Goal: Information Seeking & Learning: Find contact information

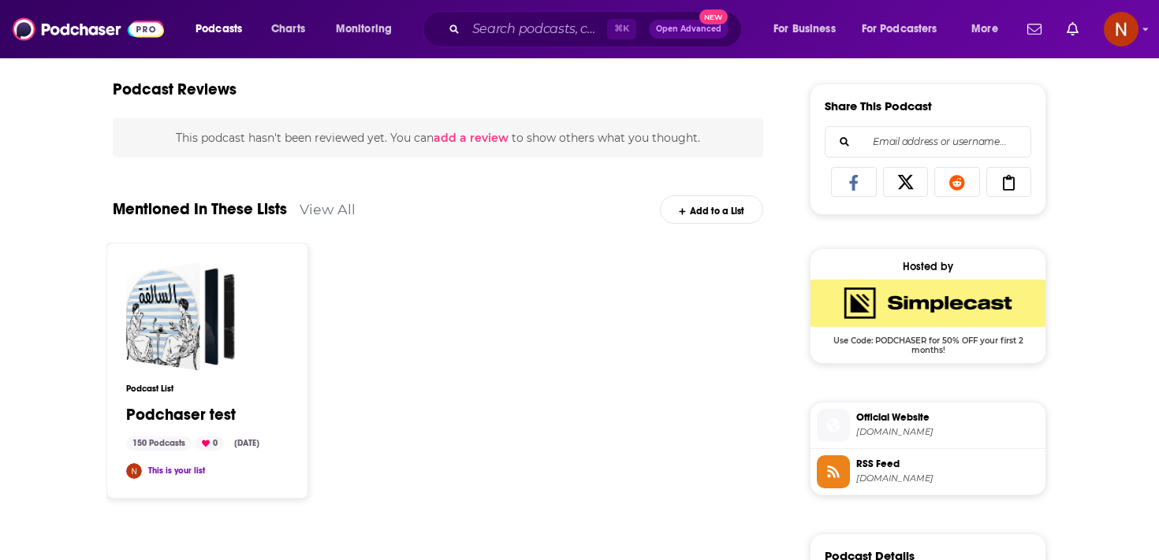
scroll to position [1075, 0]
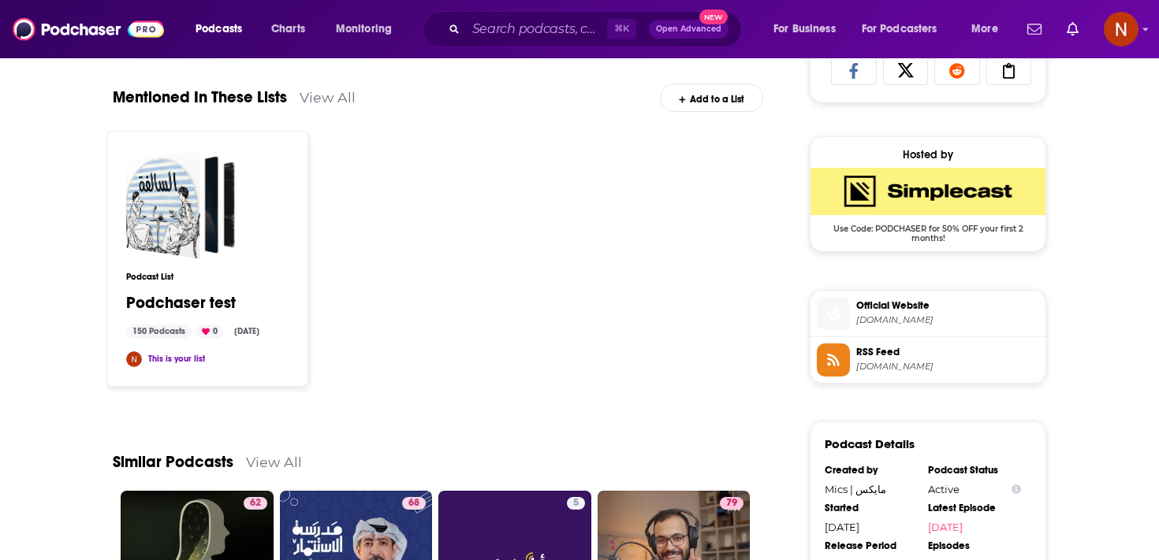
click at [891, 371] on span "feeds.simplecast.com" at bounding box center [947, 367] width 183 height 12
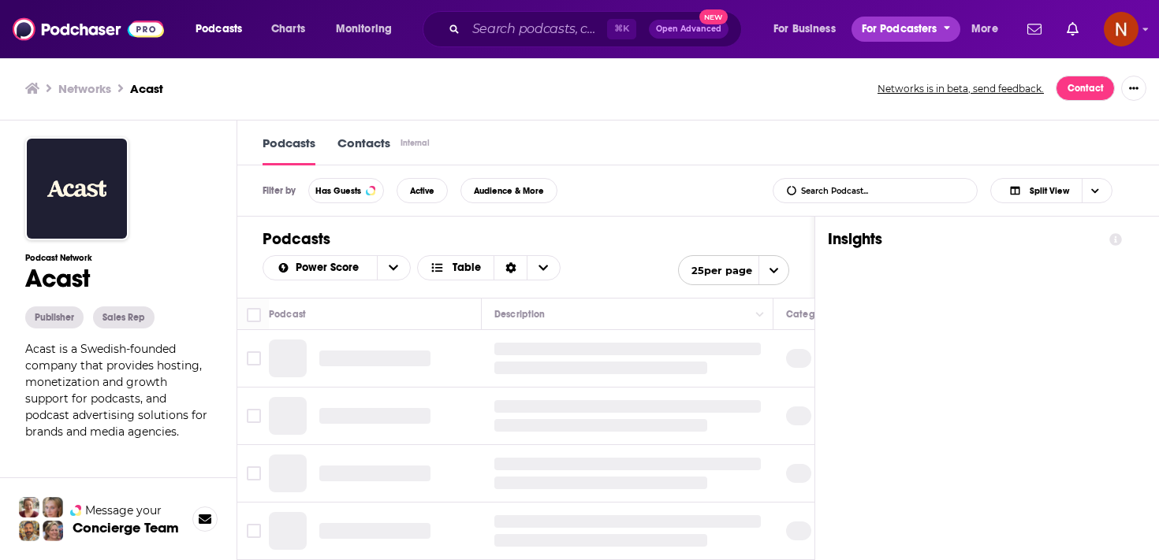
click at [911, 32] on span "For Podcasters" at bounding box center [900, 29] width 76 height 22
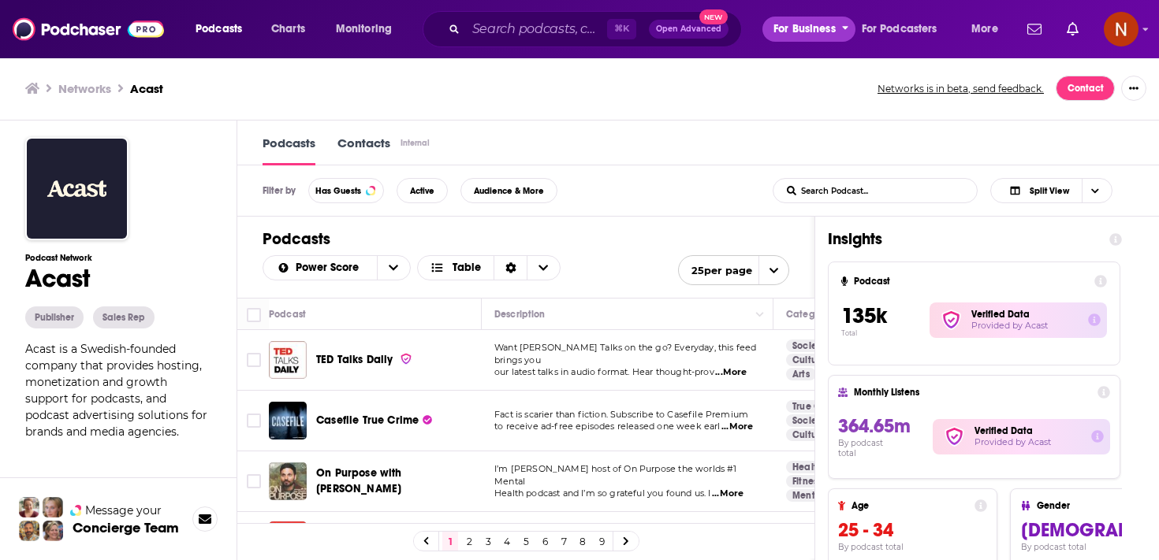
click at [776, 28] on span "For Business" at bounding box center [804, 29] width 62 height 22
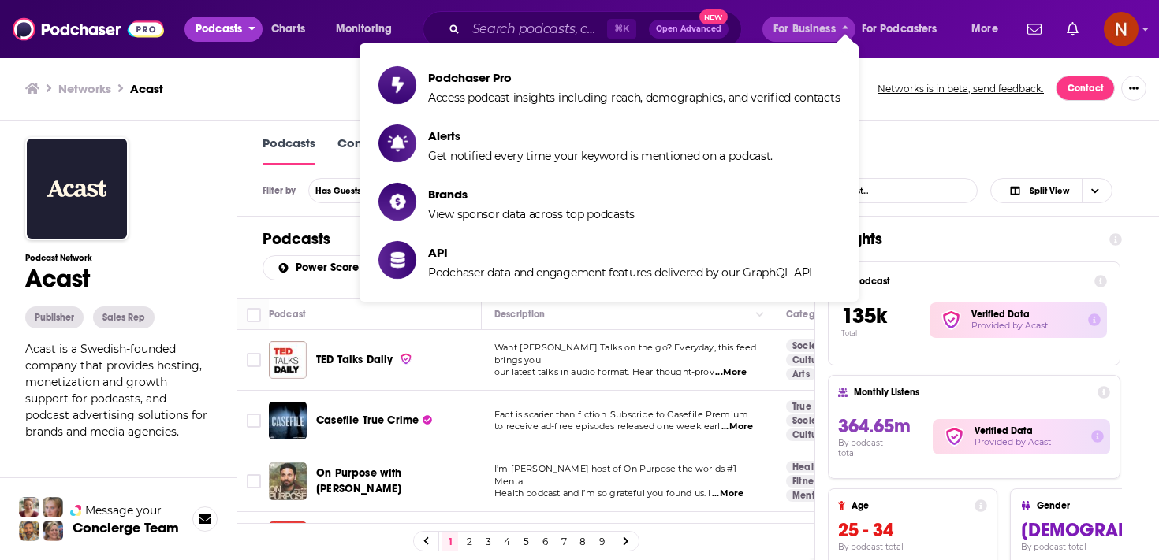
click at [229, 27] on span "Podcasts" at bounding box center [218, 29] width 47 height 22
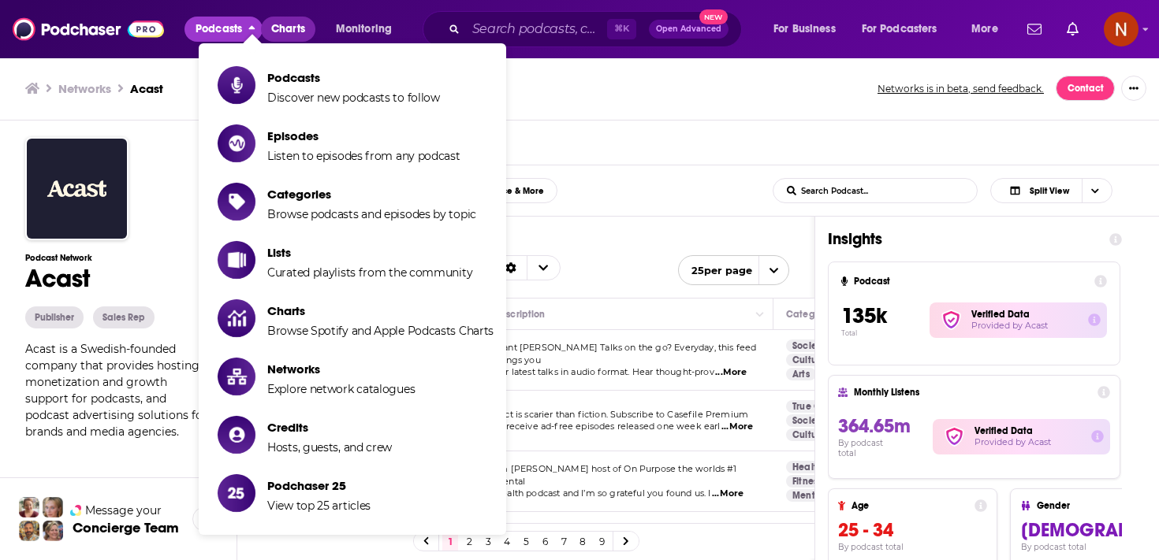
click at [288, 26] on span "Charts" at bounding box center [288, 29] width 34 height 22
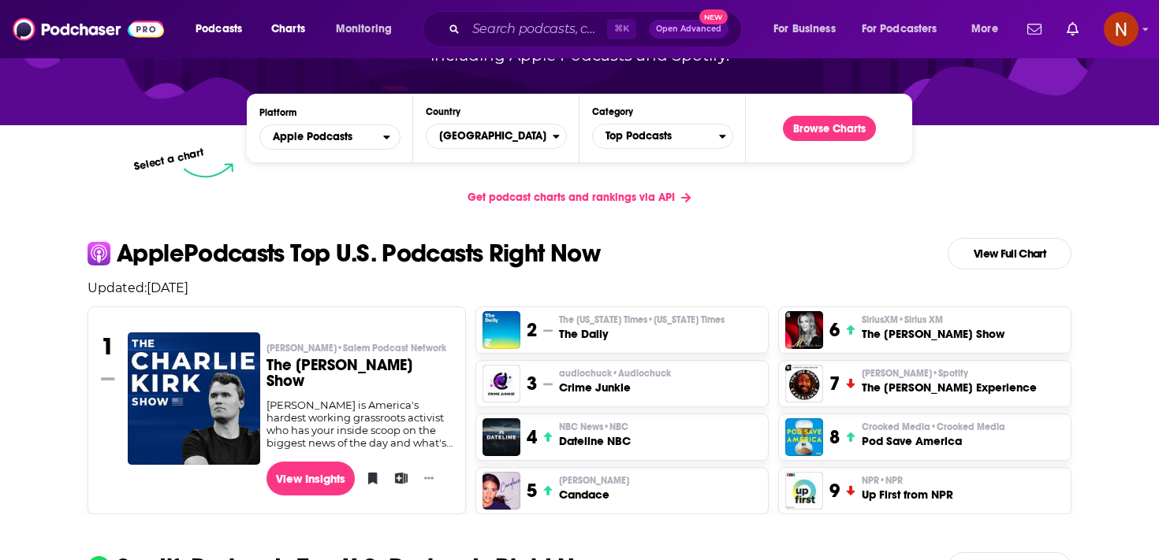
scroll to position [169, 0]
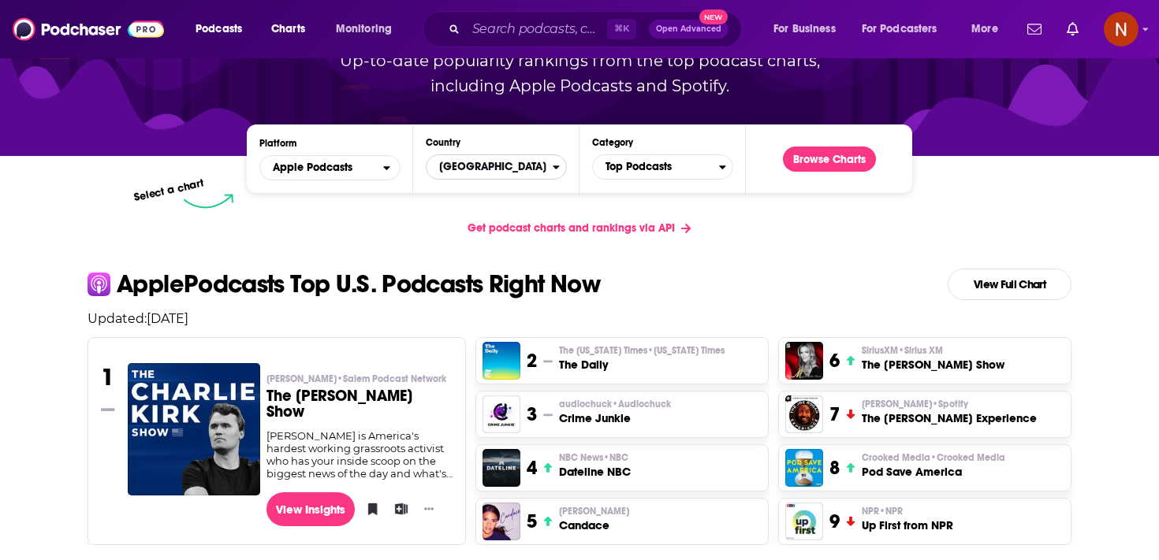
click at [462, 171] on span "United States" at bounding box center [489, 167] width 126 height 27
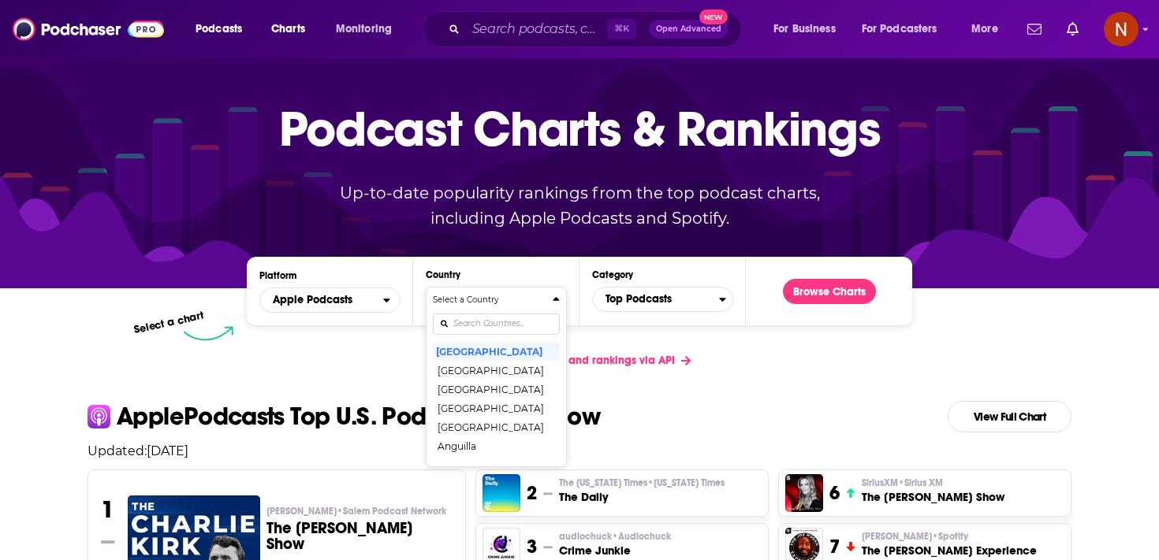
scroll to position [0, 0]
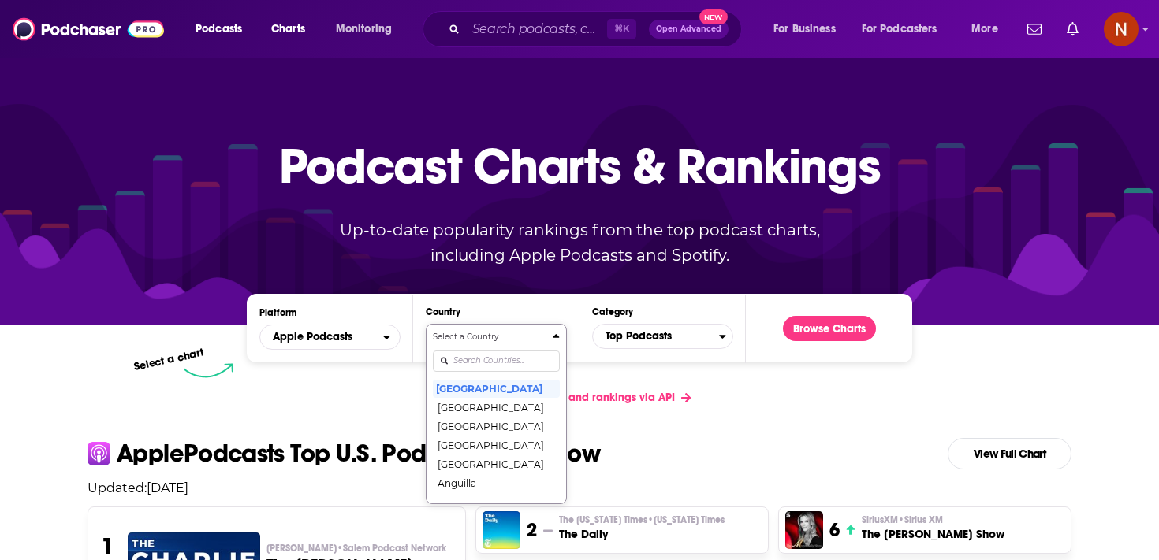
click at [468, 259] on p "Up-to-date popularity rankings from the top podcast charts, including Apple Pod…" at bounding box center [579, 243] width 542 height 50
click at [494, 366] on div "Select a Country United States Afghanistan Albania Algeria Angola Anguilla Anti…" at bounding box center [496, 414] width 127 height 166
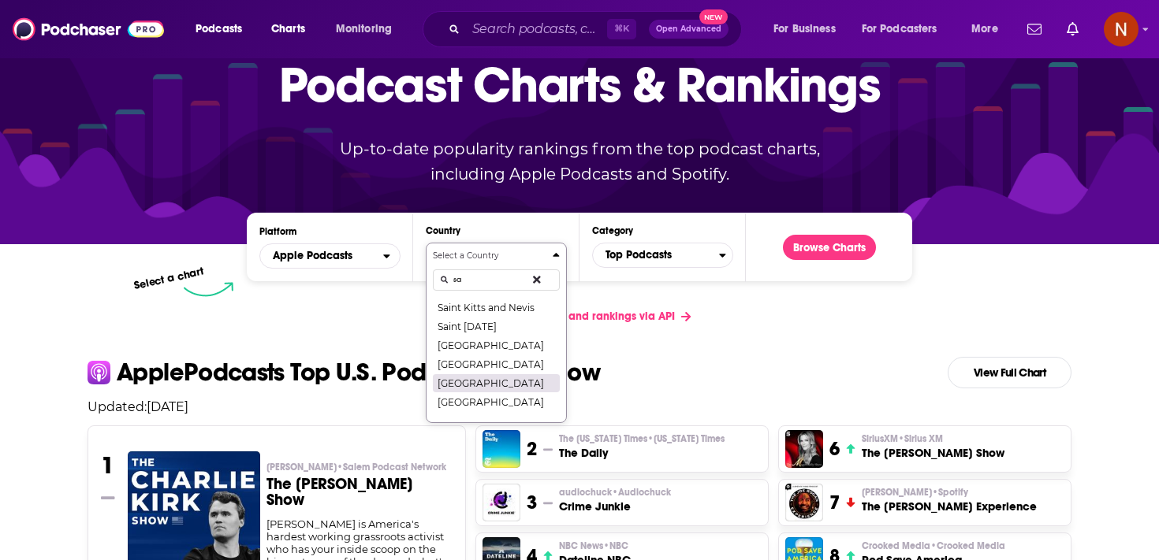
type input "sa"
click at [486, 383] on button "Saudi Arabia" at bounding box center [496, 383] width 127 height 19
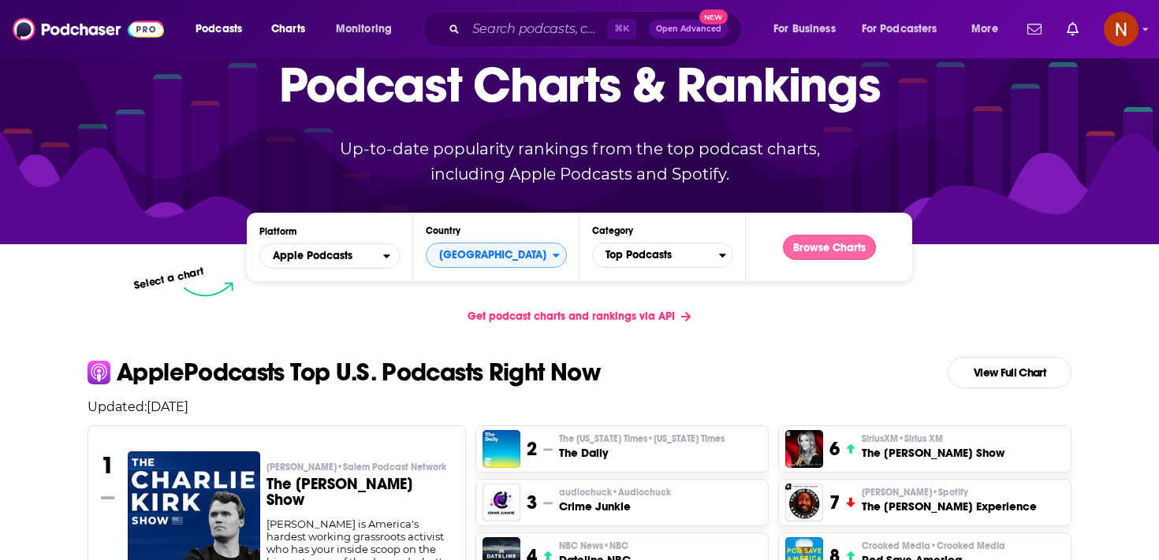
click at [809, 252] on button "Browse Charts" at bounding box center [829, 247] width 93 height 25
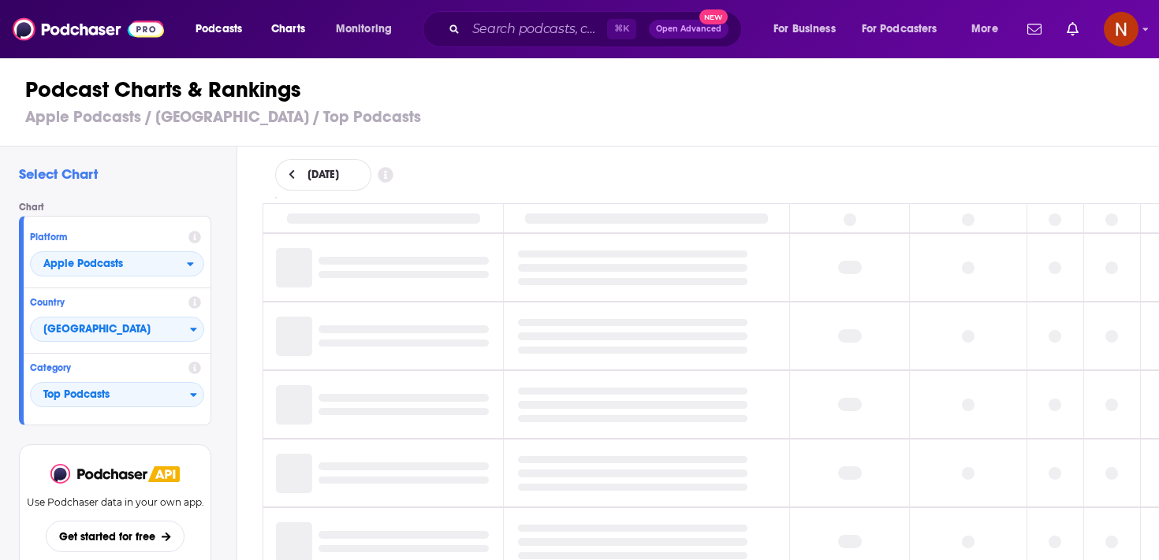
click at [592, 442] on td at bounding box center [646, 473] width 286 height 67
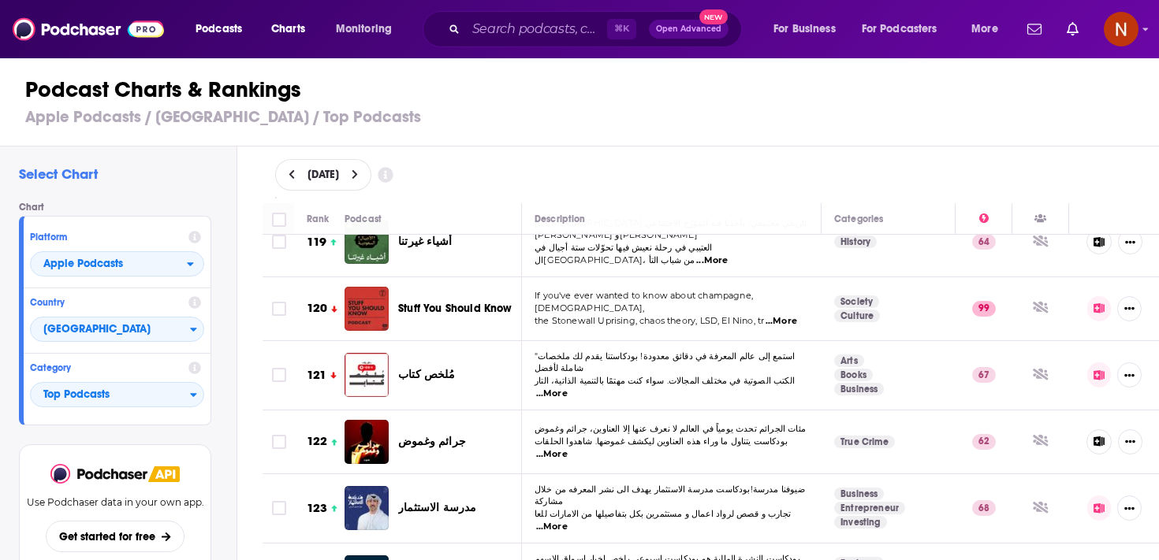
scroll to position [7950, 0]
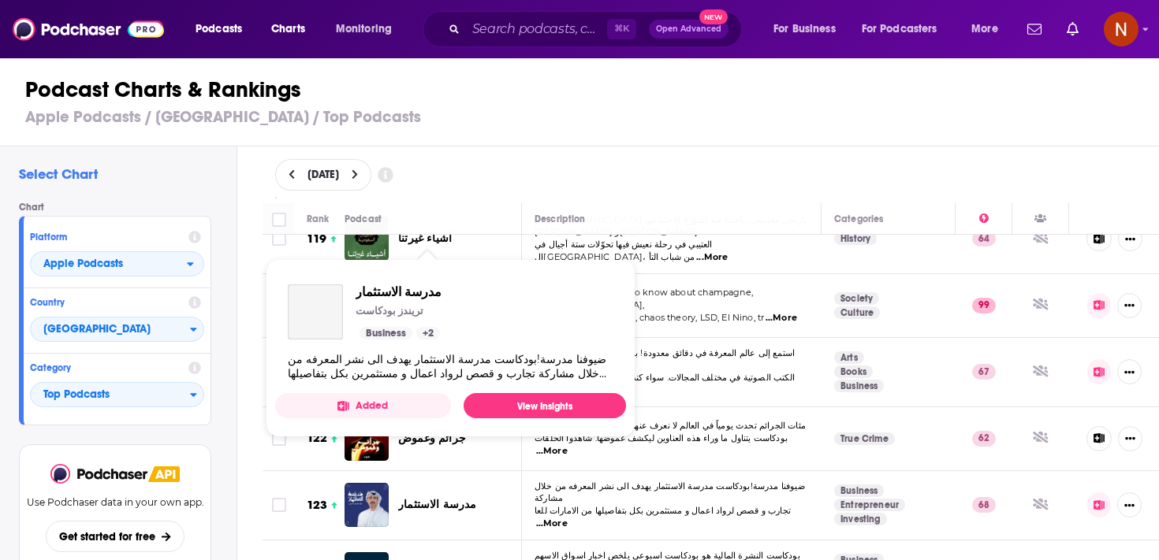
click at [445, 498] on span "مدرسة الاستثمار" at bounding box center [437, 504] width 78 height 13
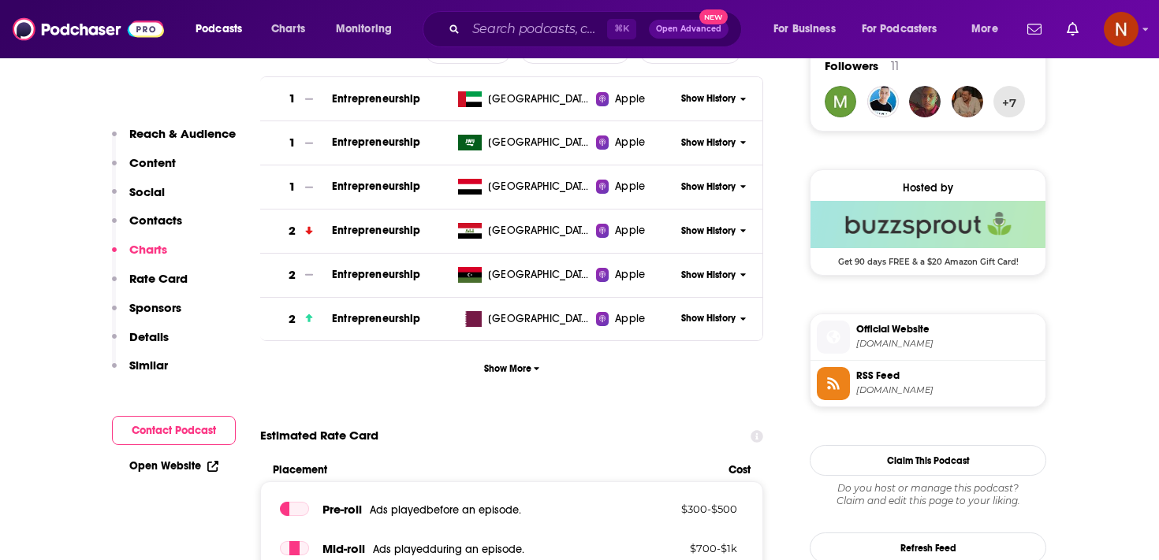
scroll to position [1178, 0]
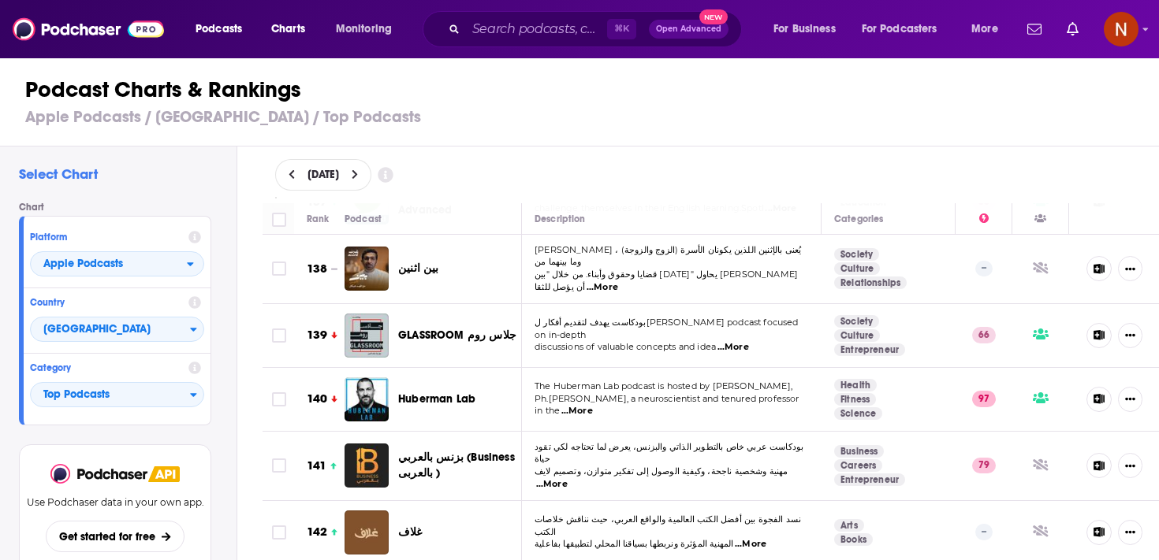
scroll to position [9242, 0]
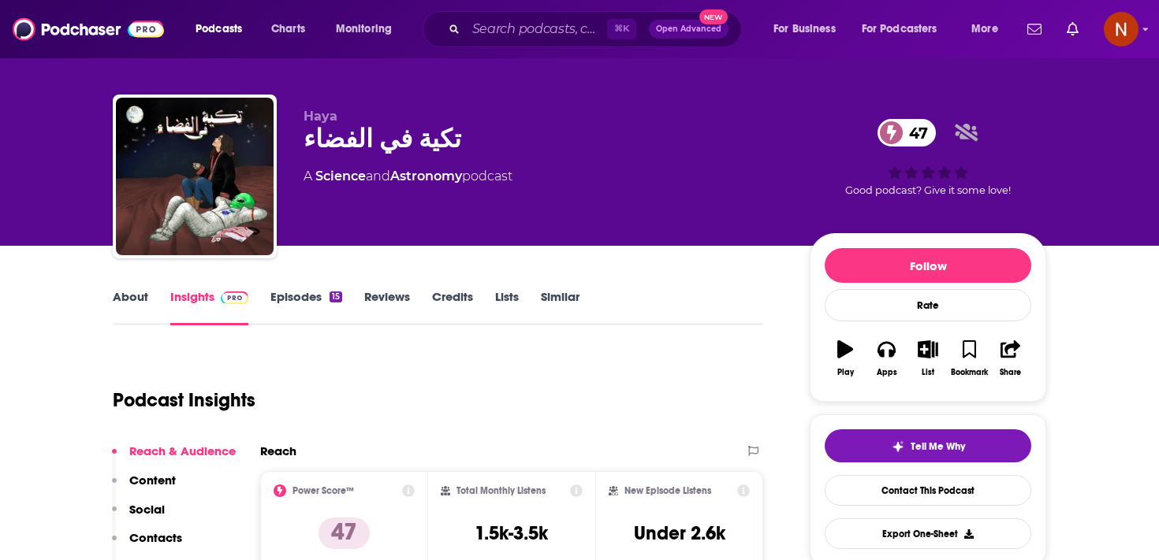
scroll to position [25, 0]
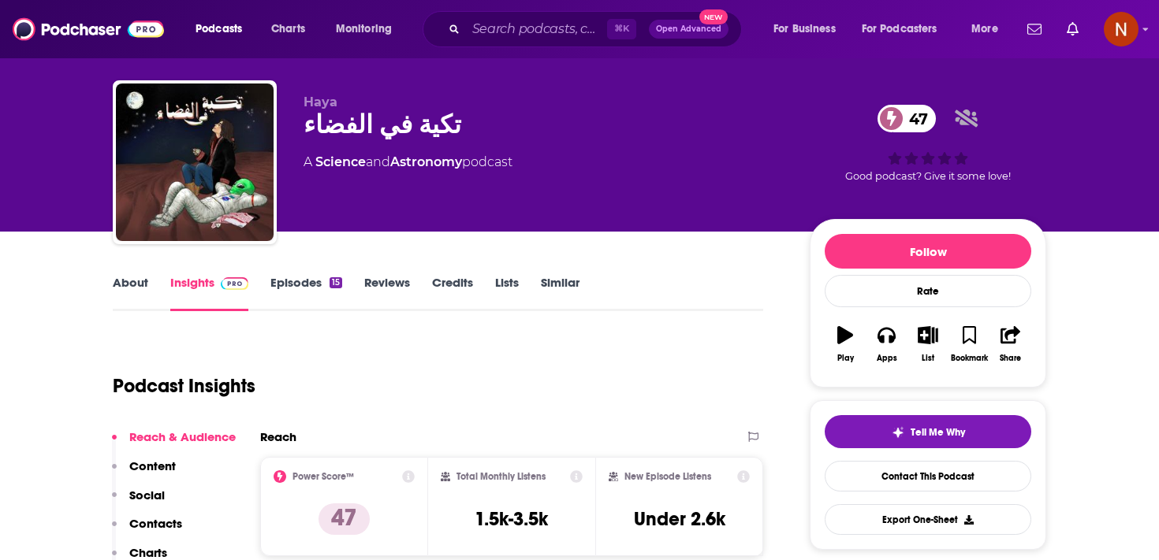
click at [311, 291] on link "Episodes 15" at bounding box center [306, 293] width 72 height 36
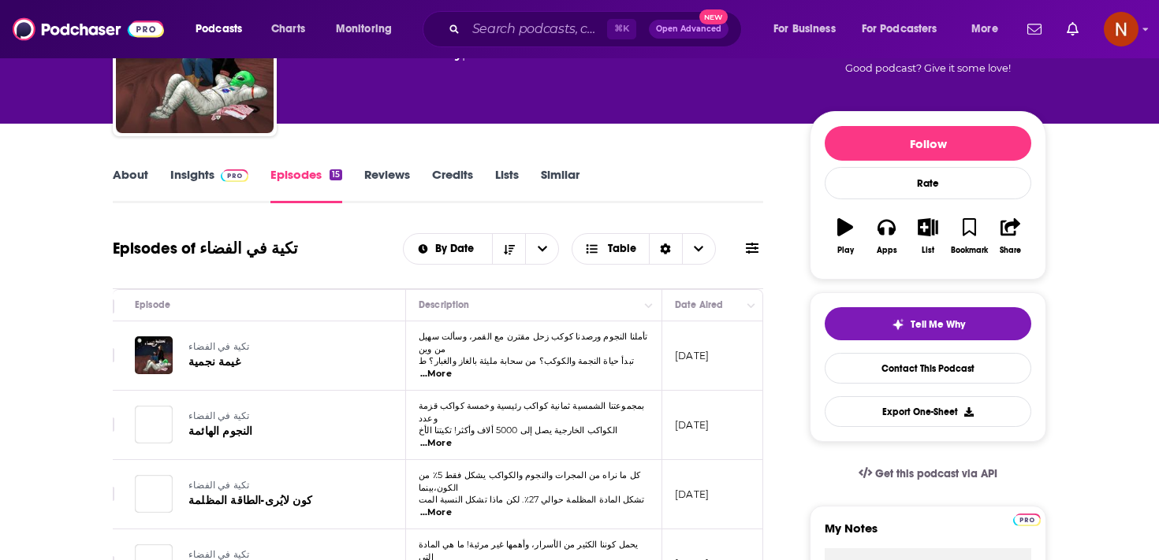
scroll to position [0, 29]
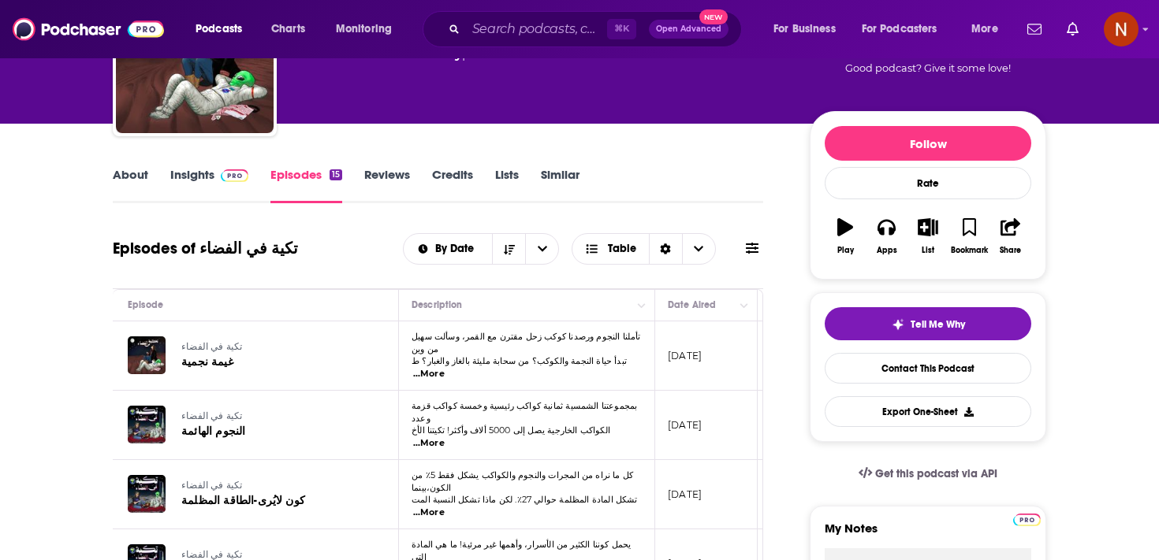
click at [197, 177] on link "Insights" at bounding box center [209, 185] width 78 height 36
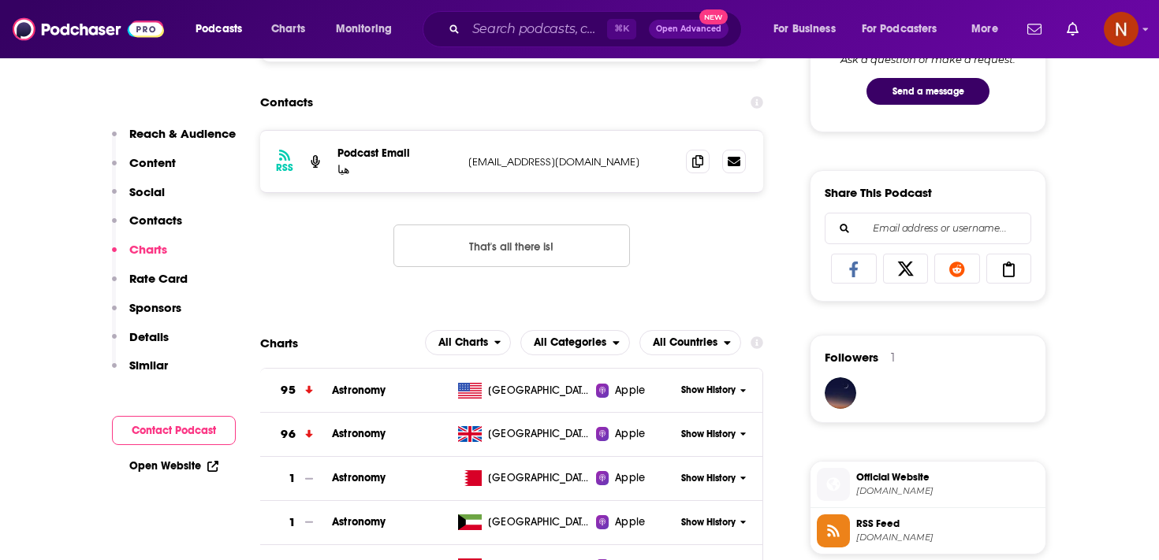
scroll to position [835, 0]
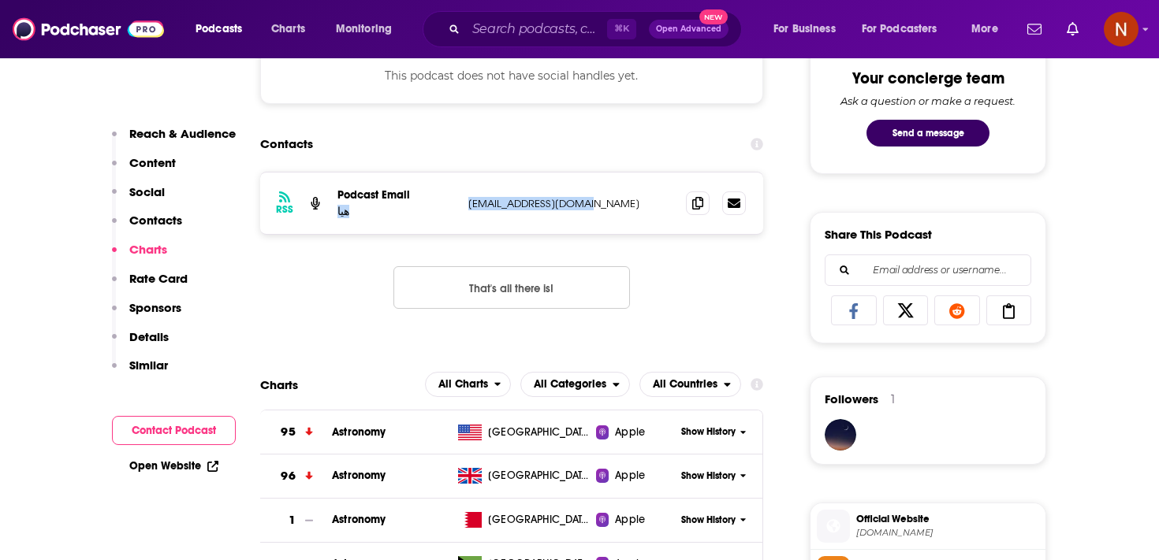
drag, startPoint x: 460, startPoint y: 204, endPoint x: 584, endPoint y: 208, distance: 123.8
click at [584, 208] on div "RSS Podcast Email هيا takyainspace@gmail.com takyainspace@gmail.com" at bounding box center [511, 203] width 503 height 61
click at [602, 209] on p "takyainspace@gmail.com" at bounding box center [570, 203] width 205 height 13
drag, startPoint x: 602, startPoint y: 209, endPoint x: 447, endPoint y: 204, distance: 155.4
click at [0, 0] on div "Podcast Email هيا takyainspace@gmail.com takyainspace@gmail.com" at bounding box center [0, 0] width 0 height 0
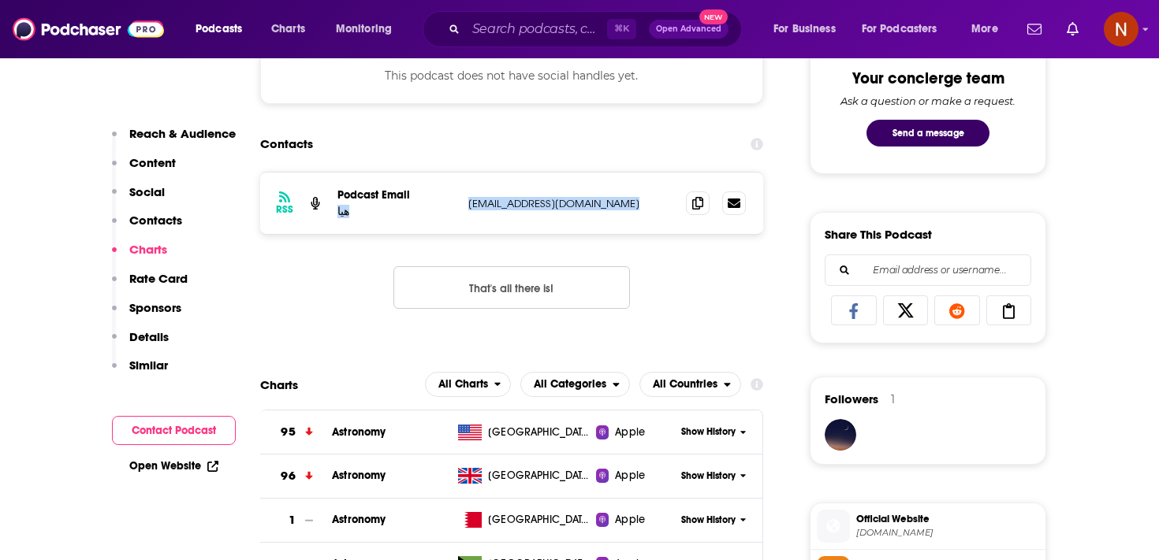
click at [465, 207] on div "RSS Podcast Email هيا takyainspace@gmail.com takyainspace@gmail.com" at bounding box center [511, 203] width 503 height 61
drag, startPoint x: 465, startPoint y: 207, endPoint x: 593, endPoint y: 207, distance: 127.7
click at [593, 207] on div "RSS Podcast Email هيا takyainspace@gmail.com takyainspace@gmail.com" at bounding box center [511, 203] width 503 height 61
copy p "takyainspace@gmail.com"
click at [574, 151] on div "Contacts" at bounding box center [511, 144] width 503 height 30
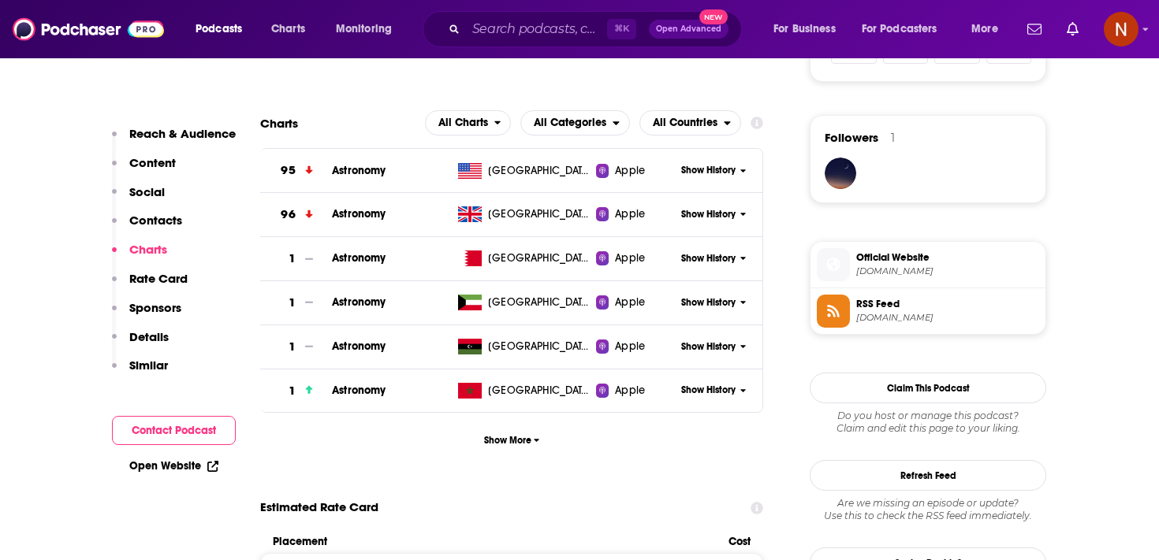
scroll to position [1207, 0]
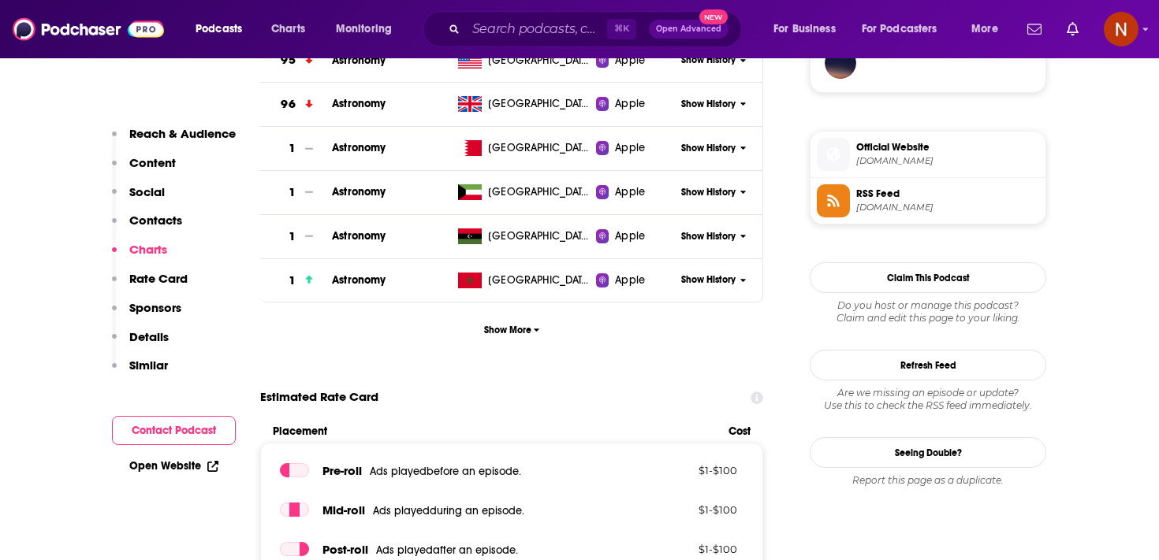
click at [854, 209] on span "RSS Feed anchor.fm" at bounding box center [944, 200] width 189 height 32
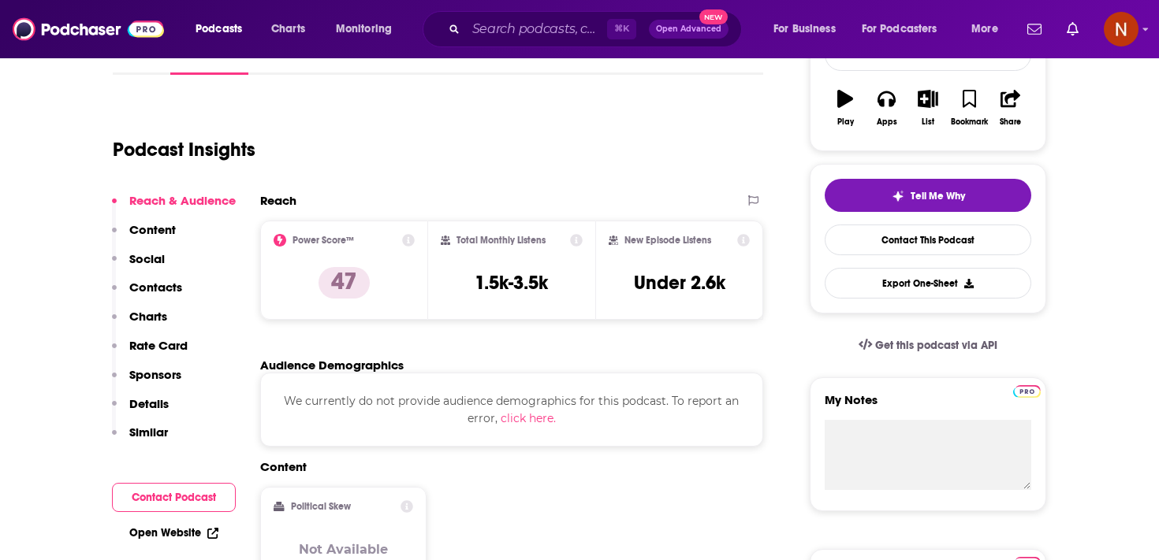
scroll to position [56, 0]
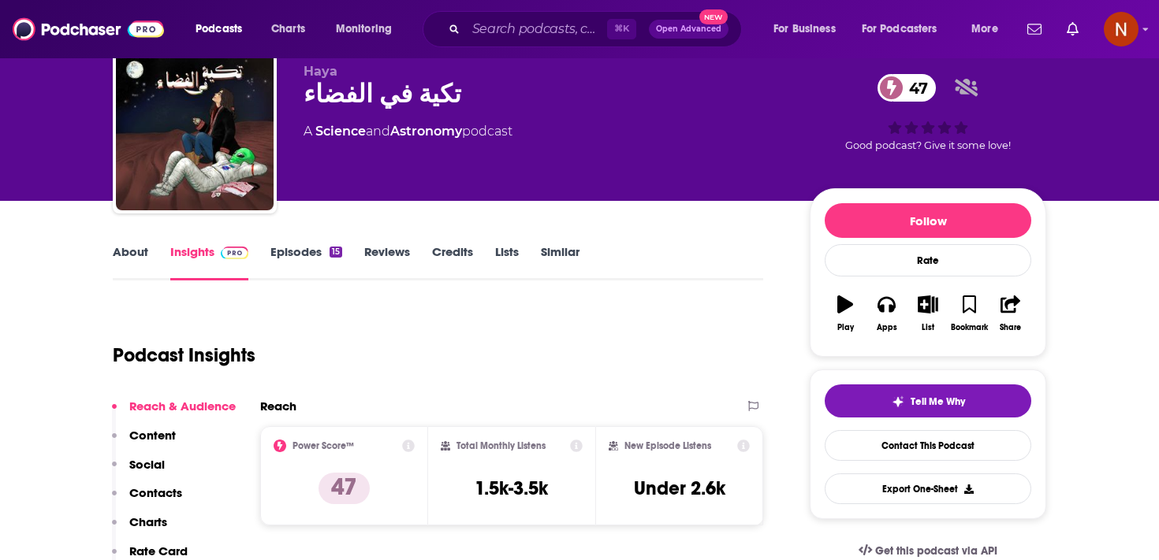
click at [300, 259] on link "Episodes 15" at bounding box center [306, 262] width 72 height 36
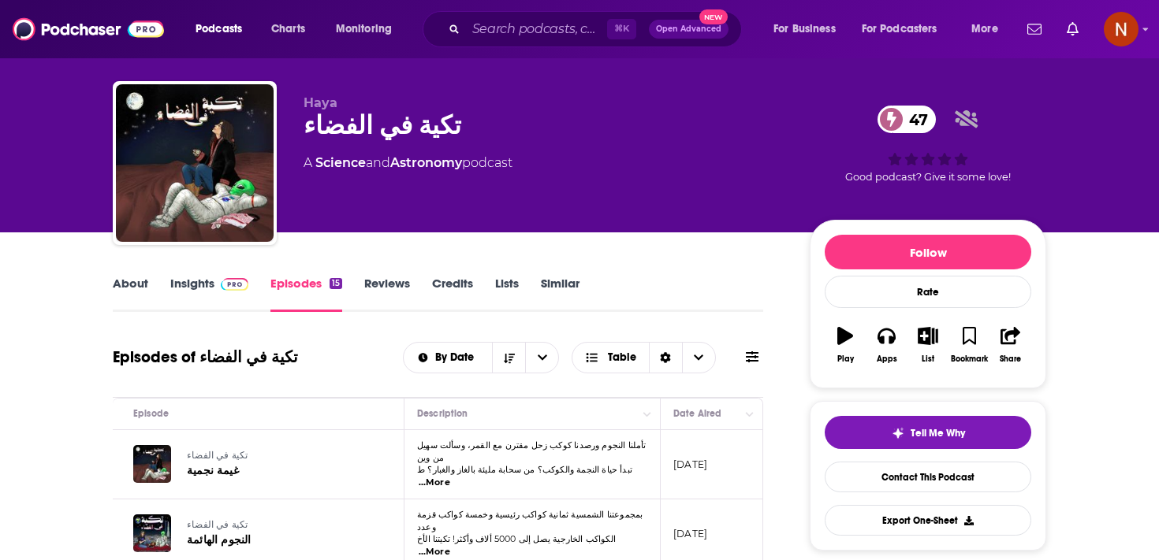
scroll to position [0, 27]
click at [411, 132] on div "تكية في الفضاء 47" at bounding box center [543, 125] width 481 height 31
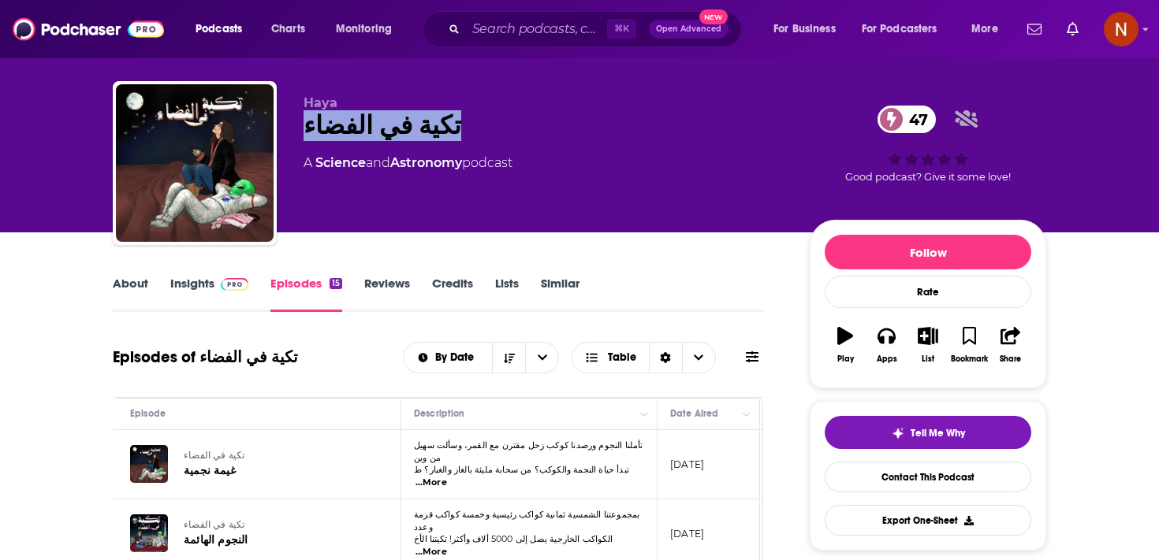
click at [411, 132] on div "تكية في الفضاء 47" at bounding box center [543, 125] width 481 height 31
copy div "تكية في الفضاء 47"
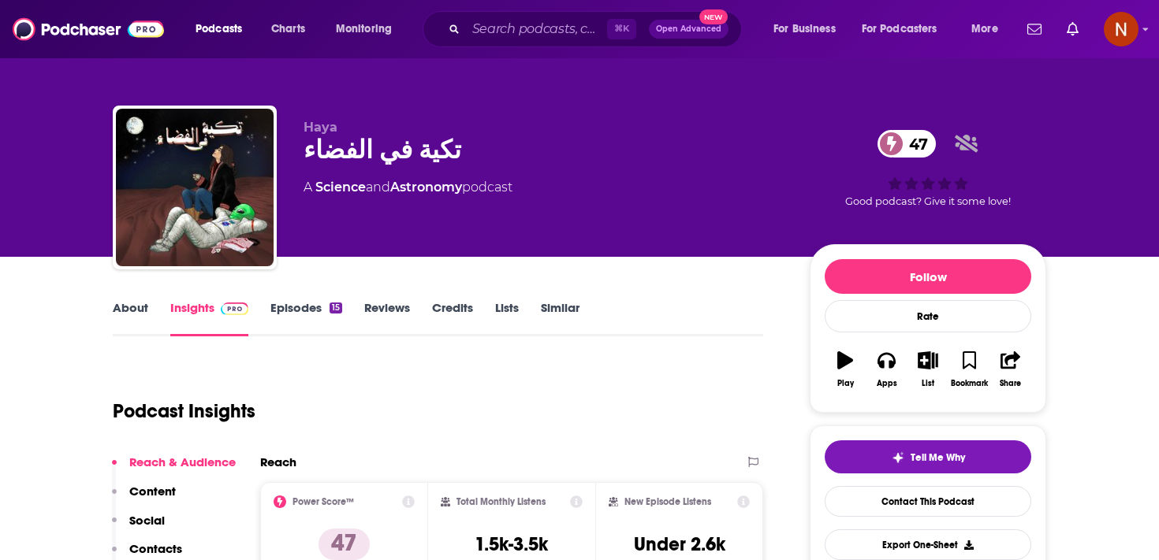
scroll to position [17, 0]
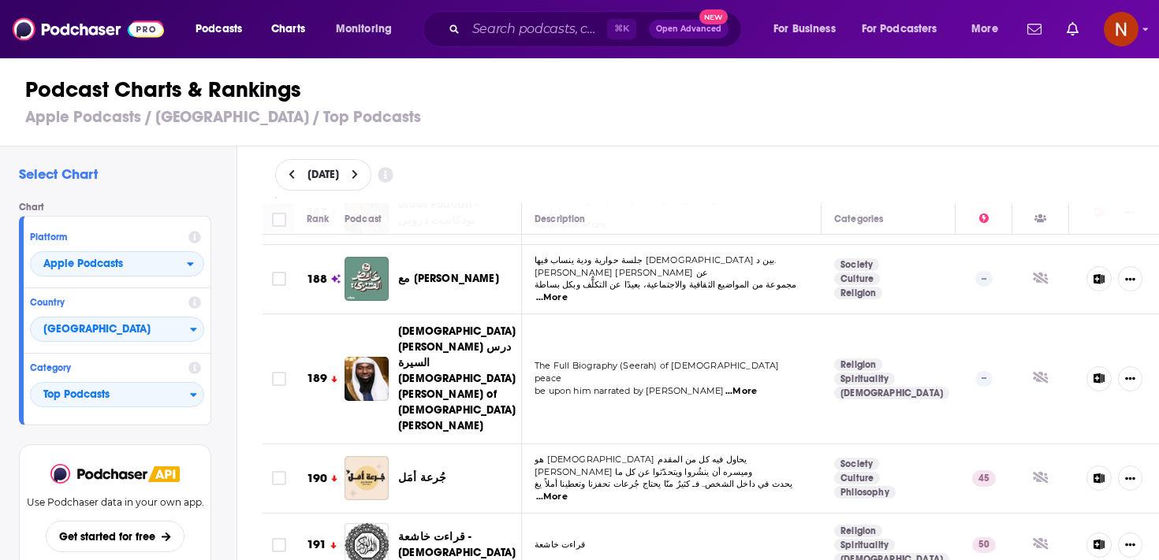
scroll to position [12630, 0]
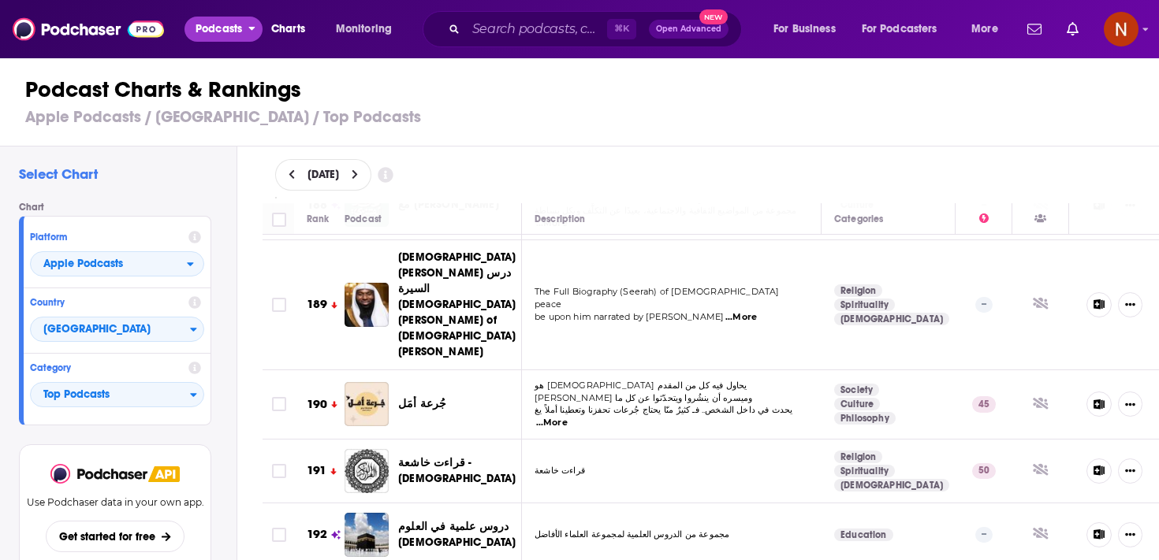
click at [194, 26] on button "Podcasts" at bounding box center [223, 29] width 78 height 25
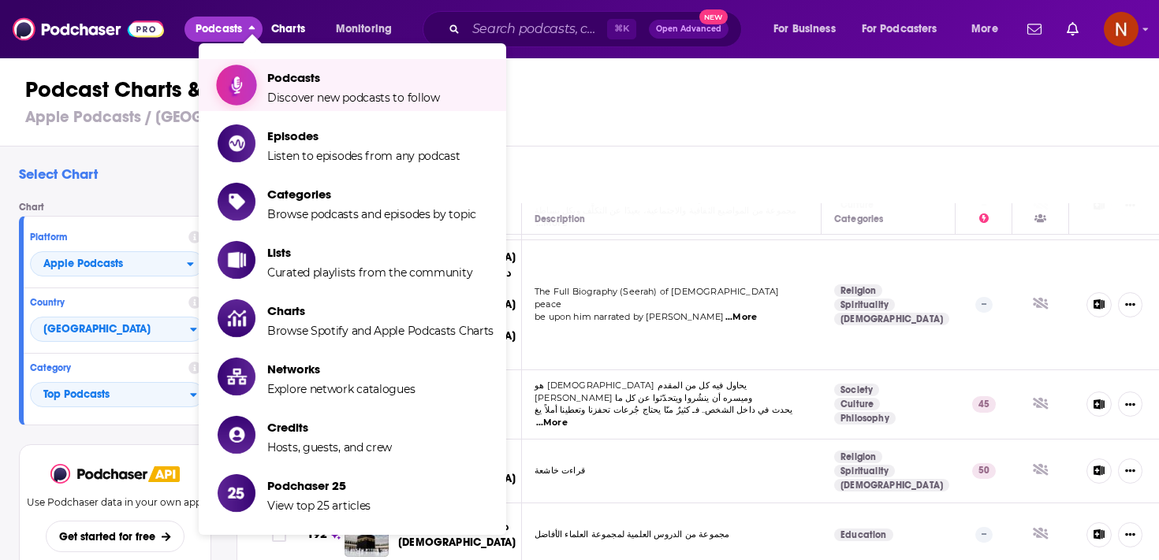
click at [253, 72] on span "Show item sub-menu" at bounding box center [236, 84] width 121 height 121
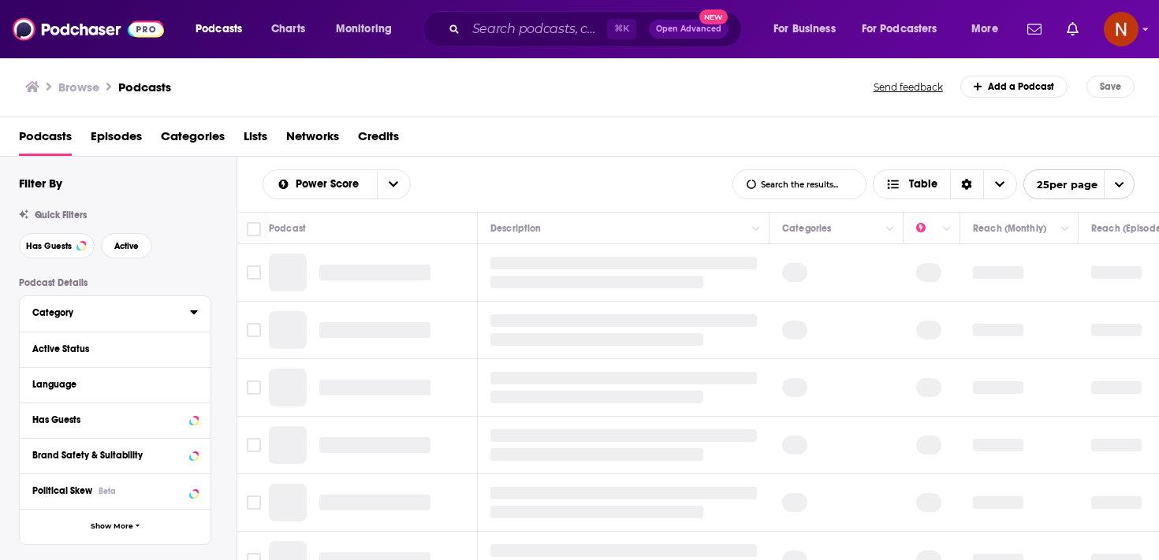
click at [192, 316] on icon at bounding box center [194, 312] width 8 height 13
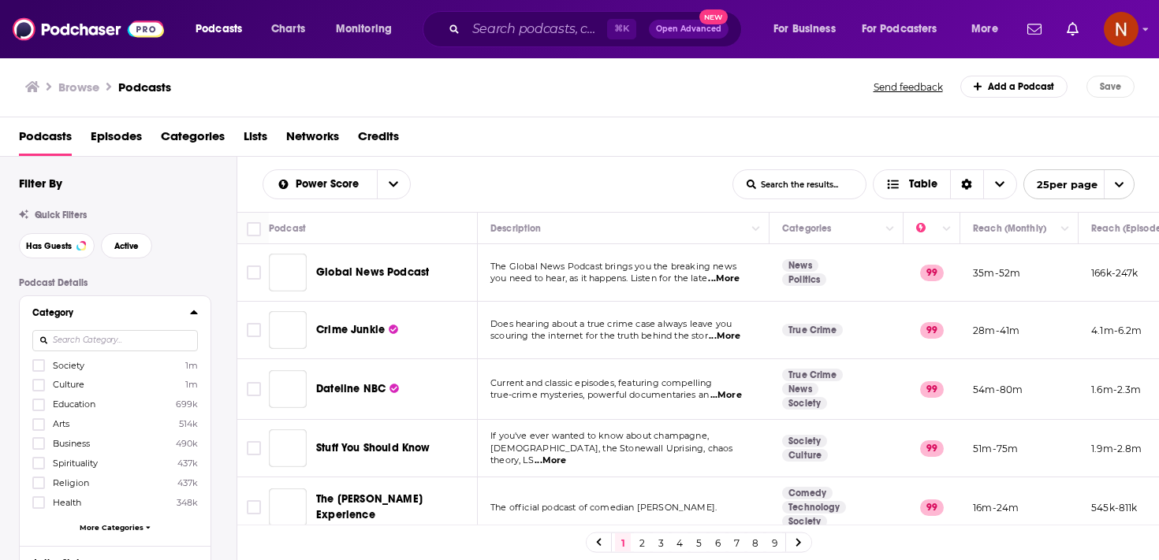
click at [172, 340] on input at bounding box center [115, 340] width 166 height 21
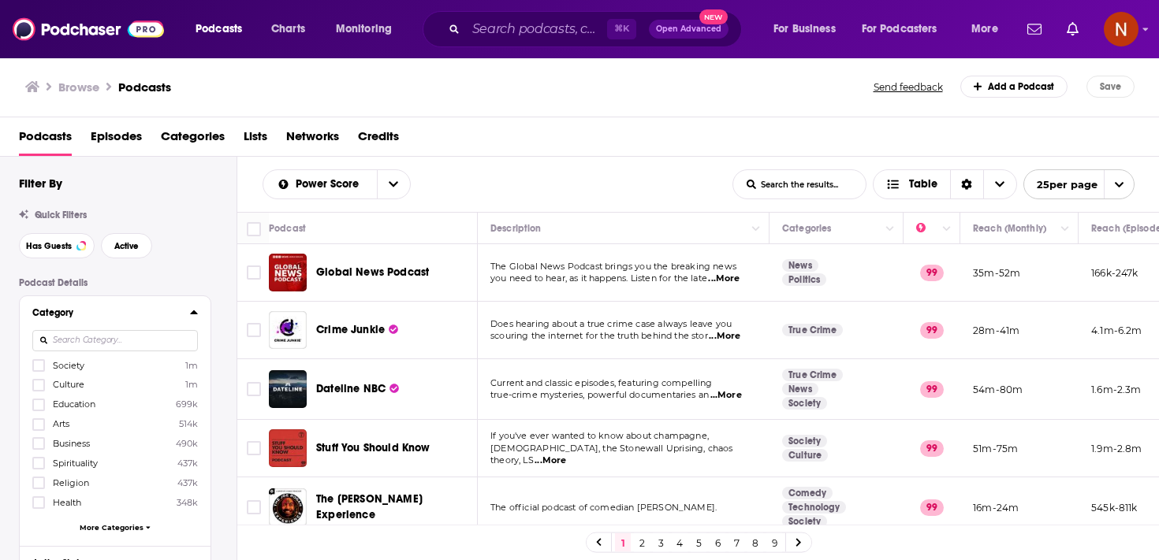
click at [199, 315] on div "Category Society 1m Culture 1m Education 699k Arts 514k Business 490k Spiritual…" at bounding box center [115, 421] width 191 height 250
click at [195, 314] on icon at bounding box center [193, 313] width 7 height 4
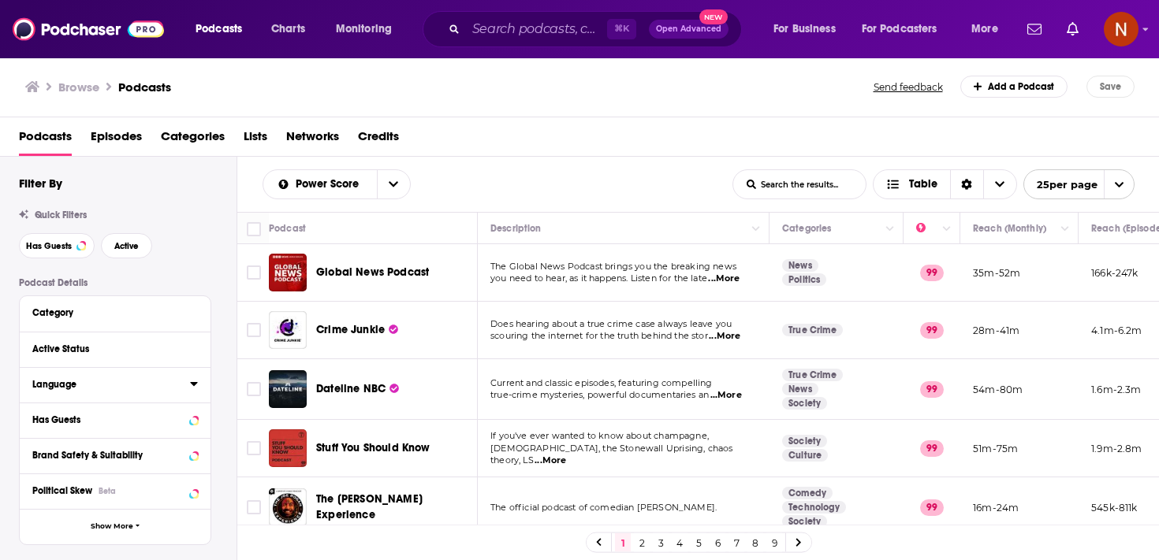
click at [192, 385] on icon at bounding box center [193, 384] width 7 height 4
click at [162, 420] on div at bounding box center [115, 412] width 166 height 36
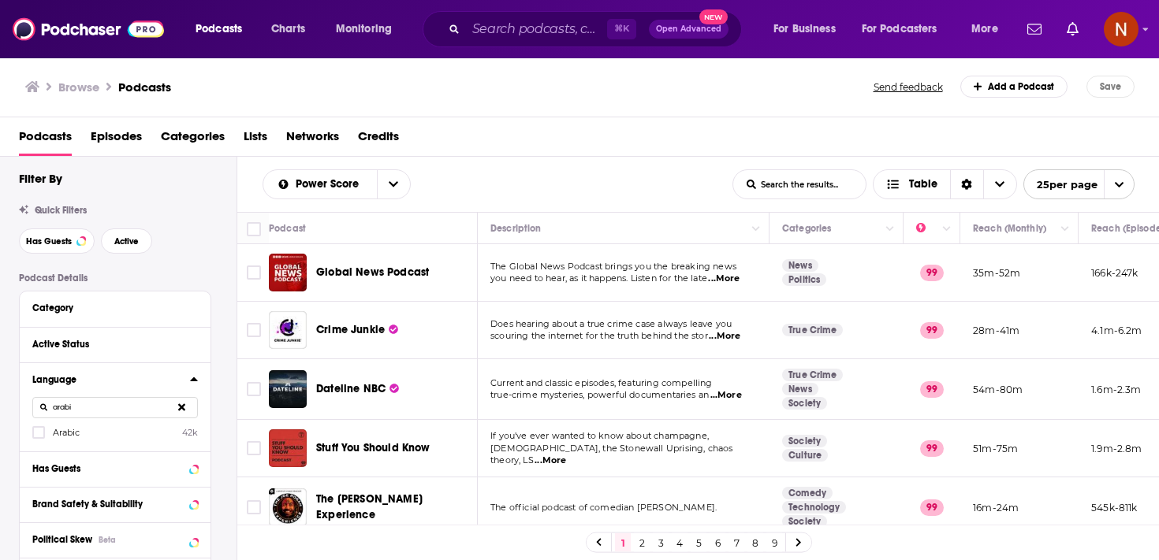
type input "arabi"
click at [140, 438] on label "Arabic 42k" at bounding box center [115, 432] width 166 height 13
click at [39, 437] on input "multiSelectOption-ar-0" at bounding box center [39, 437] width 0 height 0
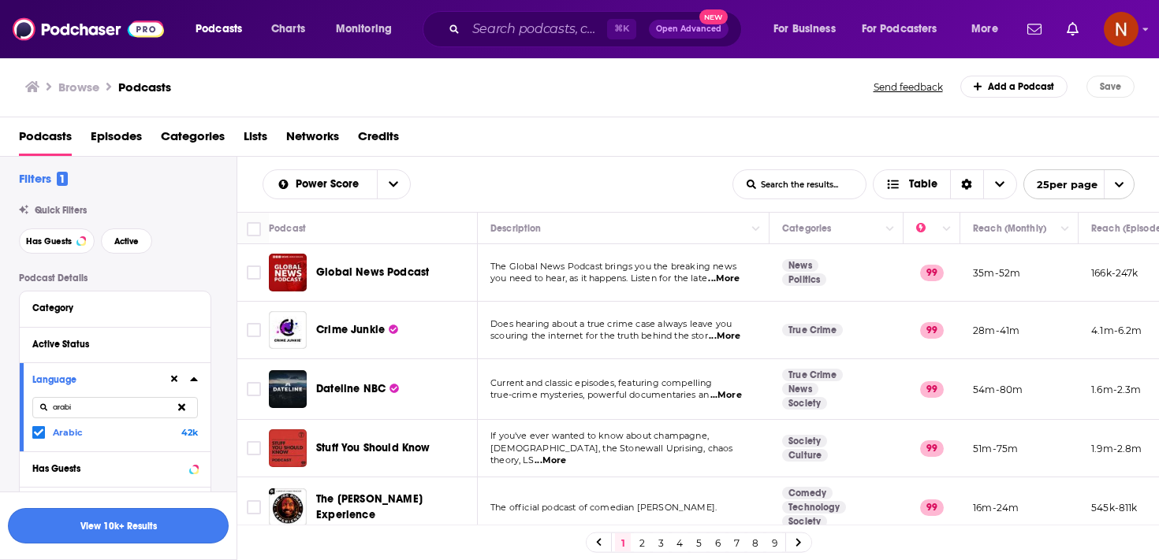
click at [151, 530] on button "View 10k+ Results" at bounding box center [118, 525] width 221 height 35
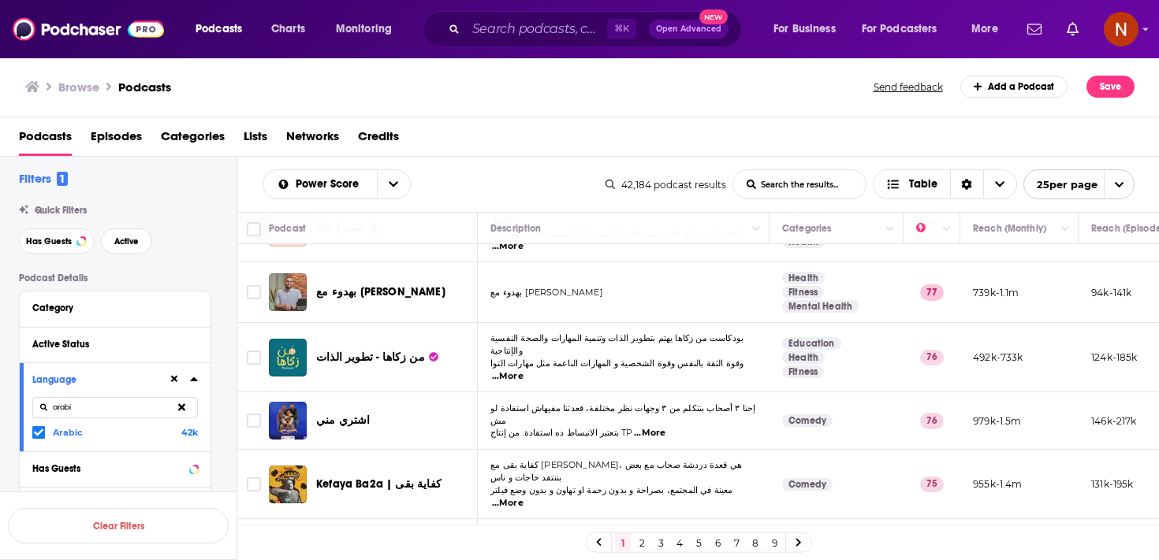
scroll to position [1196, 0]
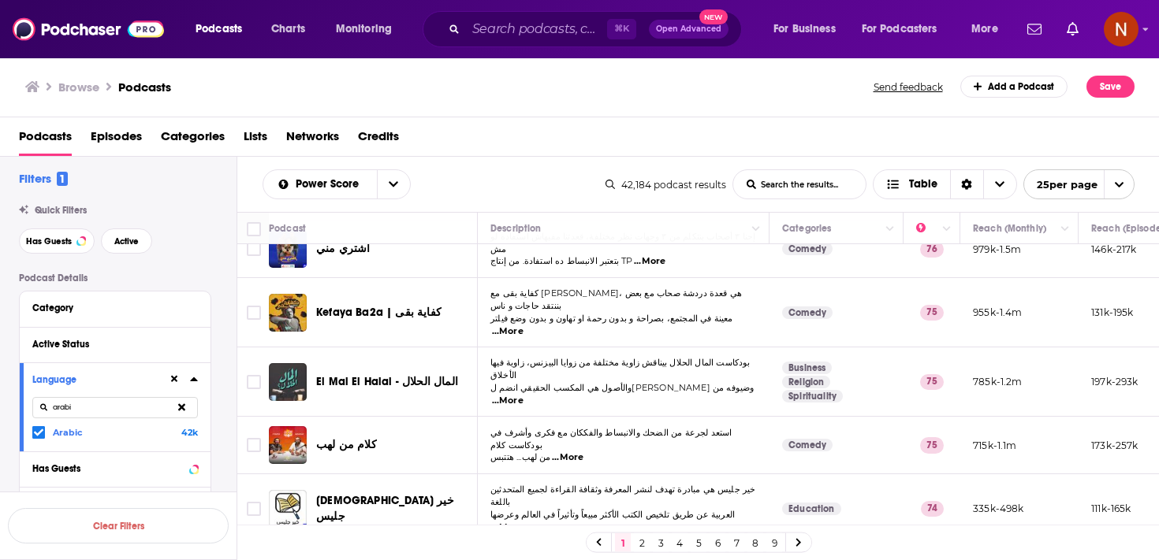
click at [685, 543] on link "4" at bounding box center [680, 543] width 16 height 19
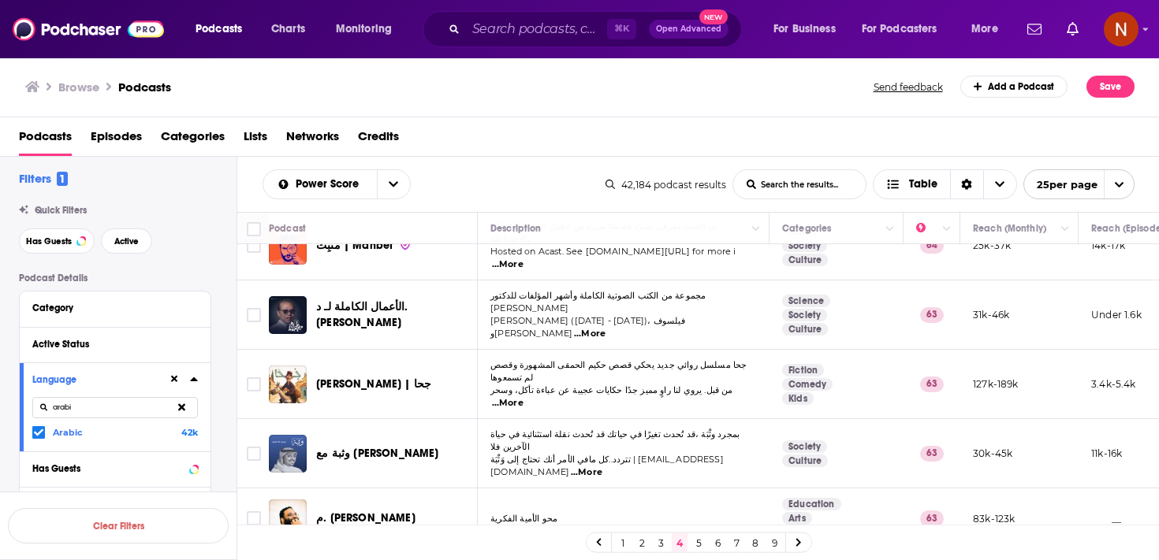
scroll to position [1199, 0]
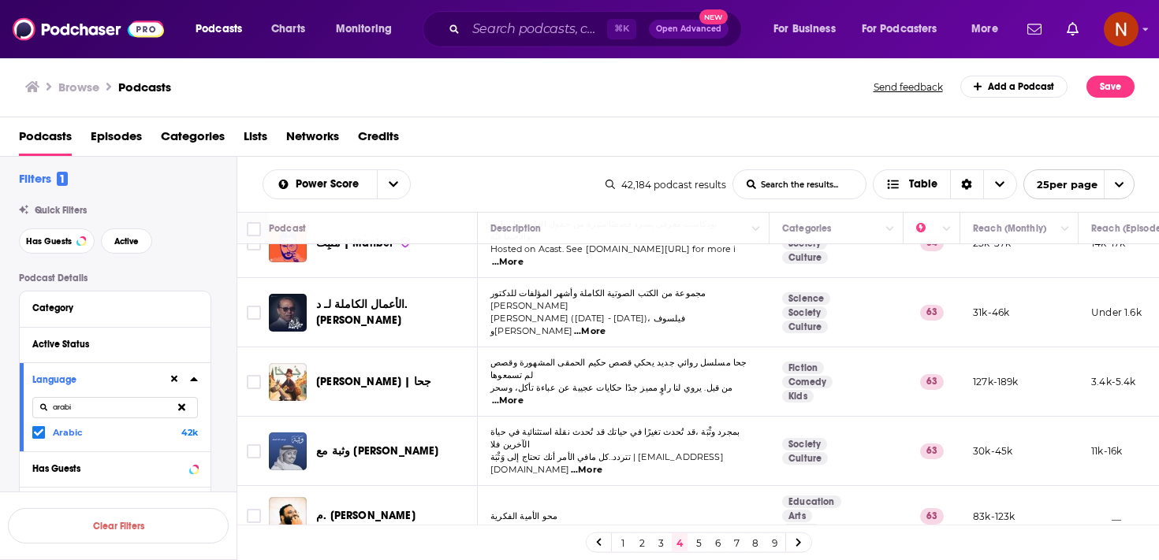
click at [702, 549] on link "5" at bounding box center [698, 543] width 16 height 19
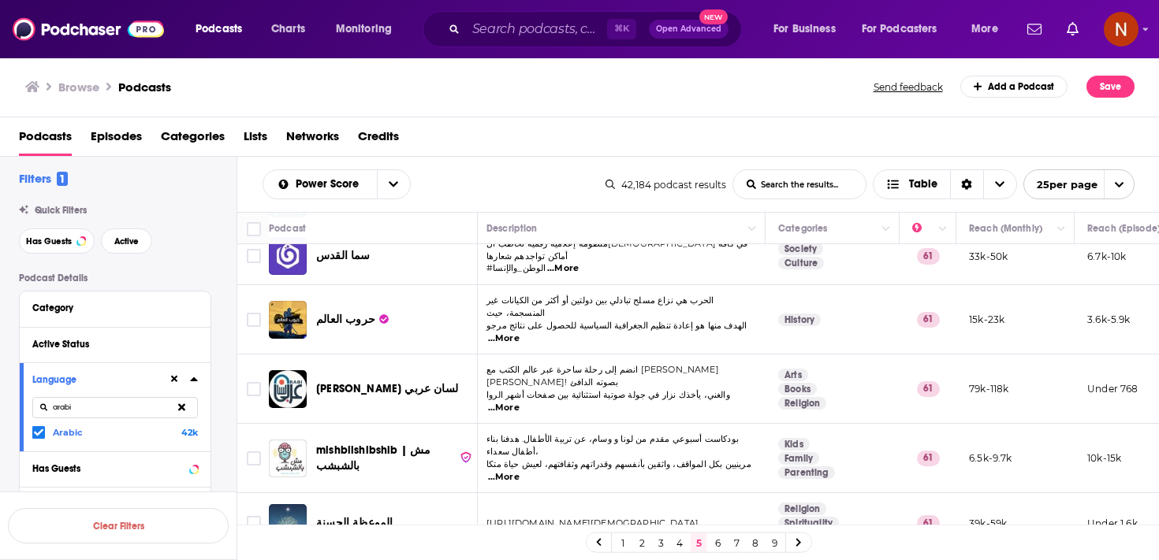
scroll to position [1177, 4]
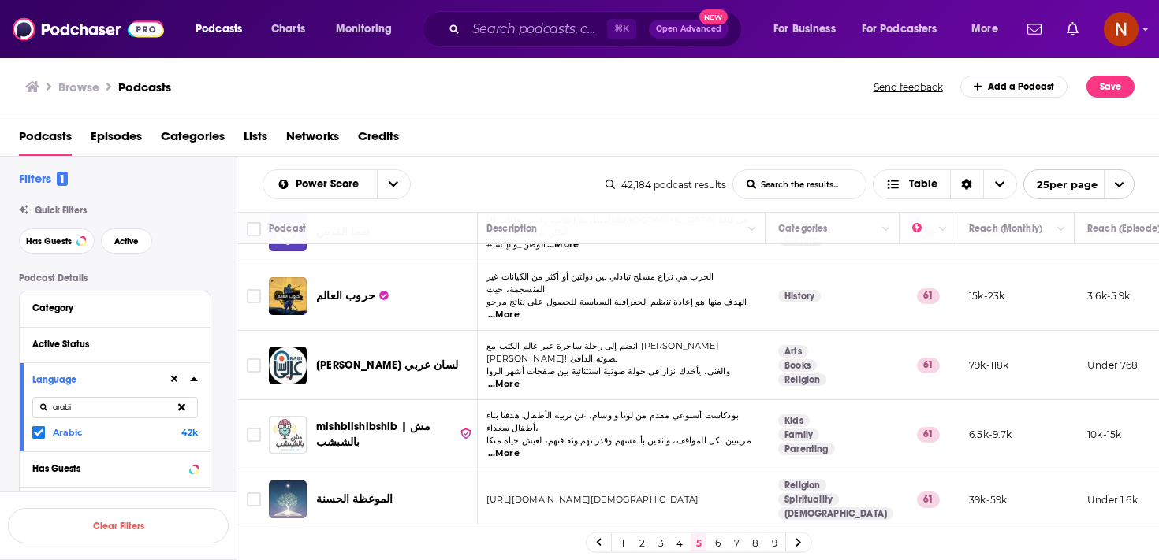
click at [718, 539] on link "6" at bounding box center [717, 543] width 16 height 19
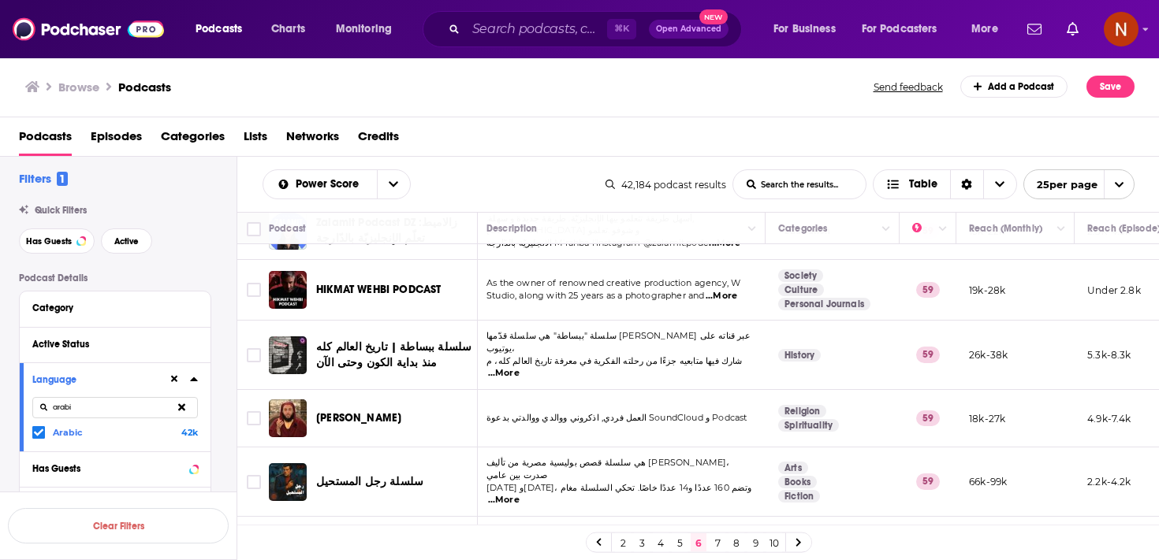
scroll to position [1183, 4]
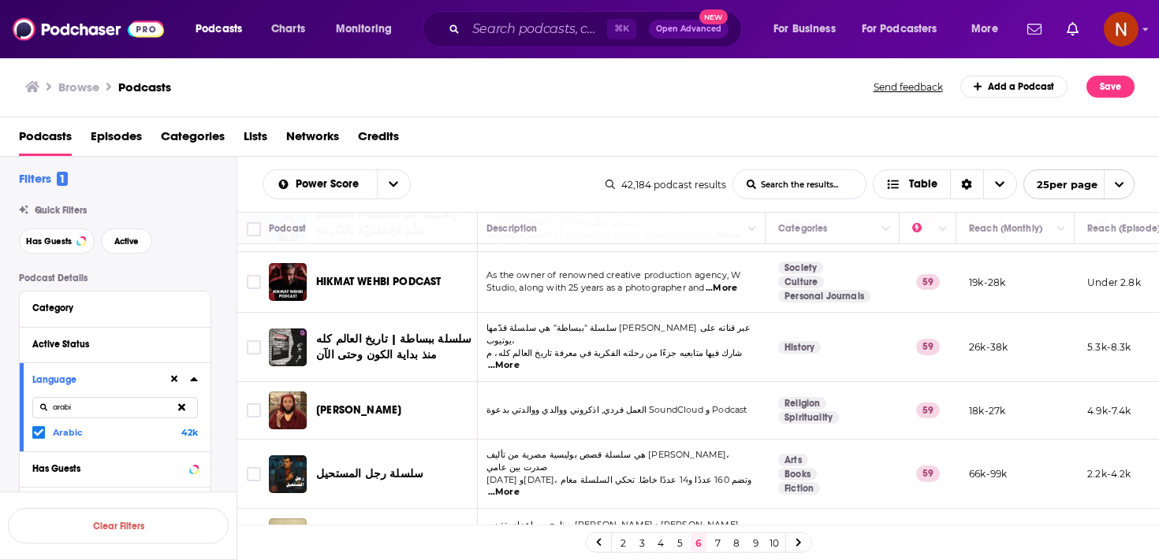
click at [714, 543] on link "7" at bounding box center [717, 543] width 16 height 19
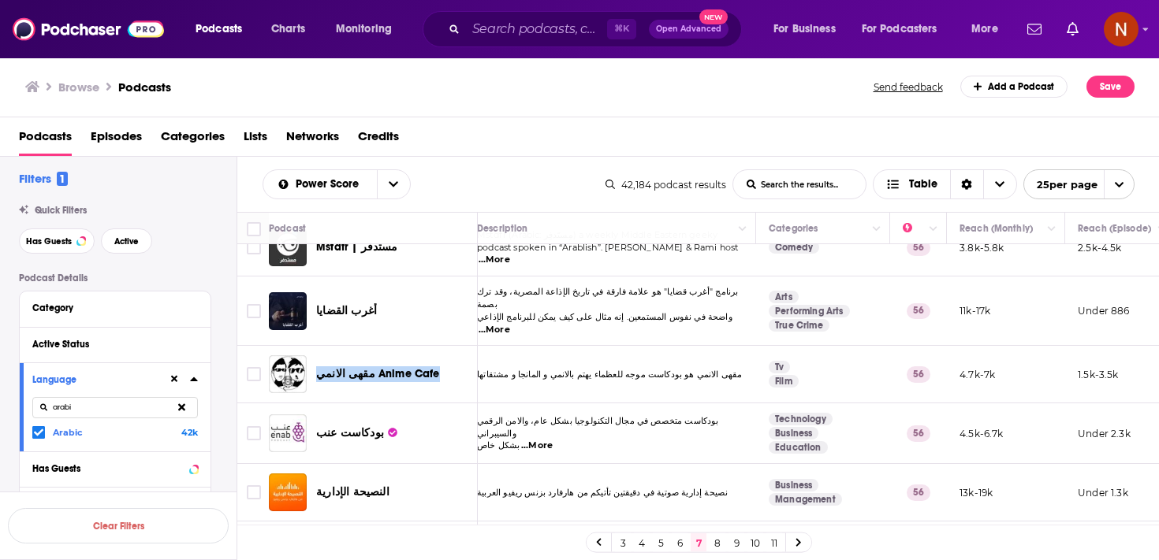
scroll to position [1199, 13]
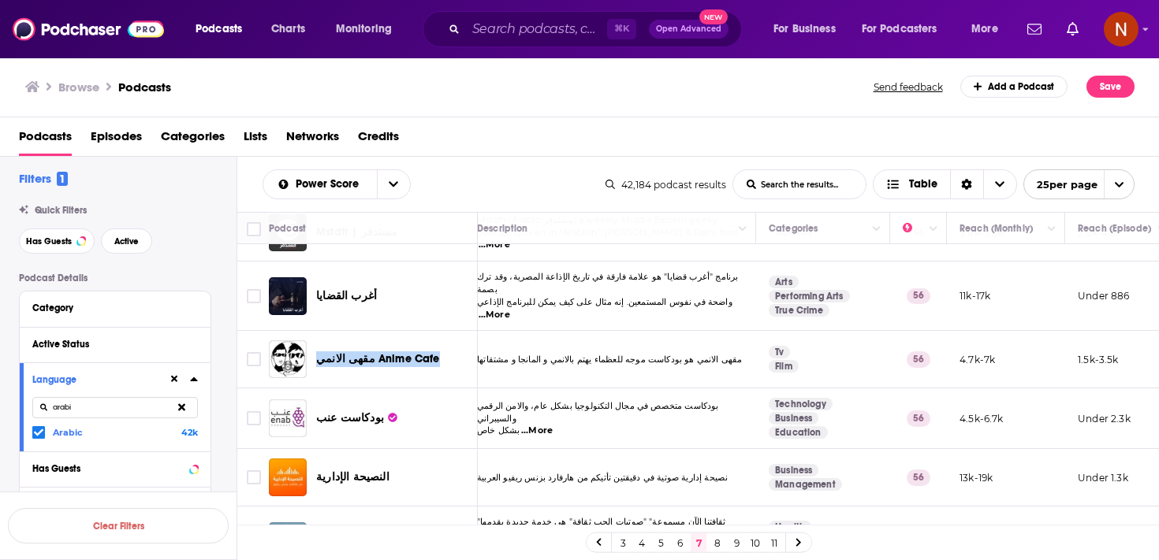
click at [717, 542] on link "8" at bounding box center [717, 543] width 16 height 19
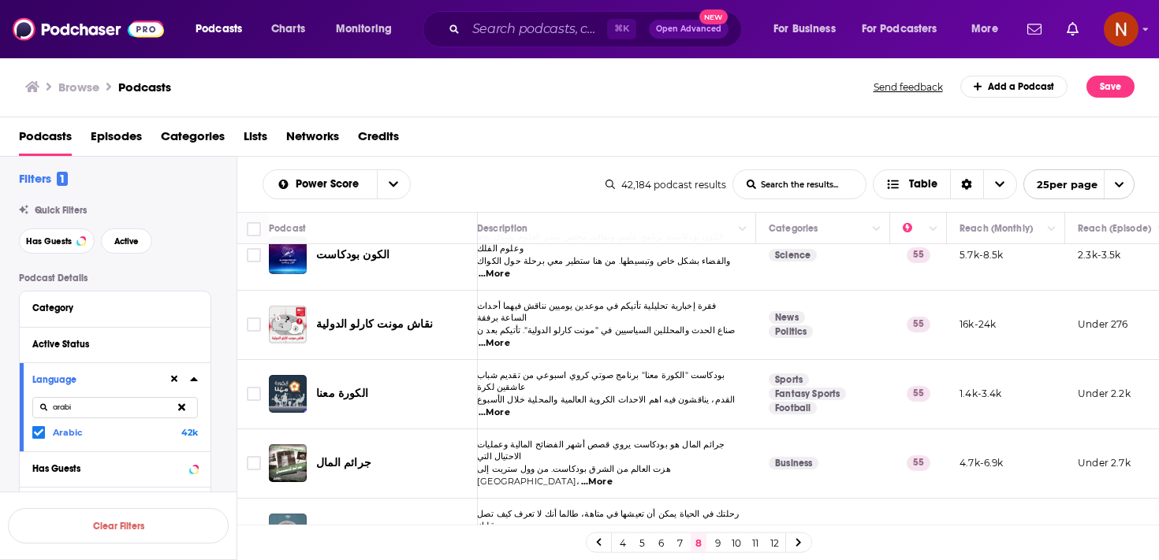
scroll to position [1211, 13]
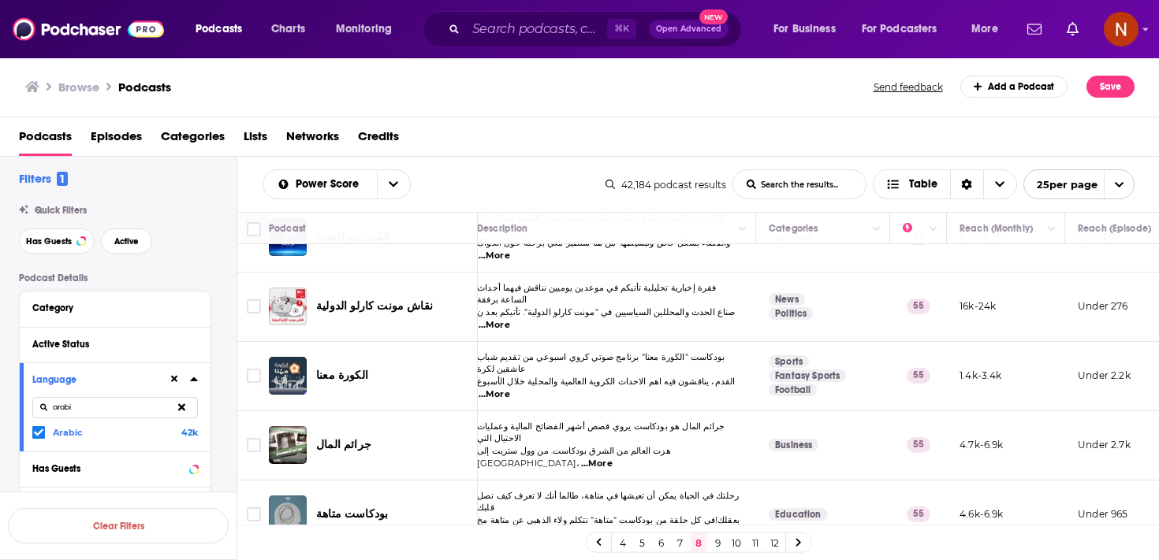
click at [718, 545] on link "9" at bounding box center [717, 543] width 16 height 19
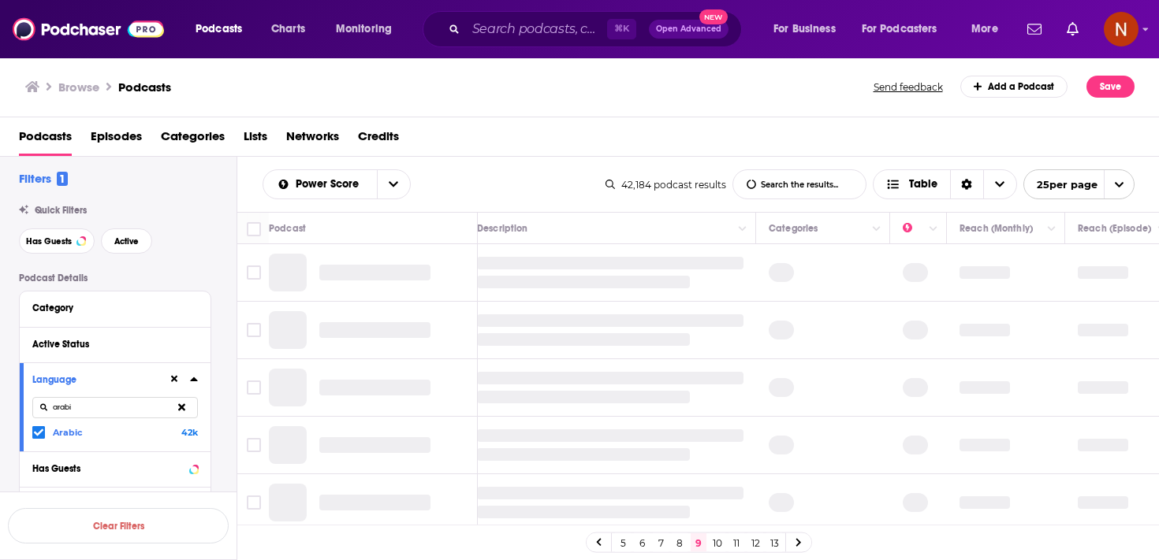
scroll to position [0, 13]
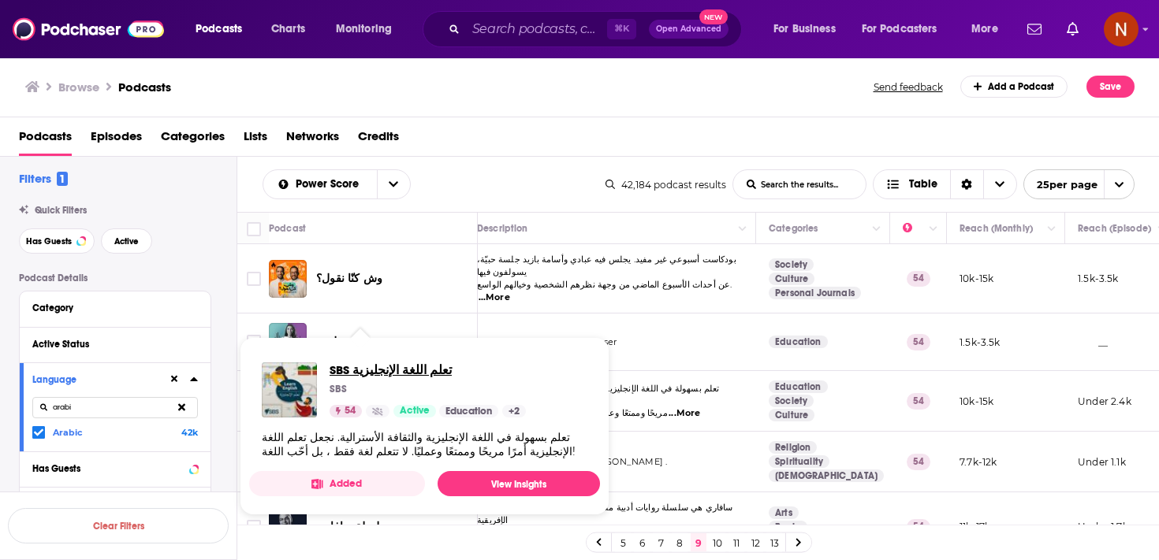
click at [379, 370] on span "SBS تعلم اللغة الإنجليزية" at bounding box center [427, 370] width 196 height 15
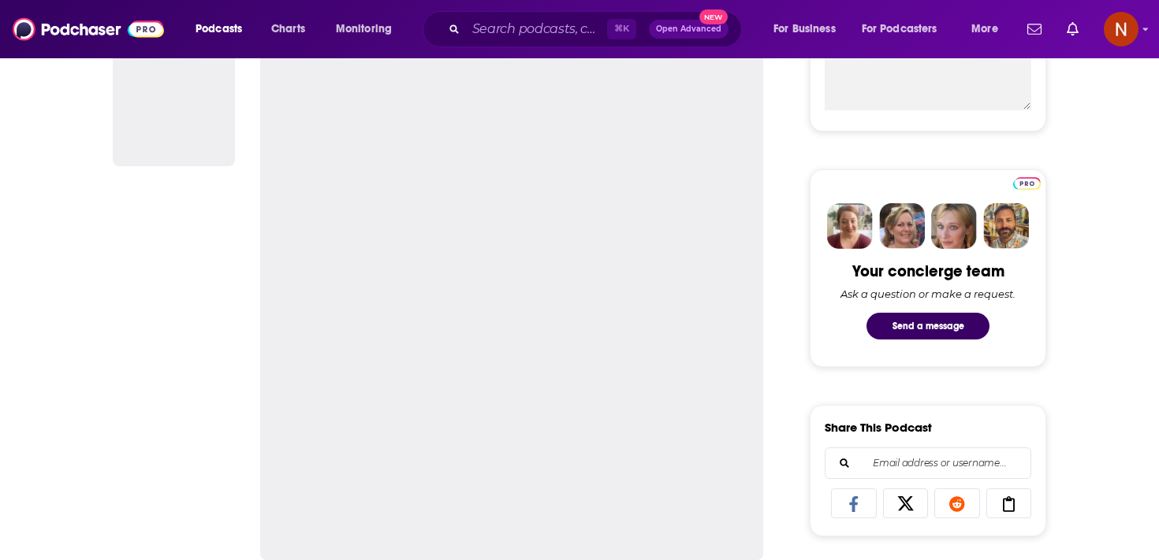
scroll to position [943, 0]
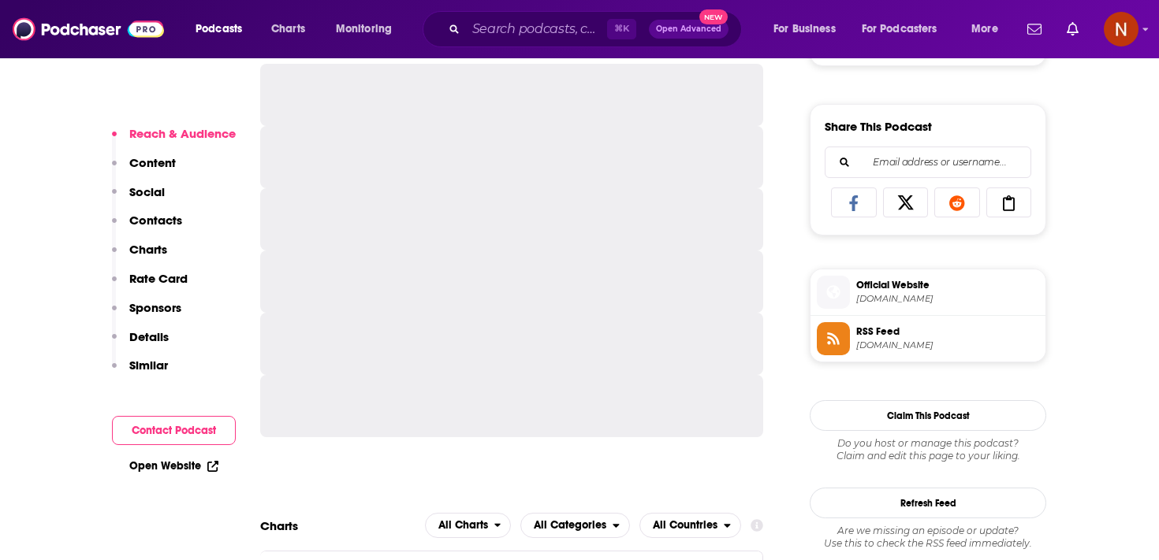
click at [880, 338] on span "RSS Feed" at bounding box center [947, 332] width 183 height 14
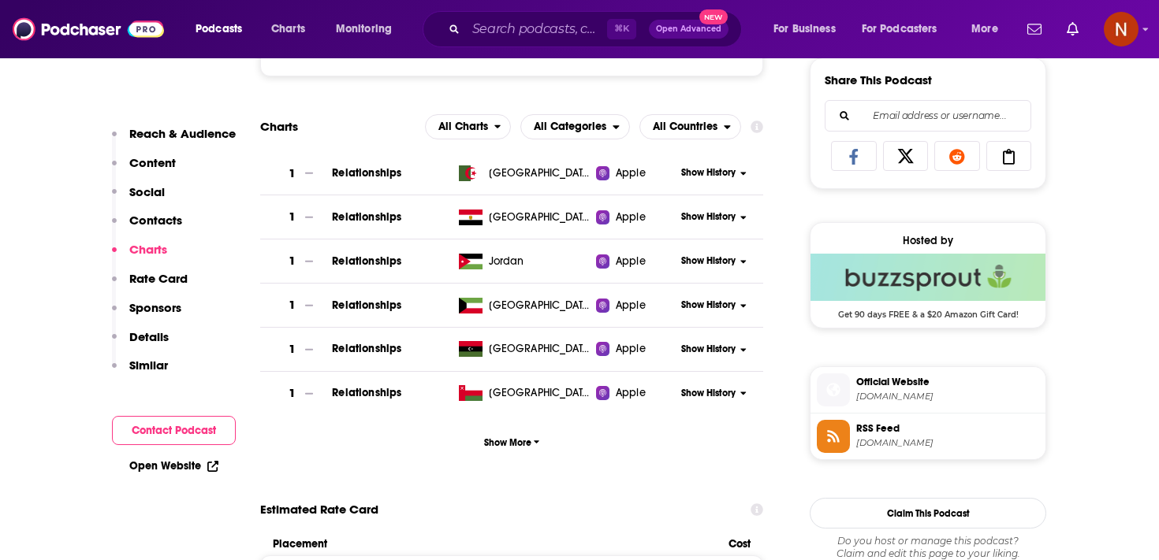
scroll to position [1002, 0]
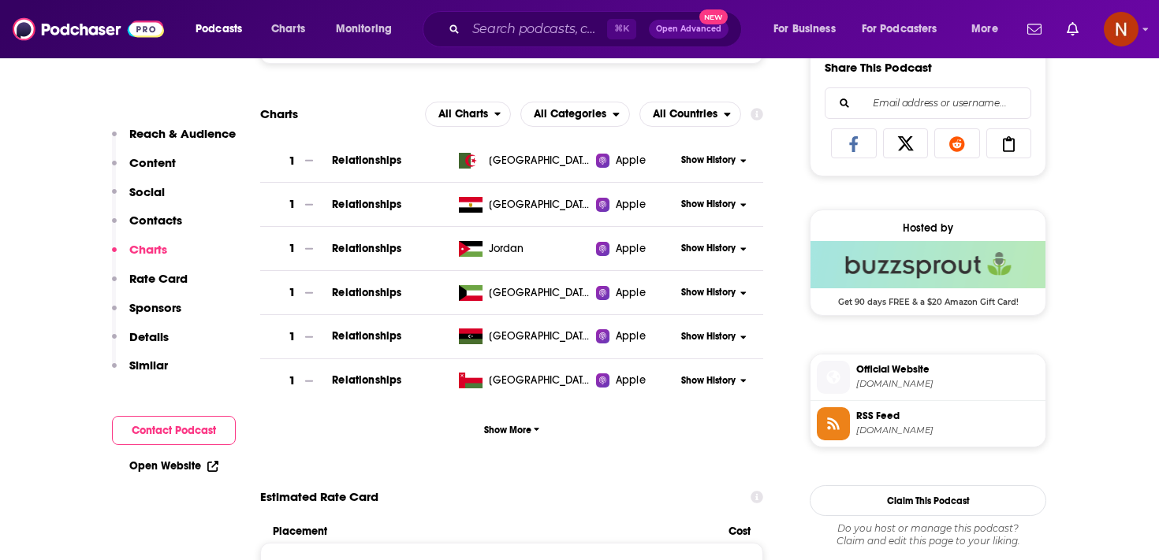
click at [917, 427] on span "feeds.buzzsprout.com" at bounding box center [947, 431] width 183 height 12
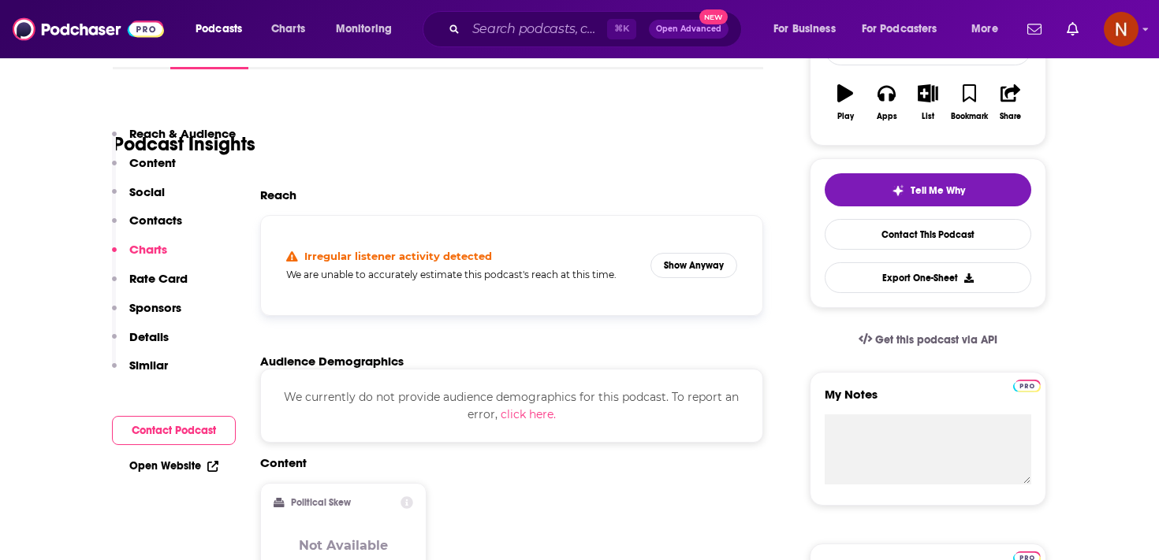
scroll to position [0, 0]
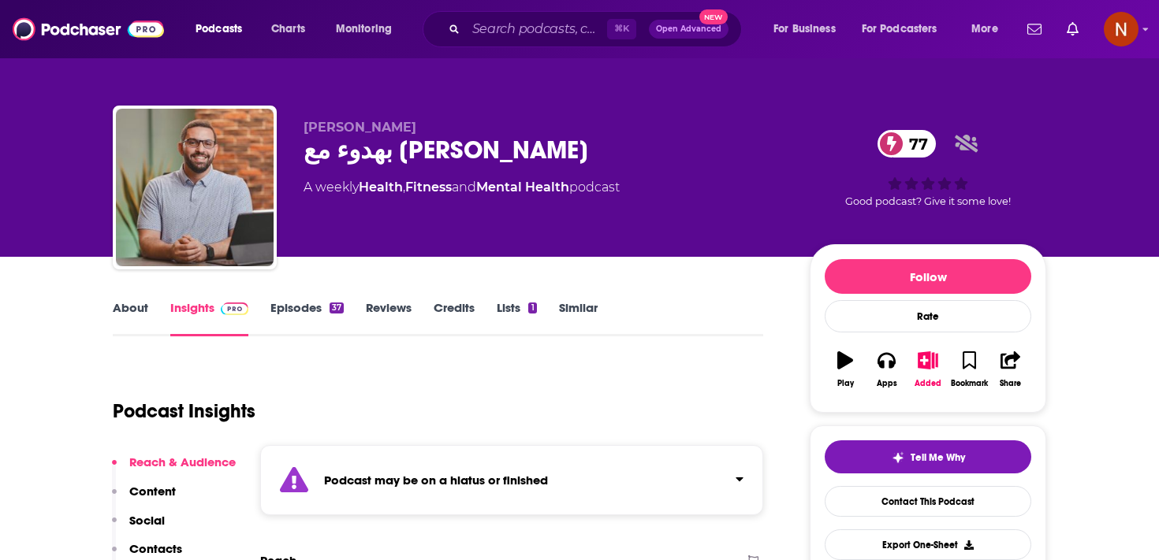
click at [404, 494] on div "Podcast may be on a hiatus or finished" at bounding box center [511, 480] width 503 height 70
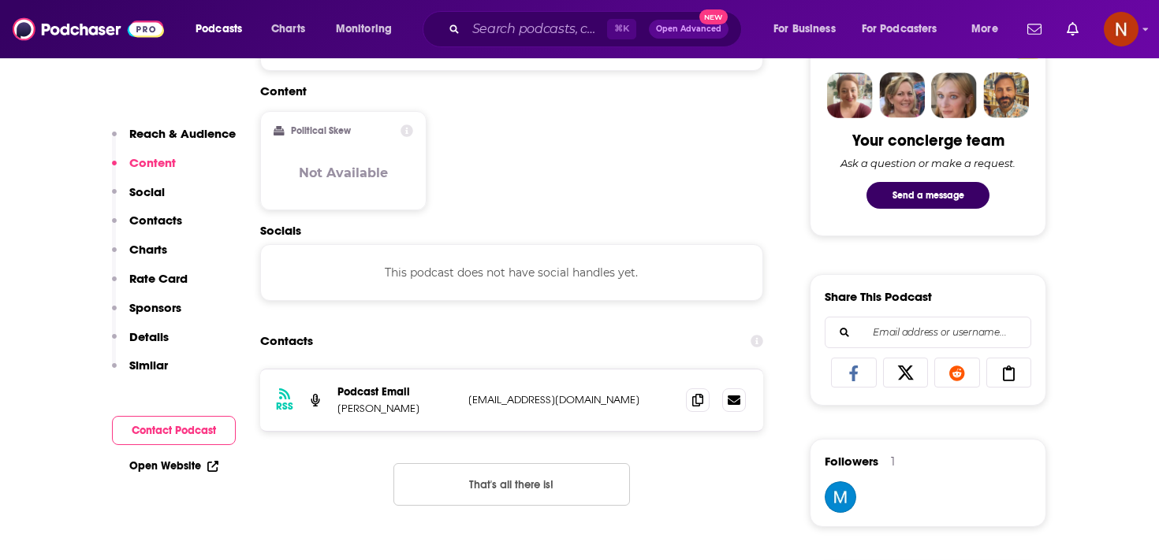
scroll to position [782, 0]
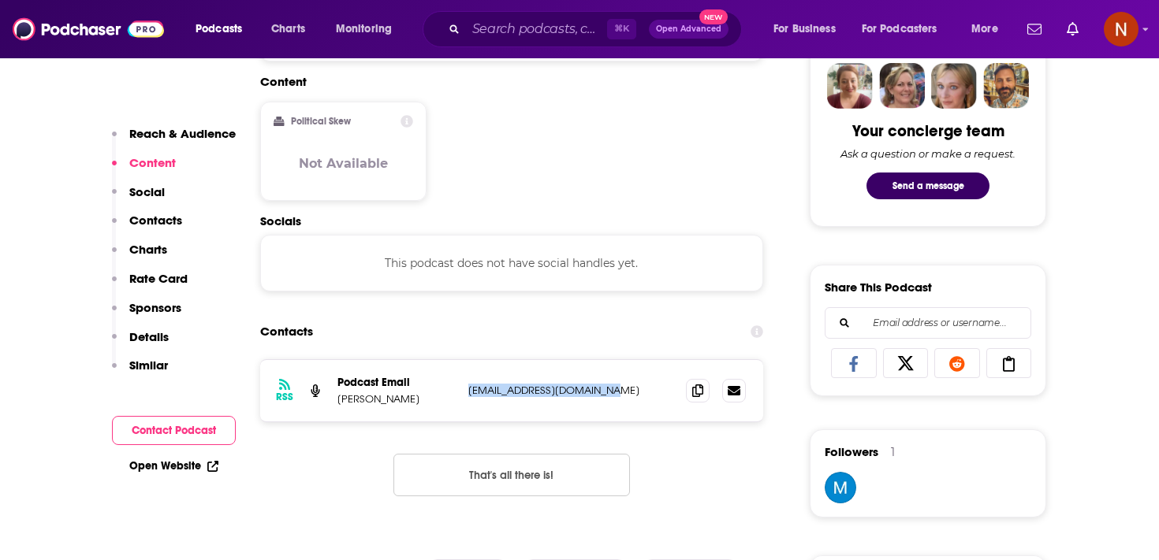
drag, startPoint x: 467, startPoint y: 376, endPoint x: 621, endPoint y: 381, distance: 154.6
click at [621, 381] on div "RSS Podcast Email [PERSON_NAME] [EMAIL_ADDRESS][DOMAIN_NAME] [EMAIL_ADDRESS][DO…" at bounding box center [511, 390] width 503 height 61
copy p "[EMAIL_ADDRESS][DOMAIN_NAME]"
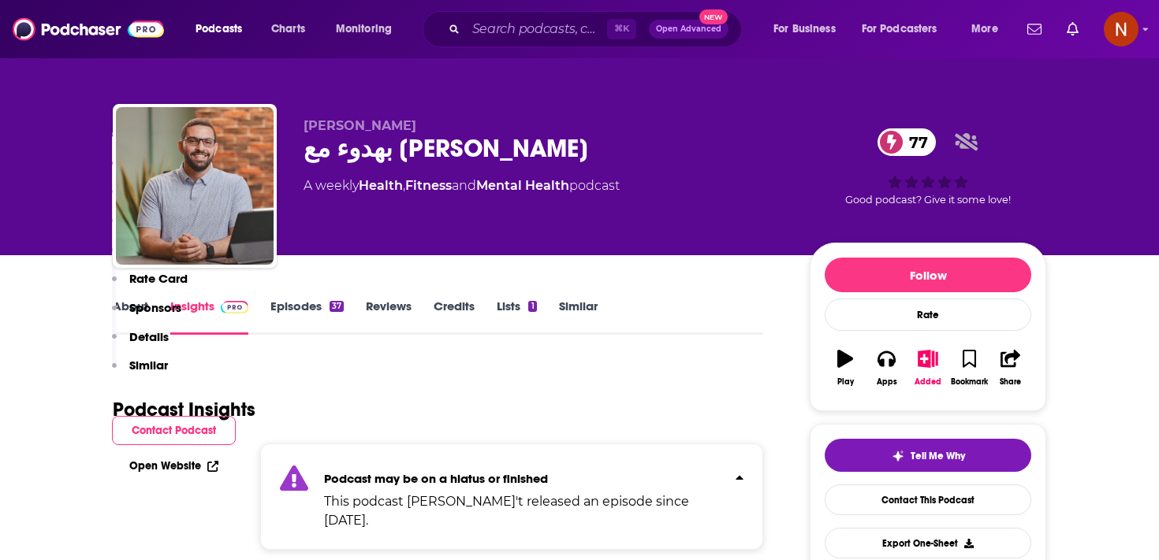
scroll to position [0, 0]
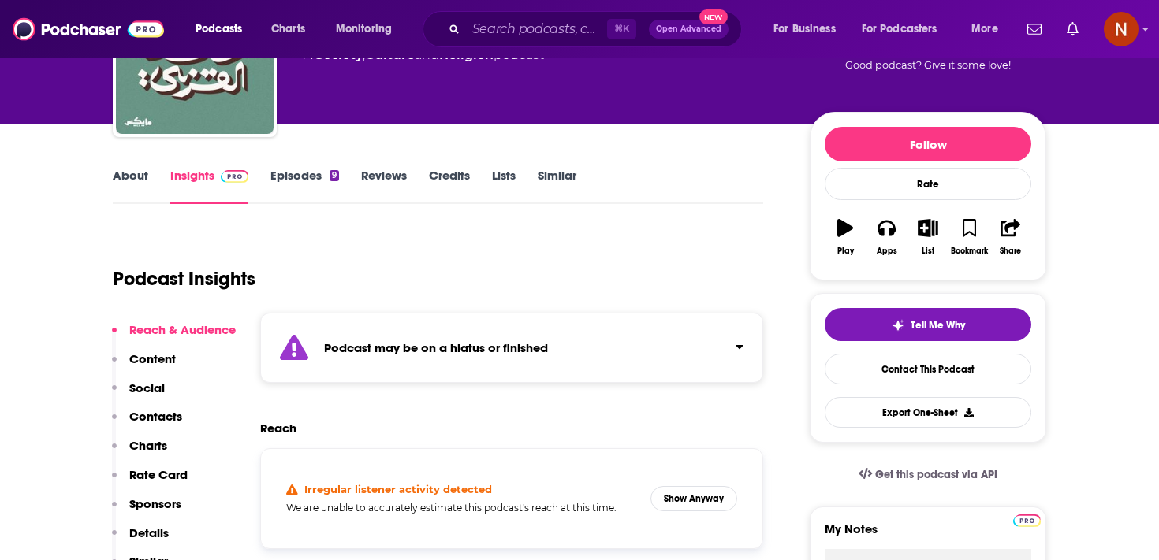
scroll to position [167, 0]
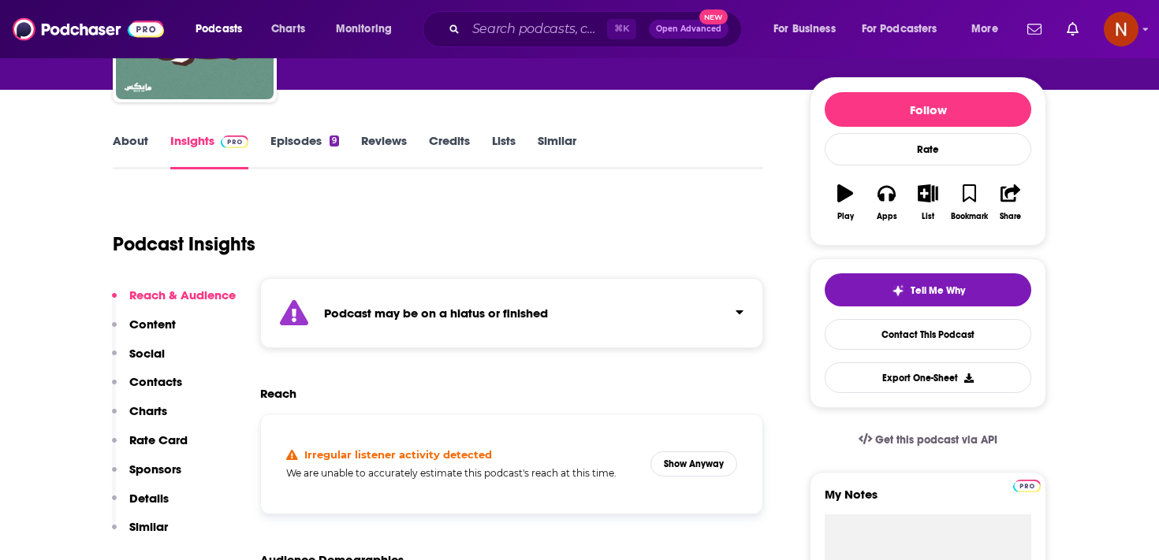
click at [463, 315] on strong "Podcast may be on a hiatus or finished" at bounding box center [436, 313] width 224 height 15
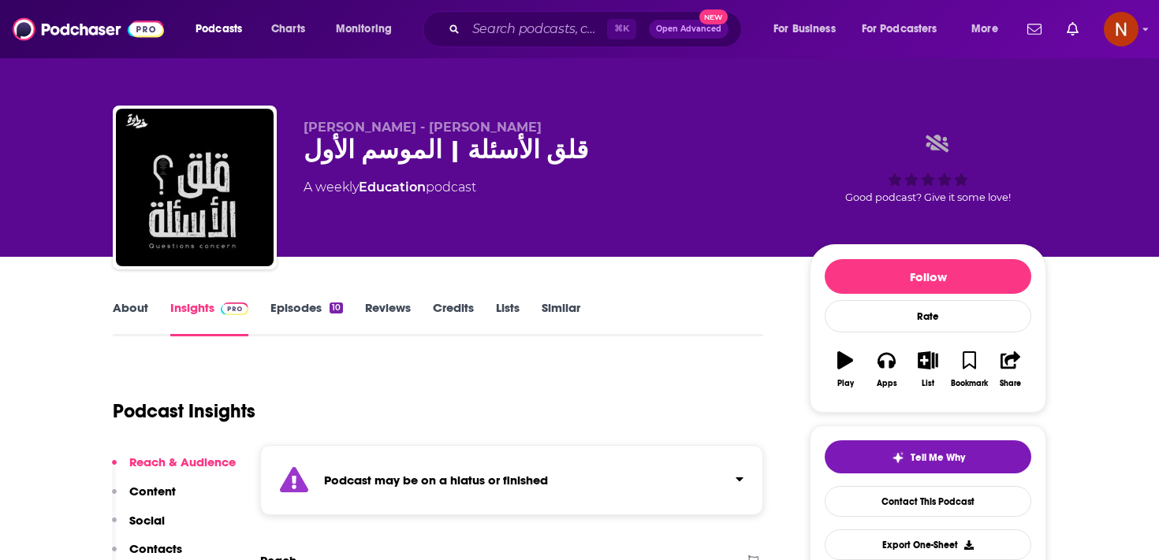
click at [425, 483] on strong "Podcast may be on a hiatus or finished" at bounding box center [436, 480] width 224 height 15
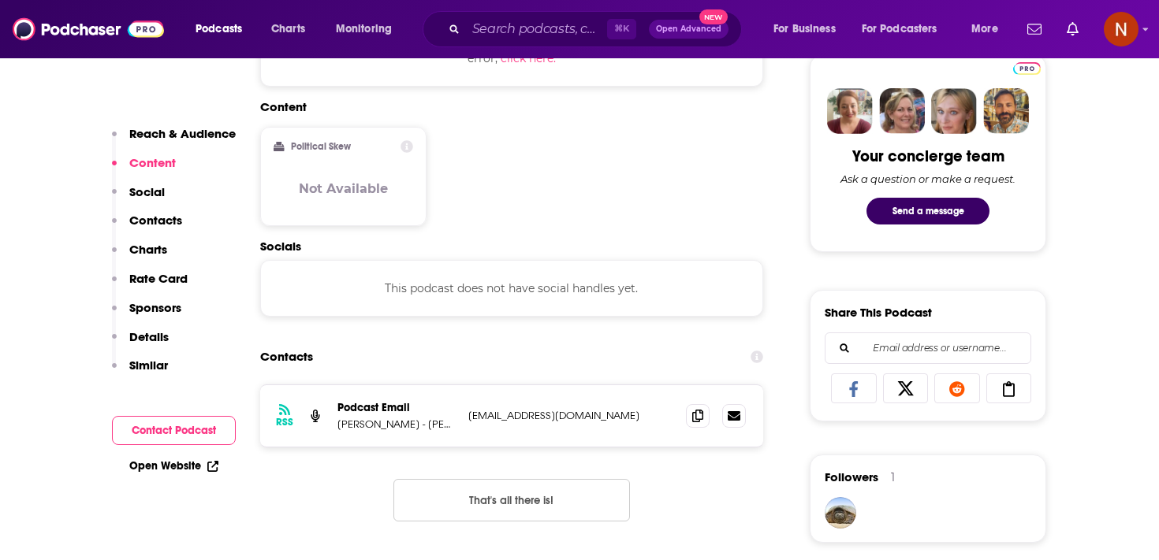
scroll to position [762, 0]
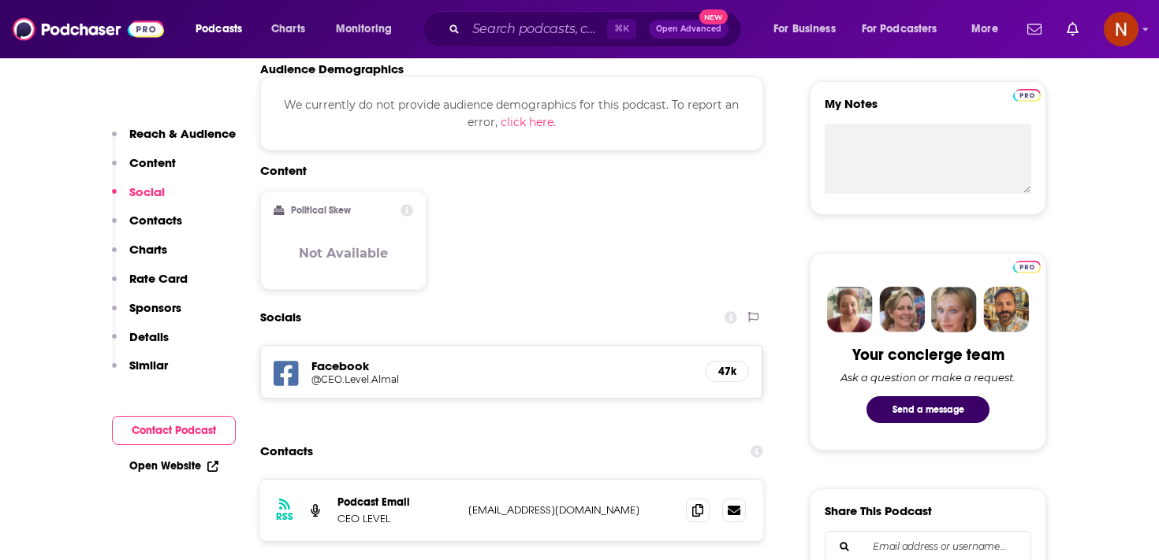
scroll to position [615, 0]
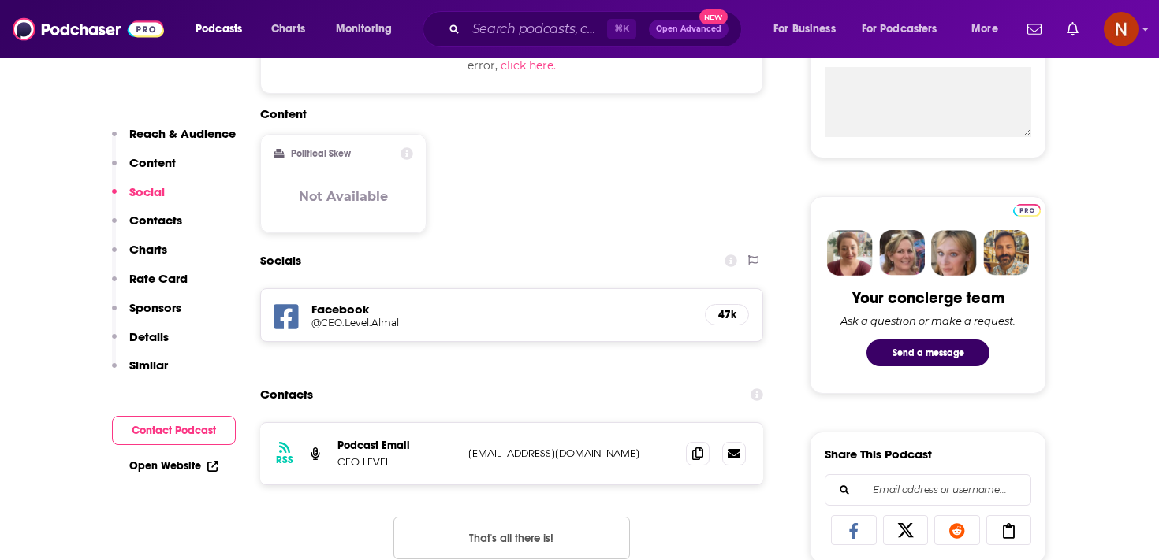
drag, startPoint x: 468, startPoint y: 462, endPoint x: 638, endPoint y: 464, distance: 169.5
click at [641, 464] on div "RSS Podcast Email CEO LEVEL digitalmedia@almalnews.com digitalmedia@almalnews.c…" at bounding box center [511, 453] width 503 height 61
drag, startPoint x: 637, startPoint y: 464, endPoint x: 462, endPoint y: 450, distance: 175.6
click at [463, 450] on div "RSS Podcast Email CEO LEVEL digitalmedia@almalnews.com digitalmedia@almalnews.c…" at bounding box center [511, 453] width 503 height 61
copy p "digitalmedia@almalnews.com"
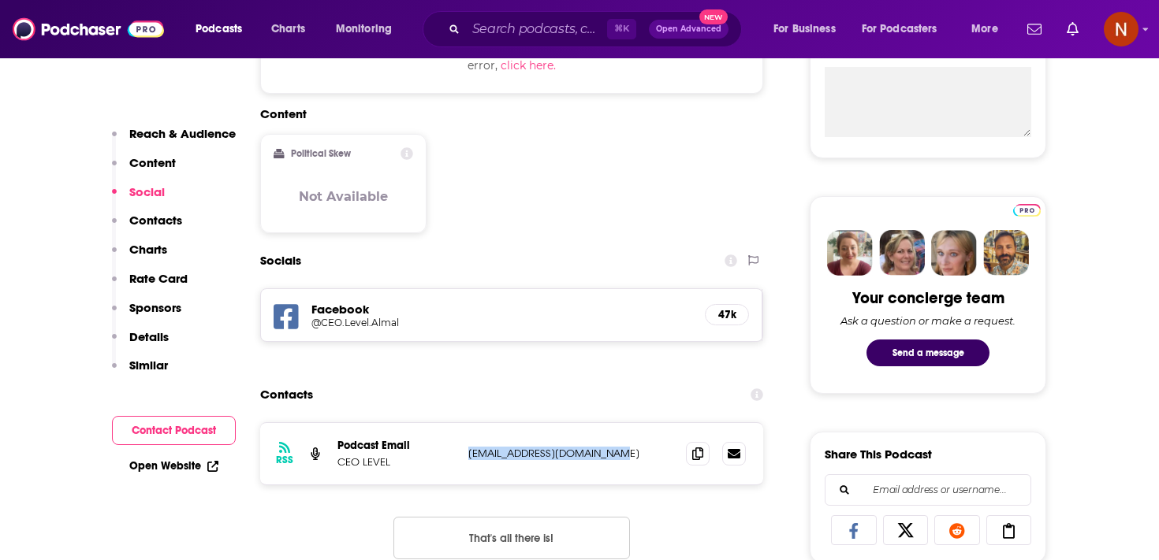
copy p "digitalmedia@almalnews.com"
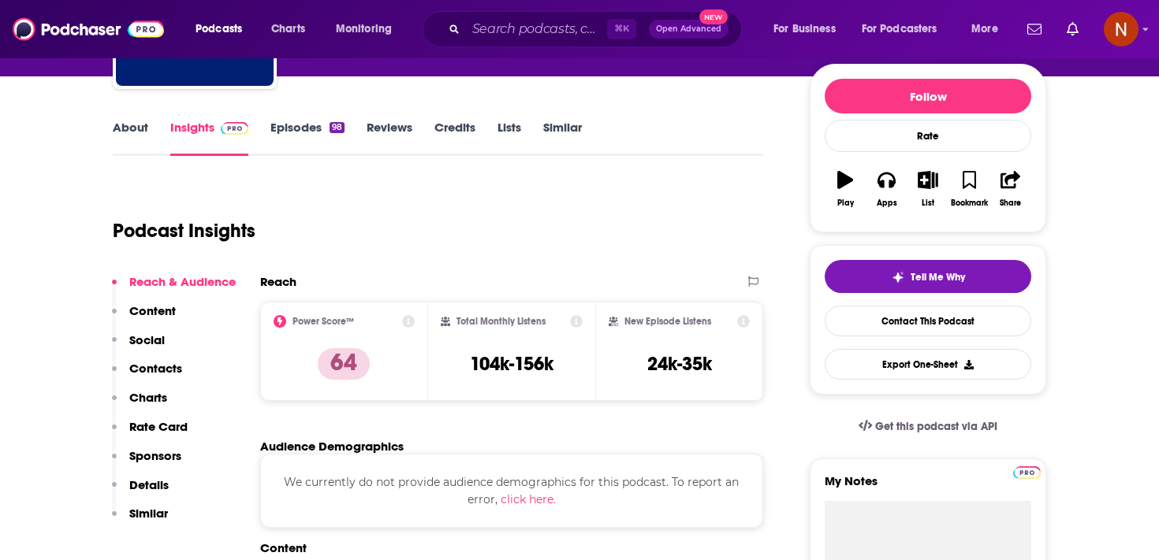
scroll to position [144, 0]
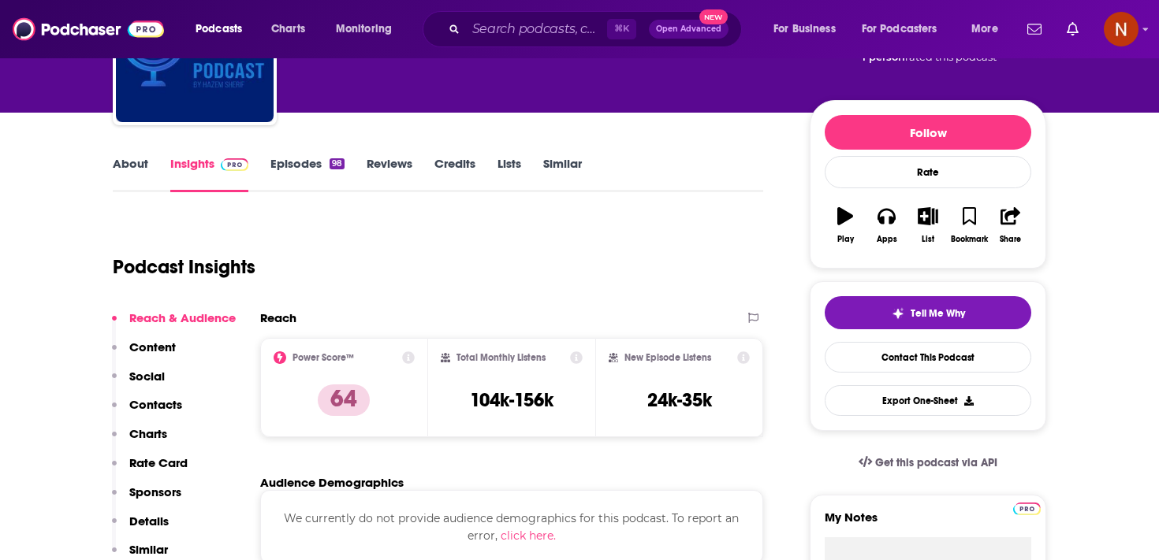
click at [292, 172] on link "Episodes 98" at bounding box center [307, 174] width 74 height 36
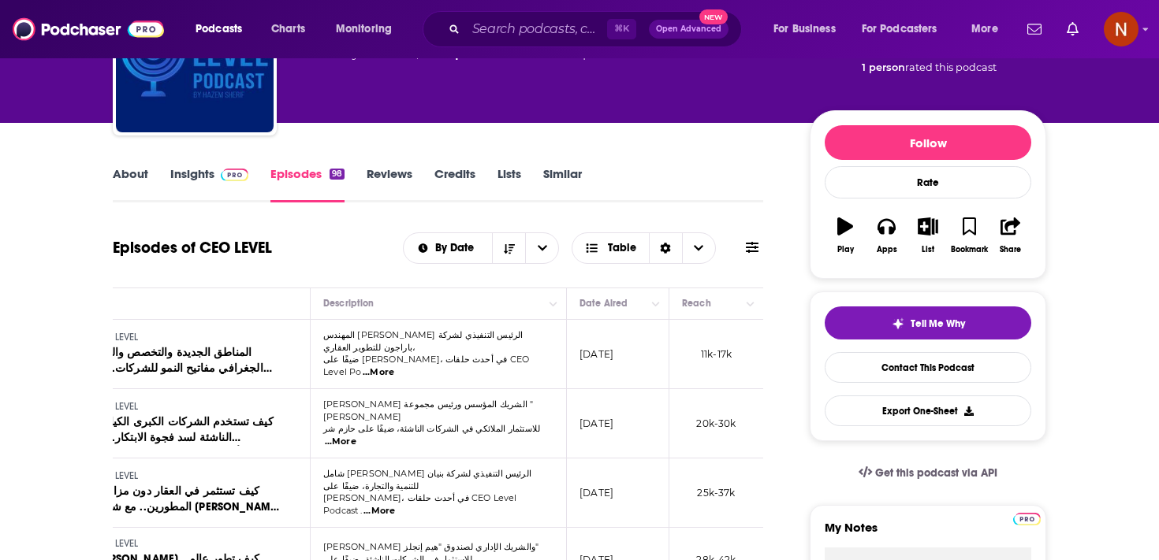
scroll to position [132, 0]
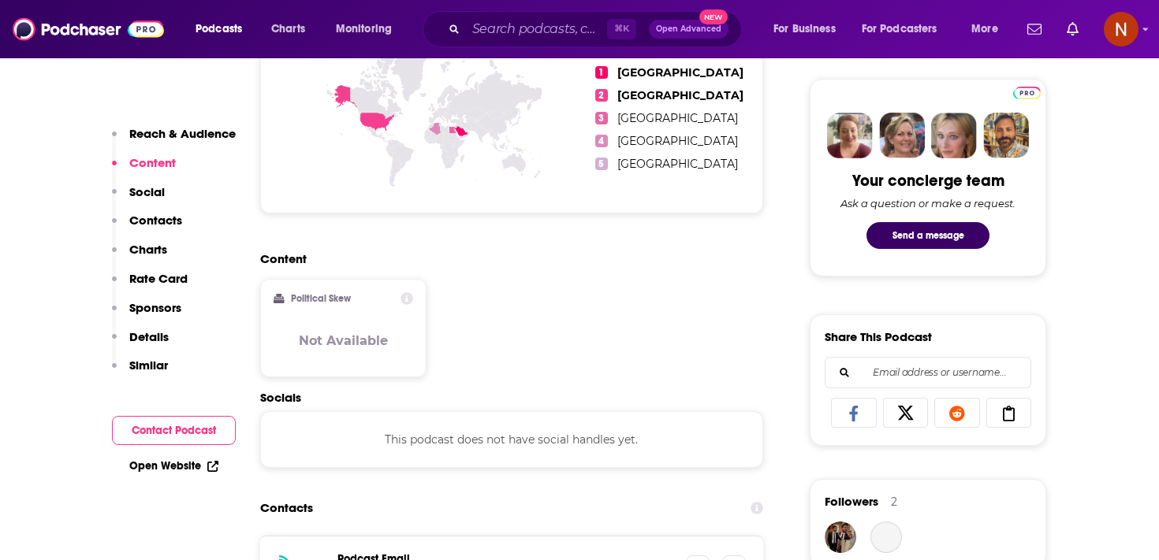
scroll to position [923, 0]
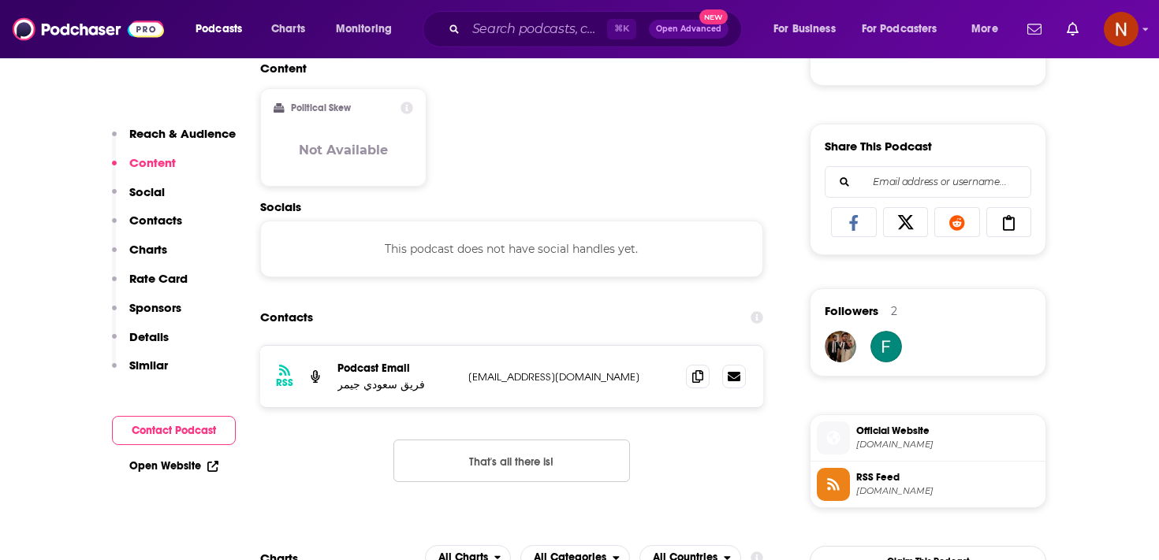
drag, startPoint x: 467, startPoint y: 386, endPoint x: 611, endPoint y: 378, distance: 144.5
click at [611, 378] on div "RSS Podcast Email فريق سعودي جيمر [EMAIL_ADDRESS][DOMAIN_NAME] [EMAIL_ADDRESS][…" at bounding box center [511, 376] width 503 height 61
drag, startPoint x: 591, startPoint y: 378, endPoint x: 458, endPoint y: 381, distance: 133.2
click at [459, 381] on div "RSS Podcast Email فريق سعودي جيمر [EMAIL_ADDRESS][DOMAIN_NAME] [EMAIL_ADDRESS][…" at bounding box center [511, 376] width 503 height 61
copy div "فريق سعودي جيمر [EMAIL_ADDRESS][DOMAIN_NAME]"
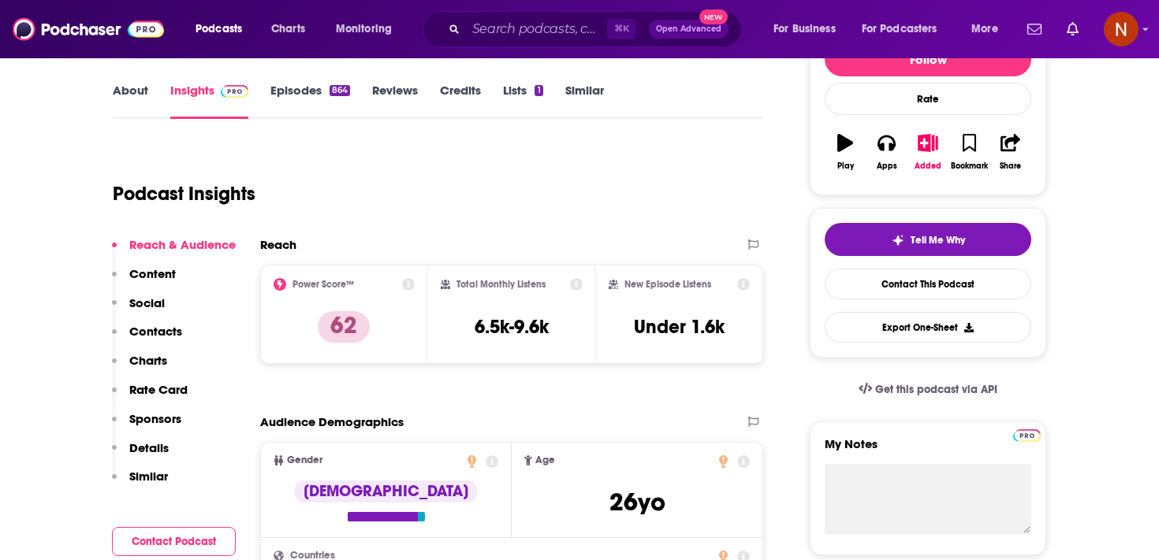
scroll to position [113, 0]
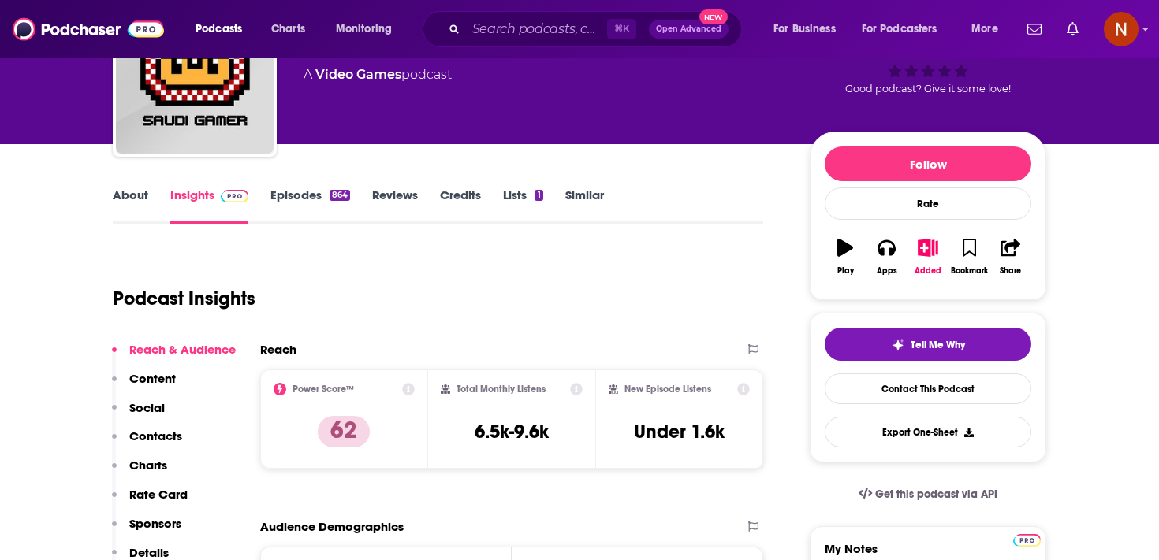
click at [318, 203] on link "Episodes 864" at bounding box center [310, 206] width 80 height 36
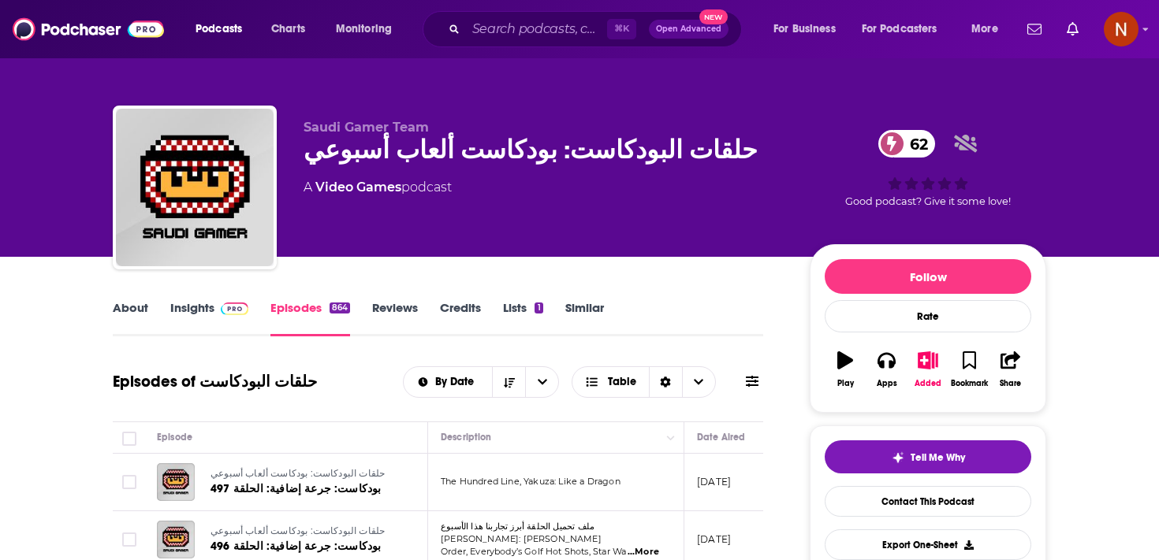
click at [373, 132] on span "Saudi Gamer Team" at bounding box center [365, 127] width 125 height 15
copy p "Saudi Gamer Team"
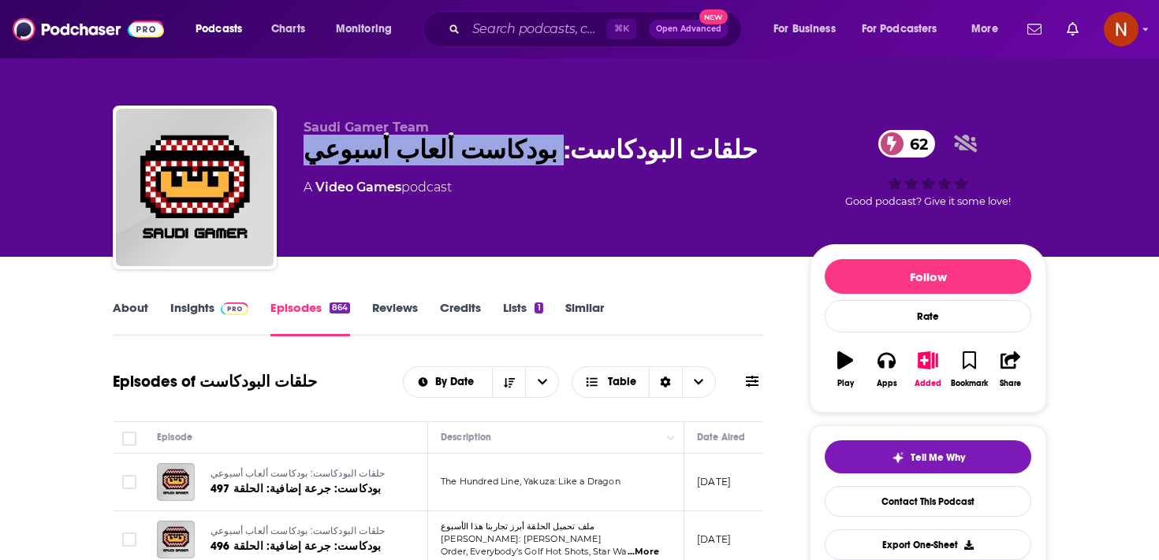
drag, startPoint x: 502, startPoint y: 158, endPoint x: 297, endPoint y: 157, distance: 204.9
click at [297, 157] on div "Saudi Gamer Team حلقات البودكاست: بودكاست ألعاب أسبوعي 62 A Video Games podcast…" at bounding box center [579, 191] width 933 height 170
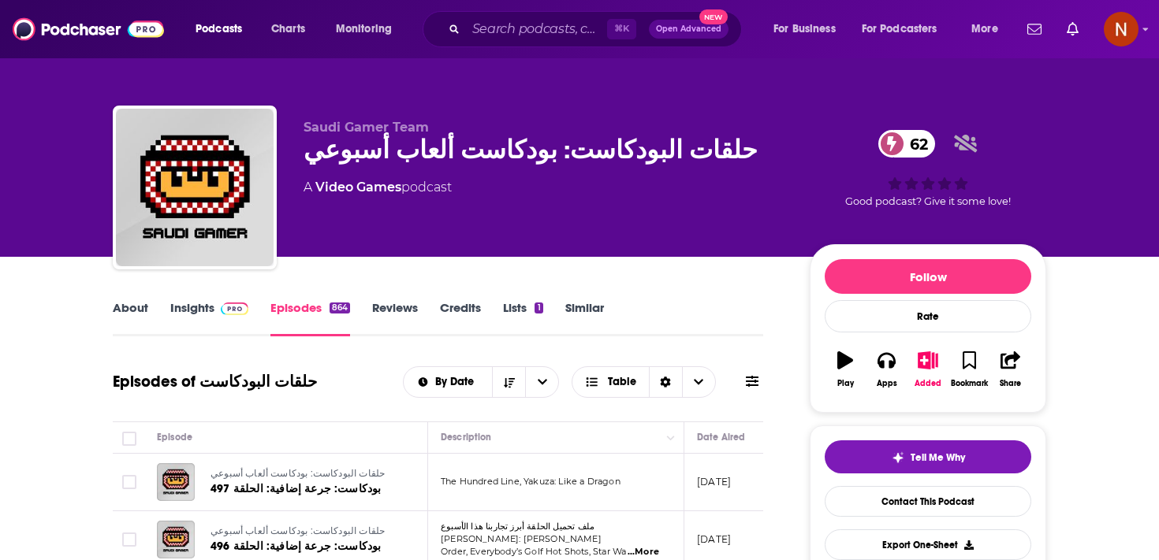
click at [517, 154] on div "حلقات البودكاست: بودكاست ألعاب أسبوعي 62" at bounding box center [543, 150] width 481 height 31
click at [452, 154] on div "حلقات البودكاست: بودكاست ألعاب أسبوعي 62" at bounding box center [543, 150] width 481 height 31
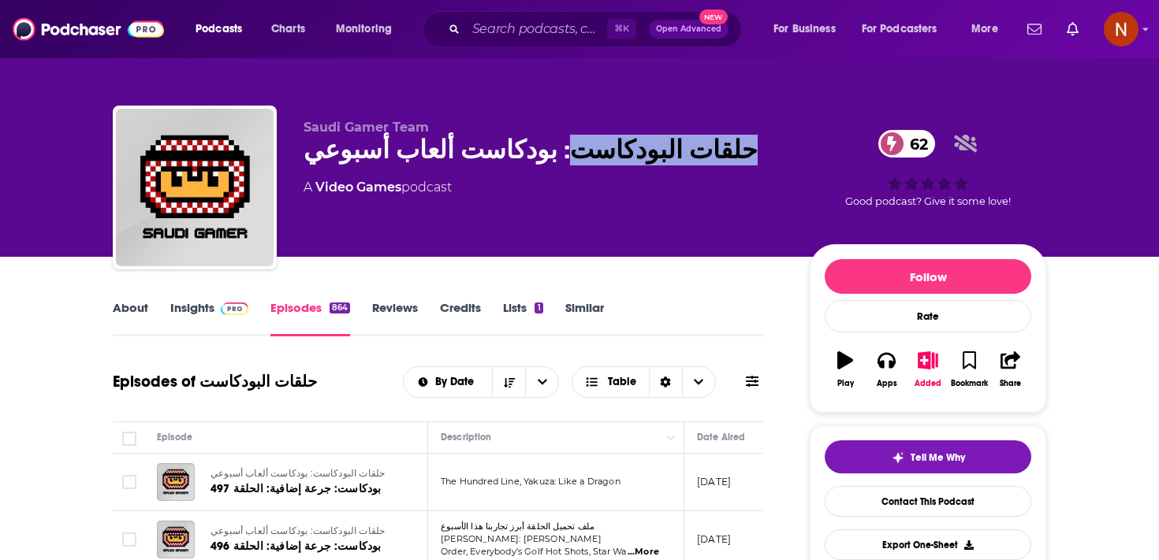
drag, startPoint x: 513, startPoint y: 157, endPoint x: 679, endPoint y: 166, distance: 165.8
click at [679, 166] on div "حلقات البودكاست: بودكاست ألعاب أسبوعي 62" at bounding box center [543, 150] width 481 height 31
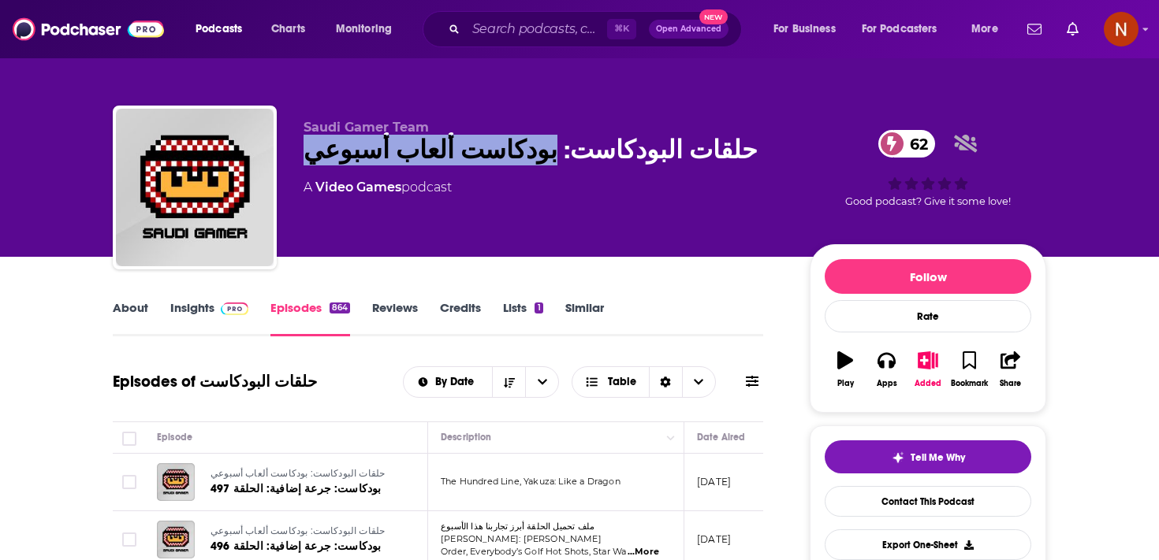
drag, startPoint x: 496, startPoint y: 159, endPoint x: 301, endPoint y: 156, distance: 194.7
click at [301, 156] on div "Saudi Gamer Team حلقات البودكاست: بودكاست ألعاب أسبوعي 62 A Video Games podcast…" at bounding box center [579, 191] width 933 height 170
copy h2 "بودكاست ألعاب أسبوعي"
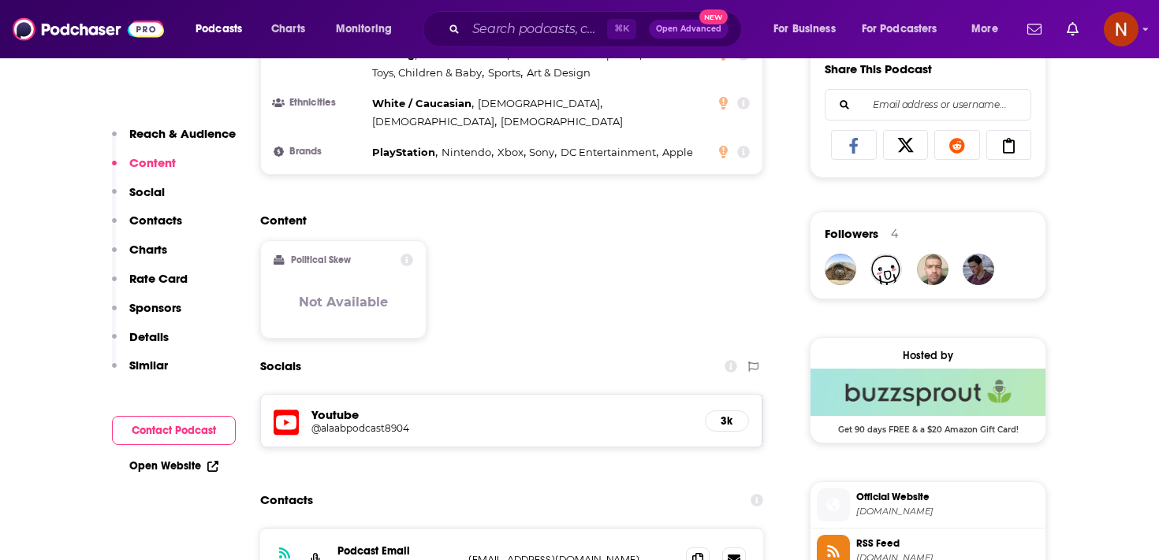
scroll to position [1011, 0]
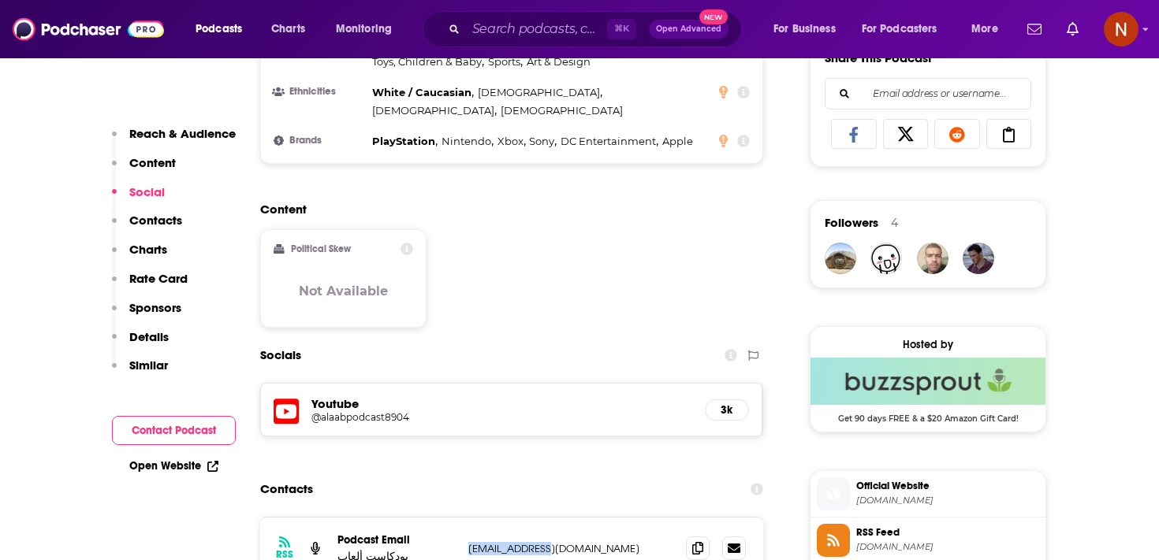
drag, startPoint x: 466, startPoint y: 494, endPoint x: 563, endPoint y: 493, distance: 97.0
click at [563, 518] on div "RSS Podcast Email بودكاست ألعاب [EMAIL_ADDRESS][DOMAIN_NAME] [EMAIL_ADDRESS][DO…" at bounding box center [511, 548] width 503 height 61
copy p "[EMAIL_ADDRESS][DOMAIN_NAME]"
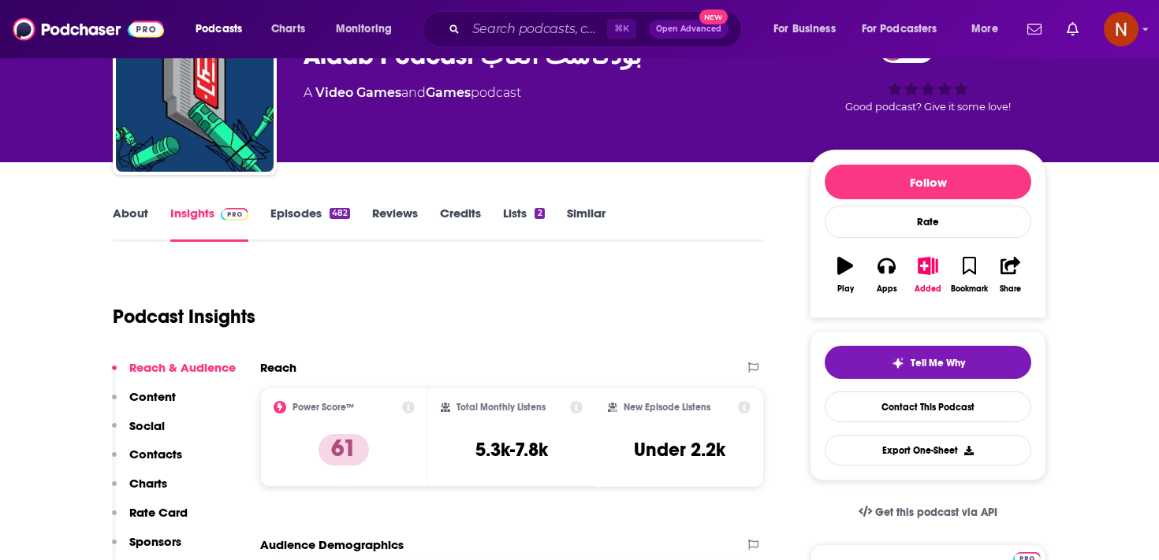
scroll to position [0, 0]
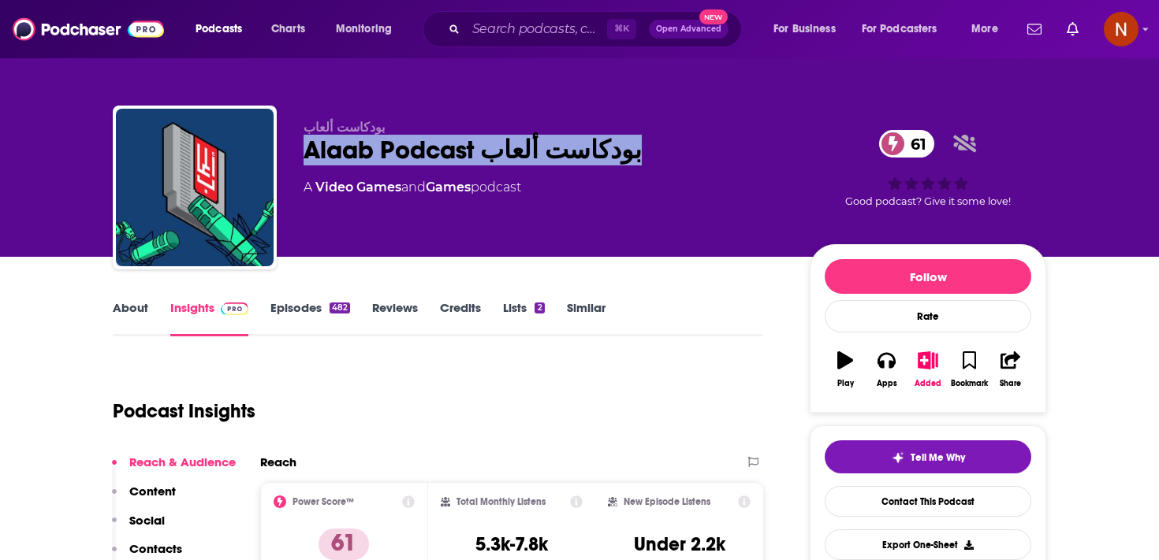
drag, startPoint x: 304, startPoint y: 152, endPoint x: 638, endPoint y: 152, distance: 333.4
click at [638, 152] on div "Alaab Podcast بودكاست ألعاب 61" at bounding box center [543, 150] width 481 height 31
copy h2 "Alaab Podcast بودكاست ألعاب"
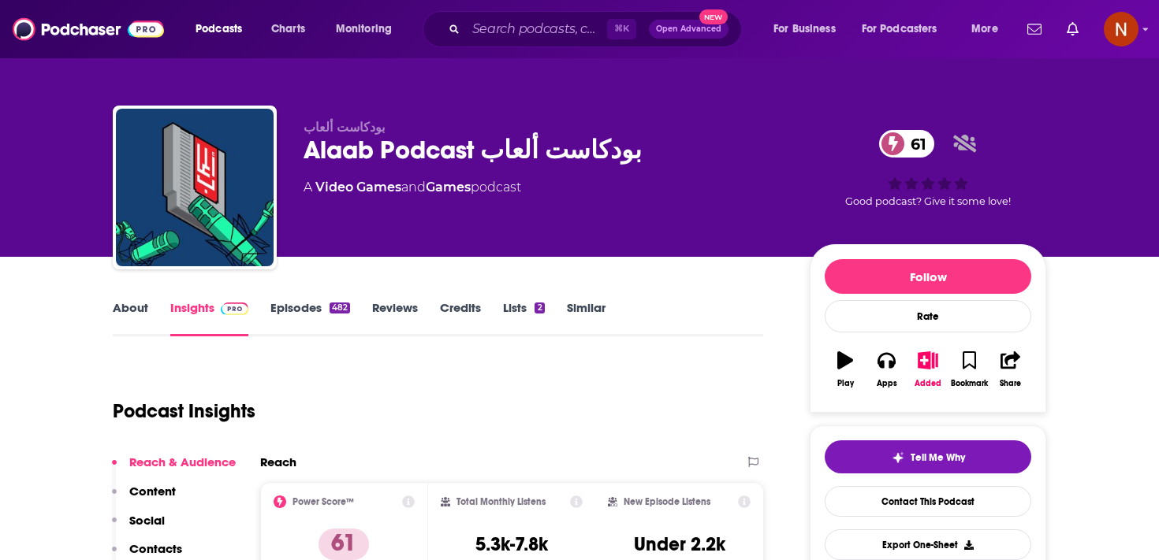
click at [462, 146] on div "Alaab Podcast بودكاست ألعاب 61" at bounding box center [543, 150] width 481 height 31
drag, startPoint x: 475, startPoint y: 154, endPoint x: 300, endPoint y: 150, distance: 175.0
click at [300, 150] on div "بودكاست ألعاب Alaab Podcast بودكاست ألعاب 61 A Video Games and Games podcast 61…" at bounding box center [579, 191] width 933 height 170
copy h2 "Alaab Podcast"
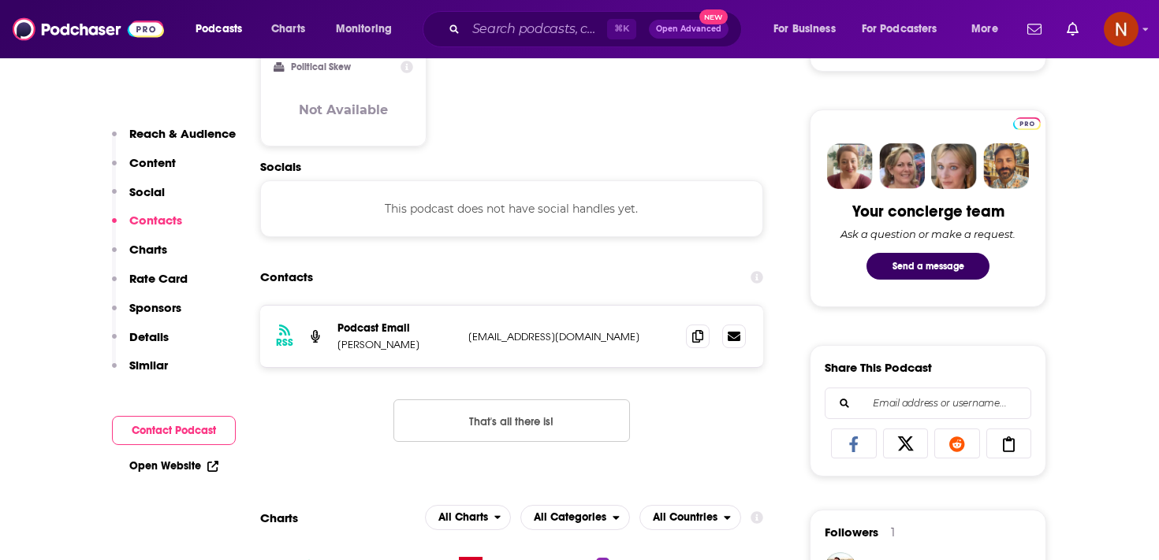
scroll to position [798, 0]
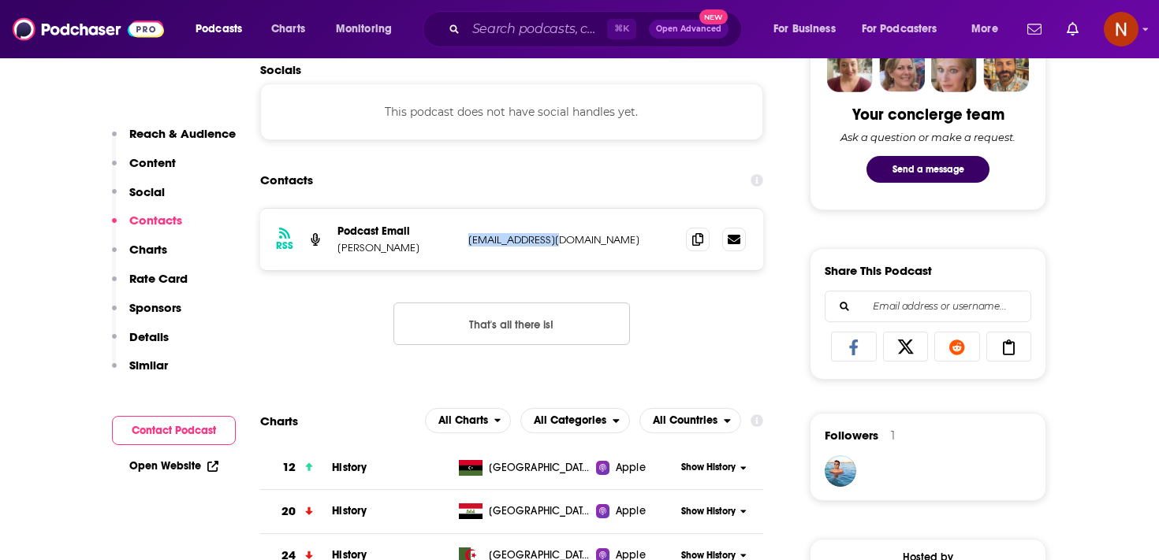
drag, startPoint x: 468, startPoint y: 245, endPoint x: 570, endPoint y: 245, distance: 101.7
click at [570, 245] on p "[EMAIL_ADDRESS][DOMAIN_NAME]" at bounding box center [570, 239] width 205 height 13
copy p "[EMAIL_ADDRESS][DOMAIN_NAME]"
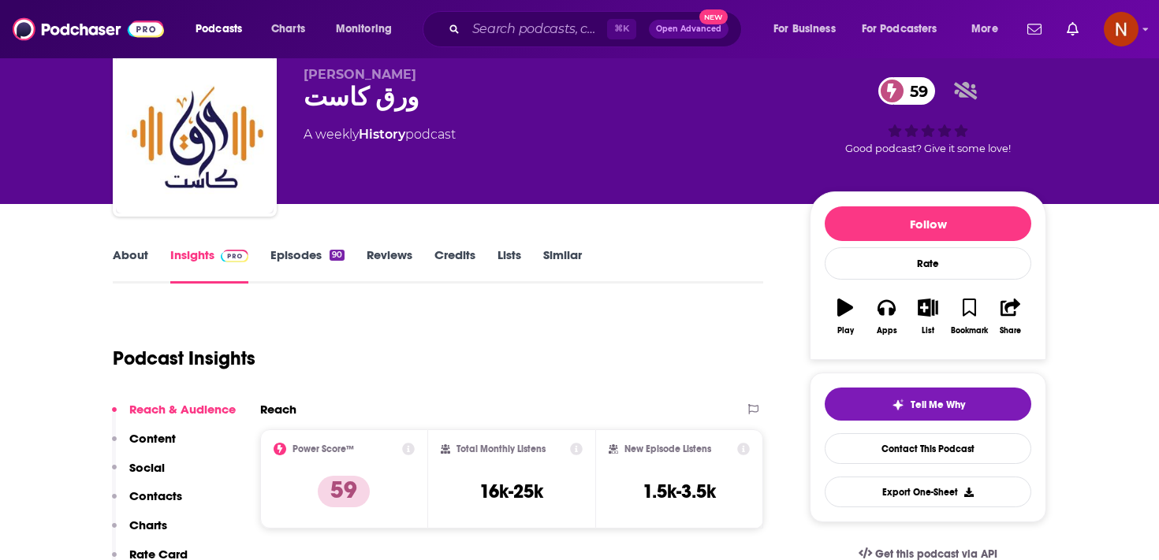
scroll to position [55, 0]
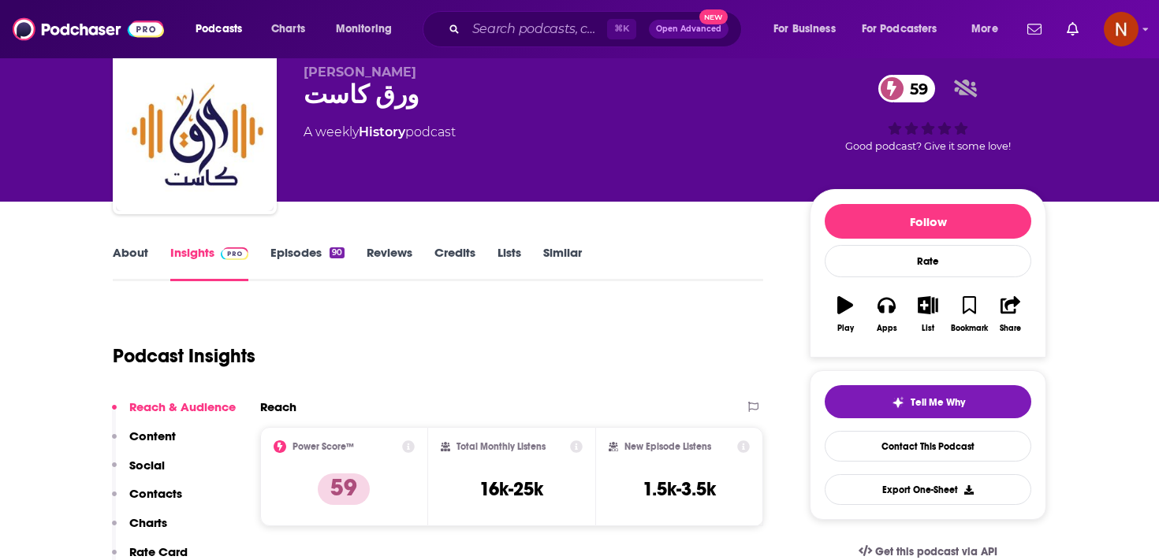
click at [319, 261] on link "Episodes 90" at bounding box center [307, 263] width 74 height 36
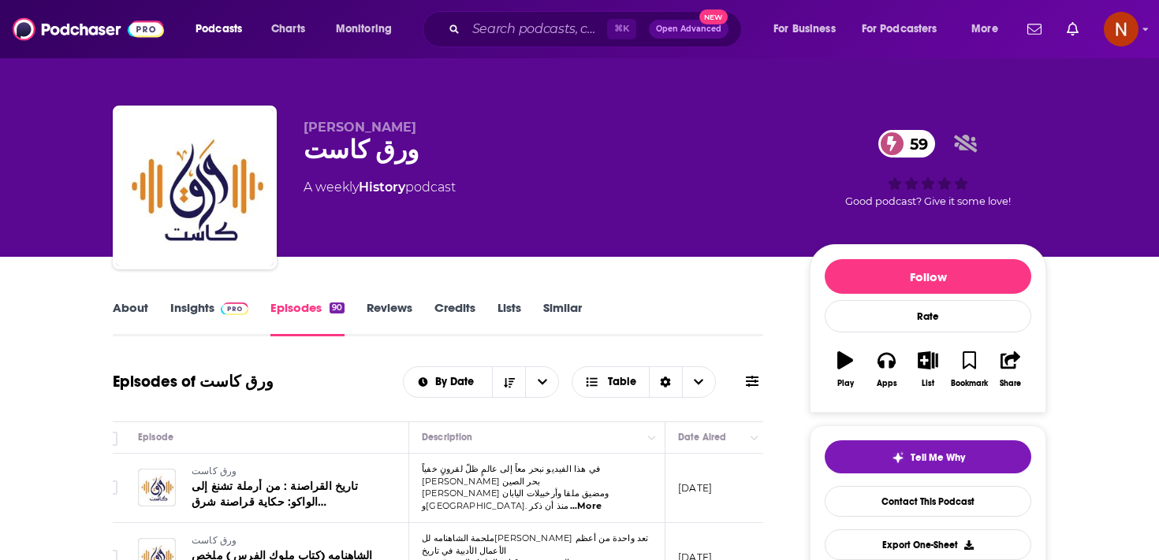
scroll to position [0, 20]
click at [349, 135] on div "ورق كاست 59" at bounding box center [543, 150] width 481 height 31
click at [355, 123] on span "Mohammed Fares" at bounding box center [359, 127] width 113 height 15
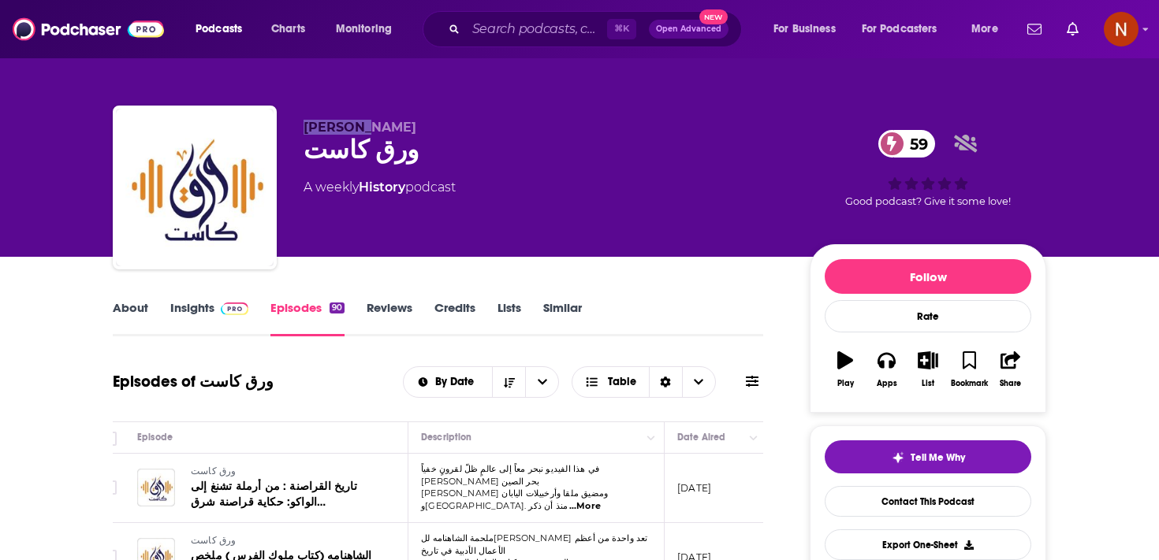
copy span "Mohammed"
click at [367, 139] on div "ورق كاست 59" at bounding box center [543, 150] width 481 height 31
copy div "ورق كاست 59"
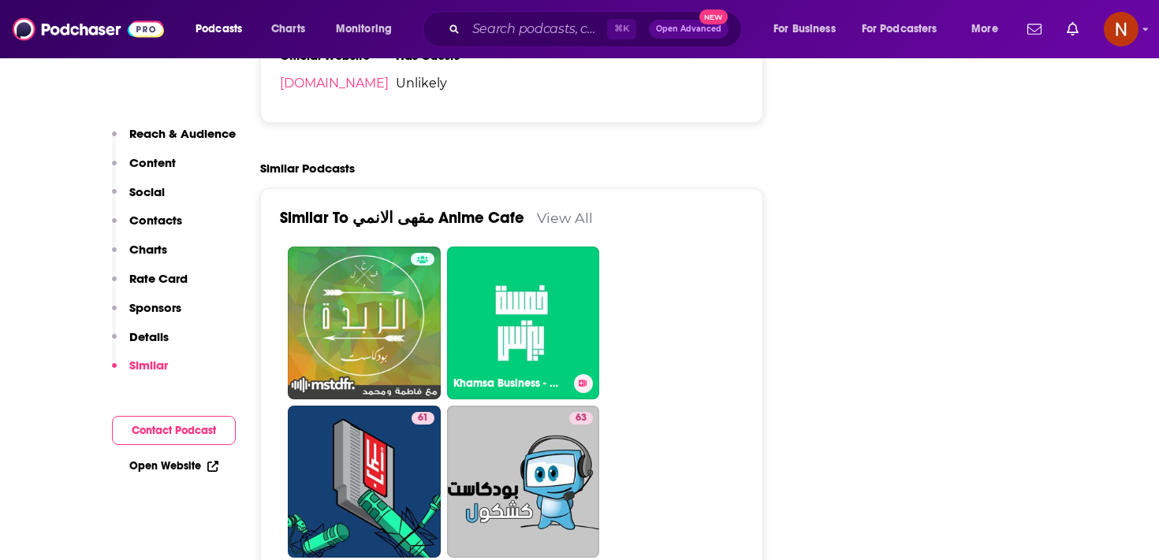
scroll to position [2082, 0]
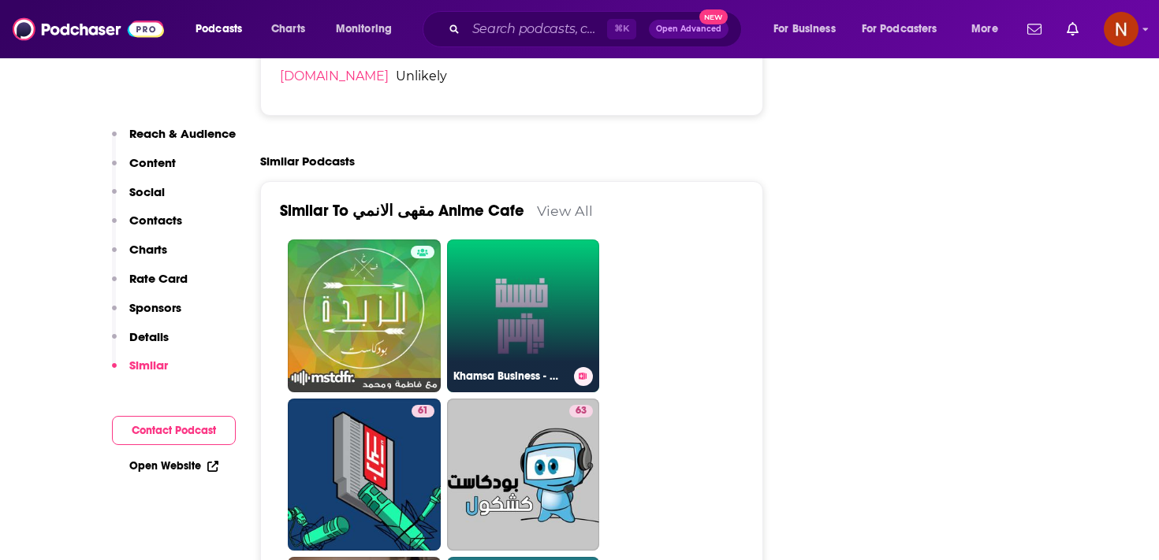
click at [502, 338] on link "Khamsa Business - خمسة بيزنس" at bounding box center [523, 316] width 153 height 153
type input "[URL][DOMAIN_NAME]"
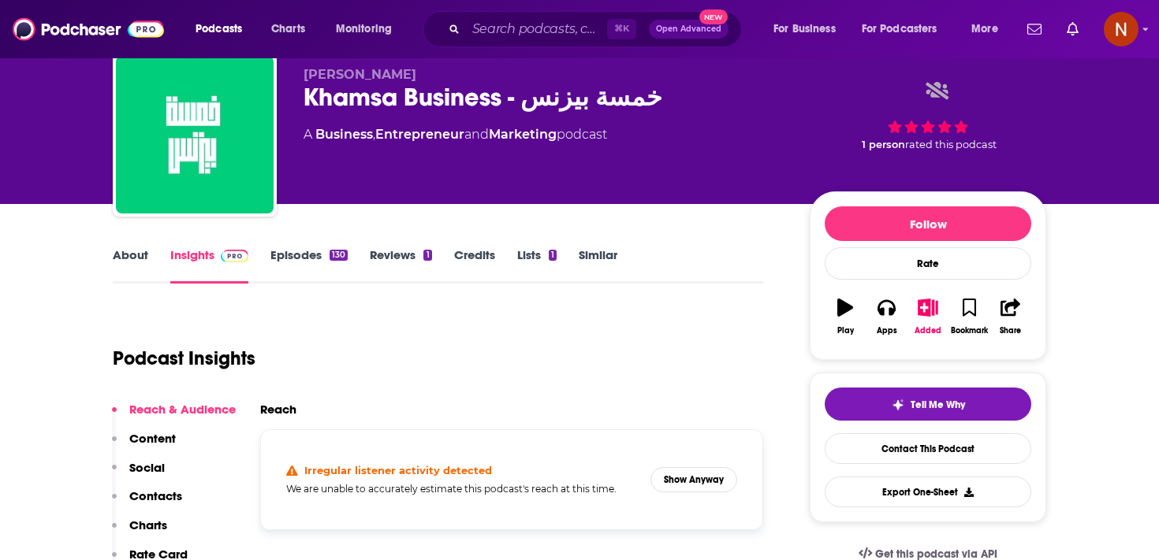
scroll to position [61, 0]
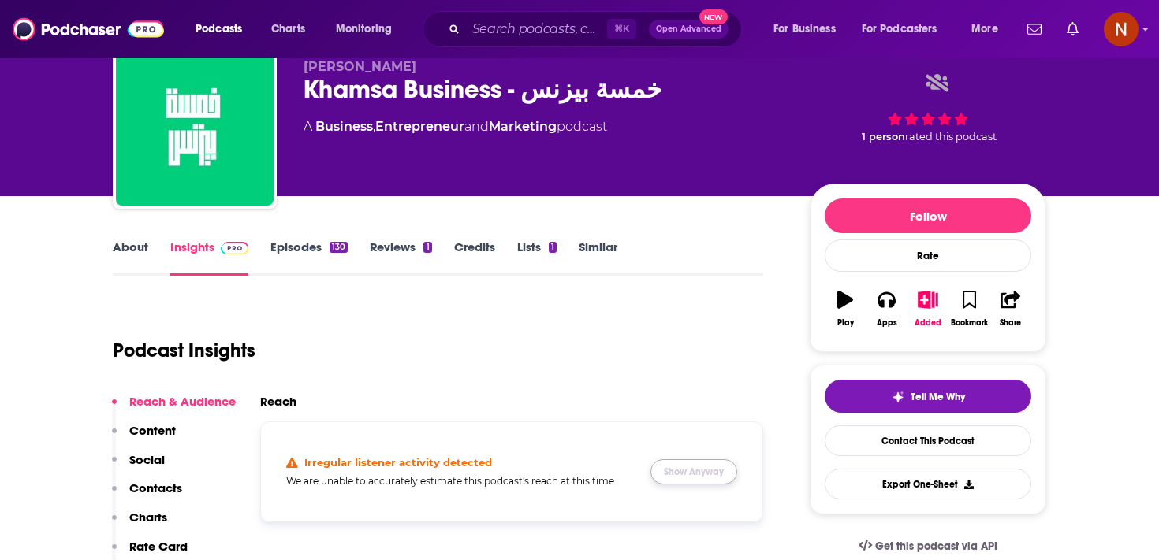
click at [683, 469] on button "Show Anyway" at bounding box center [693, 472] width 87 height 25
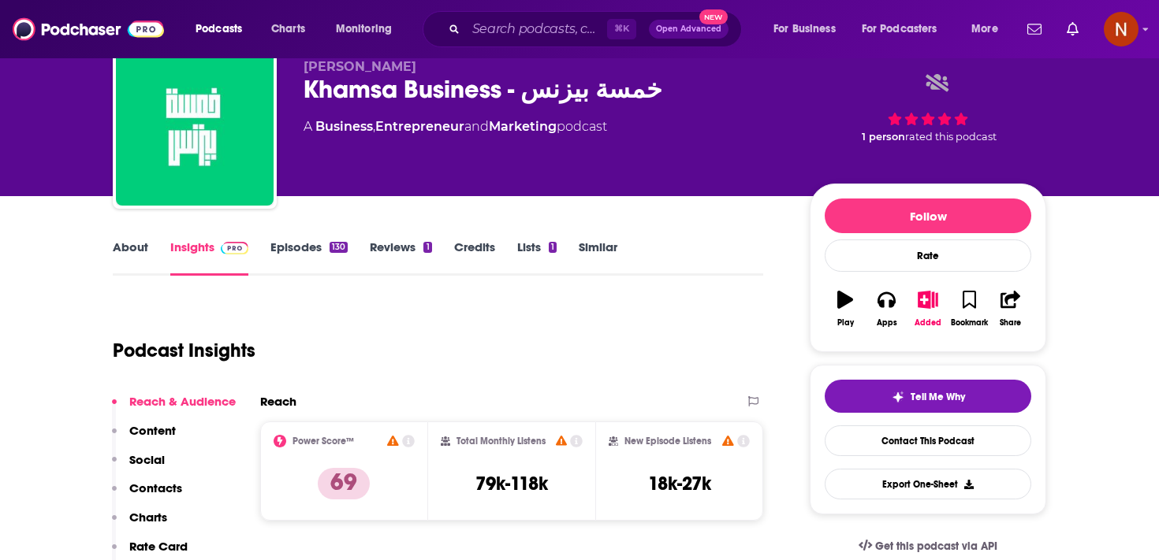
click at [311, 243] on link "Episodes 130" at bounding box center [308, 258] width 77 height 36
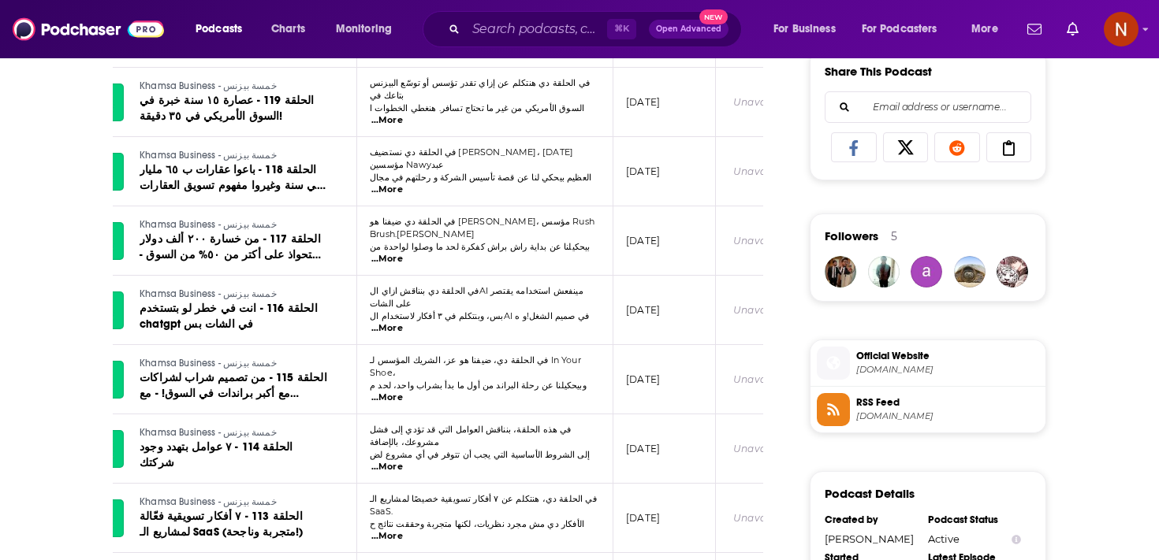
scroll to position [1044, 0]
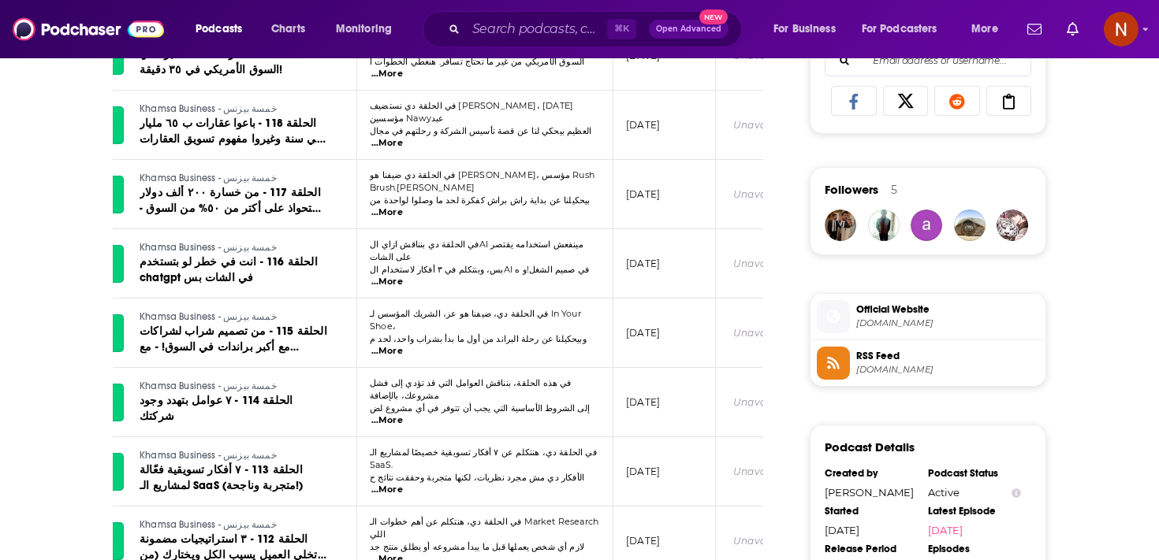
click at [936, 373] on span "[DOMAIN_NAME]" at bounding box center [947, 370] width 183 height 12
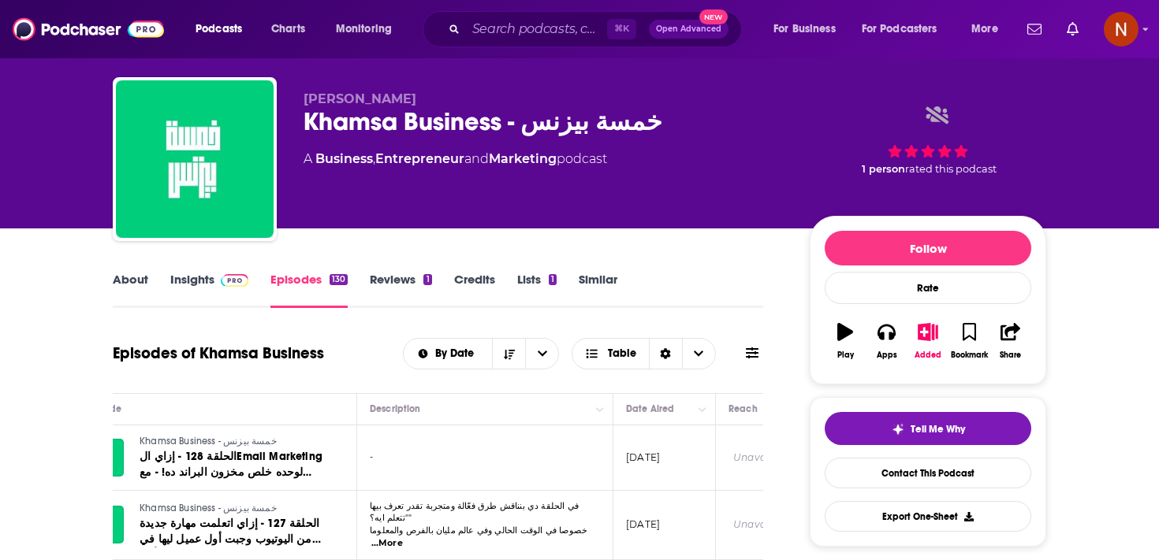
scroll to position [8, 0]
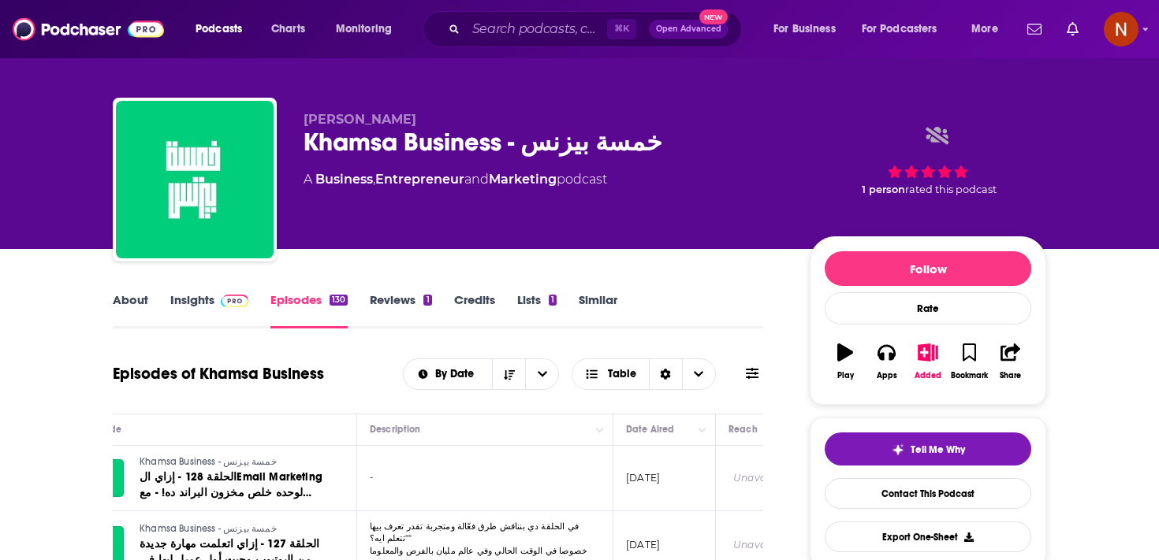
click at [430, 146] on div "Khamsa Business - خمسة بيزنس" at bounding box center [543, 142] width 481 height 31
click at [392, 132] on div "Khamsa Business - خمسة بيزنس" at bounding box center [543, 142] width 481 height 31
click at [393, 121] on span "Youssef El Akkari" at bounding box center [359, 119] width 113 height 15
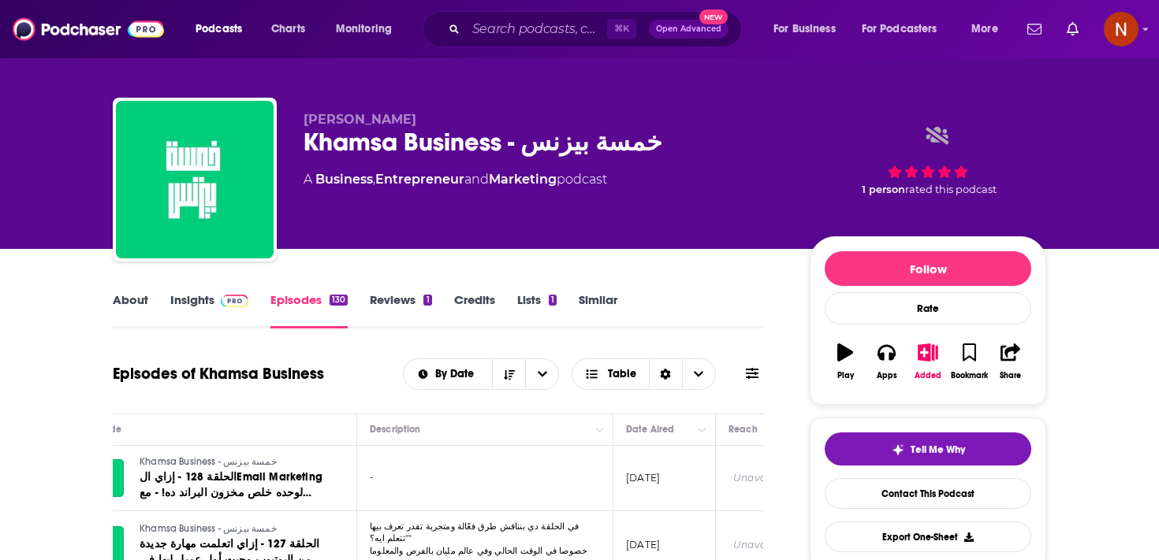
click at [393, 121] on span "Youssef El Akkari" at bounding box center [359, 119] width 113 height 15
copy p "Youssef El Akkari"
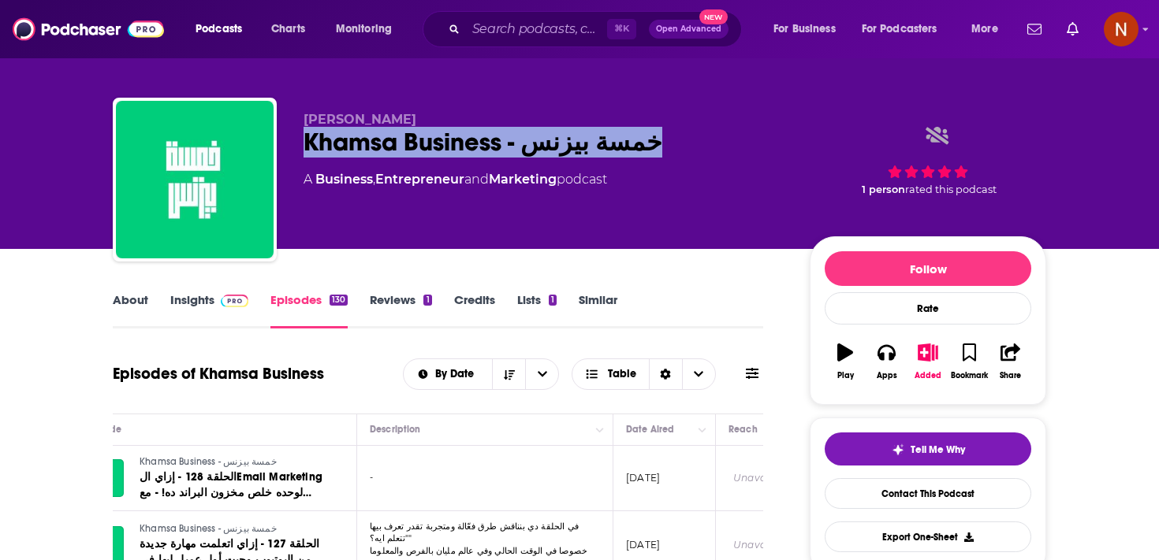
drag, startPoint x: 305, startPoint y: 145, endPoint x: 485, endPoint y: 146, distance: 179.7
click at [485, 146] on div "Khamsa Business - خمسة بيزنس" at bounding box center [543, 142] width 481 height 31
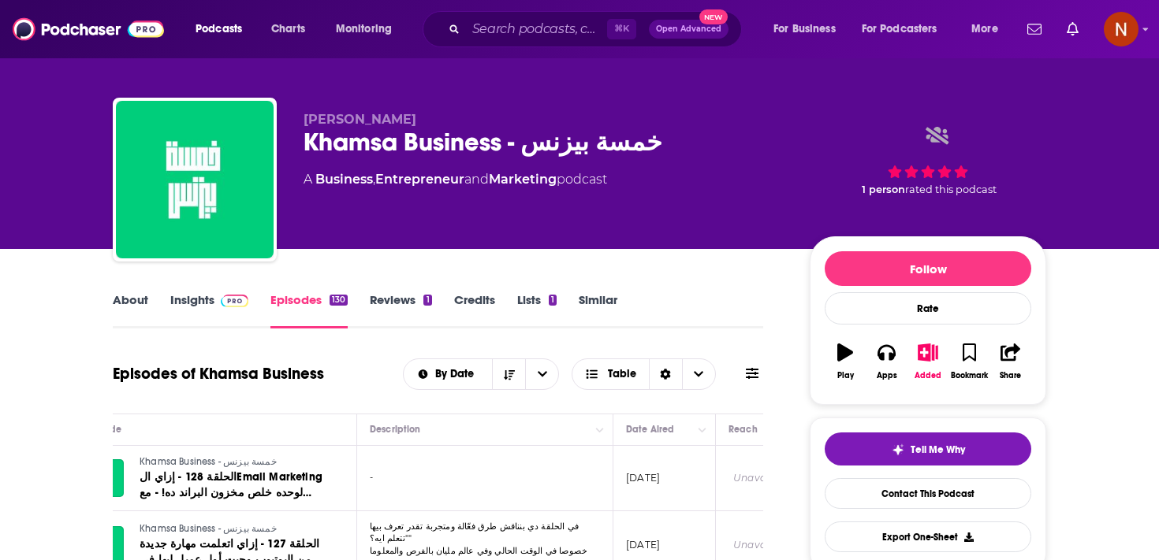
click at [486, 146] on div "Khamsa Business - خمسة بيزنس" at bounding box center [543, 142] width 481 height 31
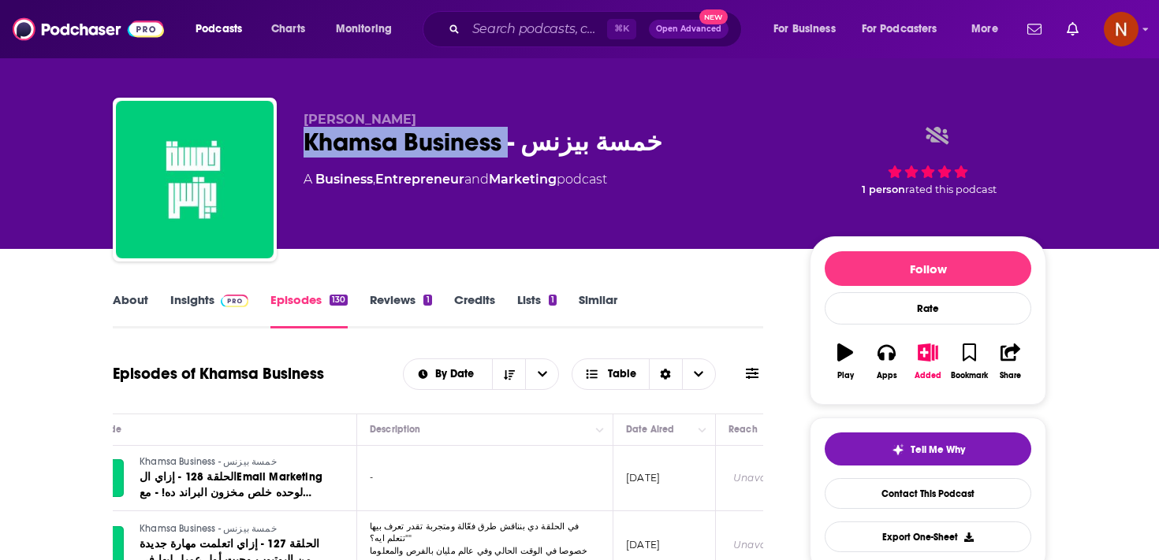
drag, startPoint x: 507, startPoint y: 147, endPoint x: 308, endPoint y: 144, distance: 198.6
click at [308, 144] on div "Khamsa Business - خمسة بيزنس" at bounding box center [543, 142] width 481 height 31
copy h2 "Khamsa Business"
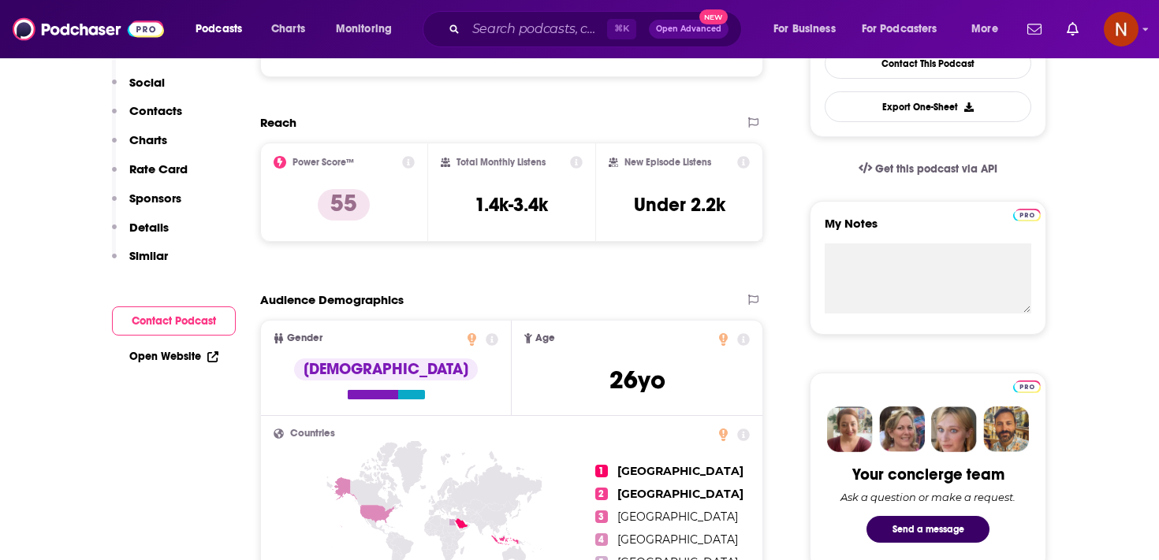
scroll to position [60, 0]
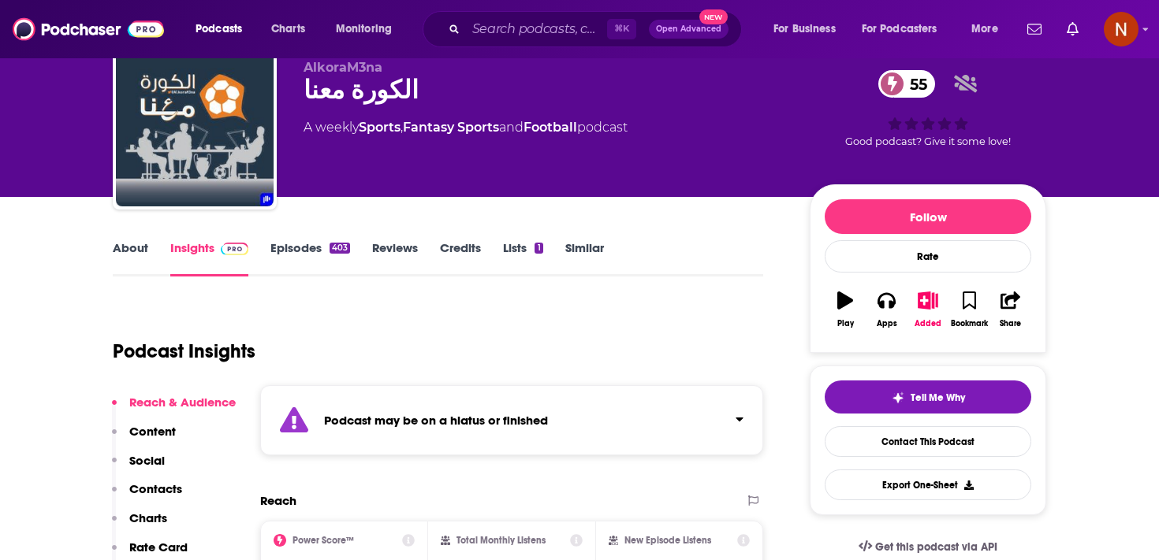
click at [456, 428] on div "Podcast may be on a hiatus or finished" at bounding box center [511, 420] width 503 height 70
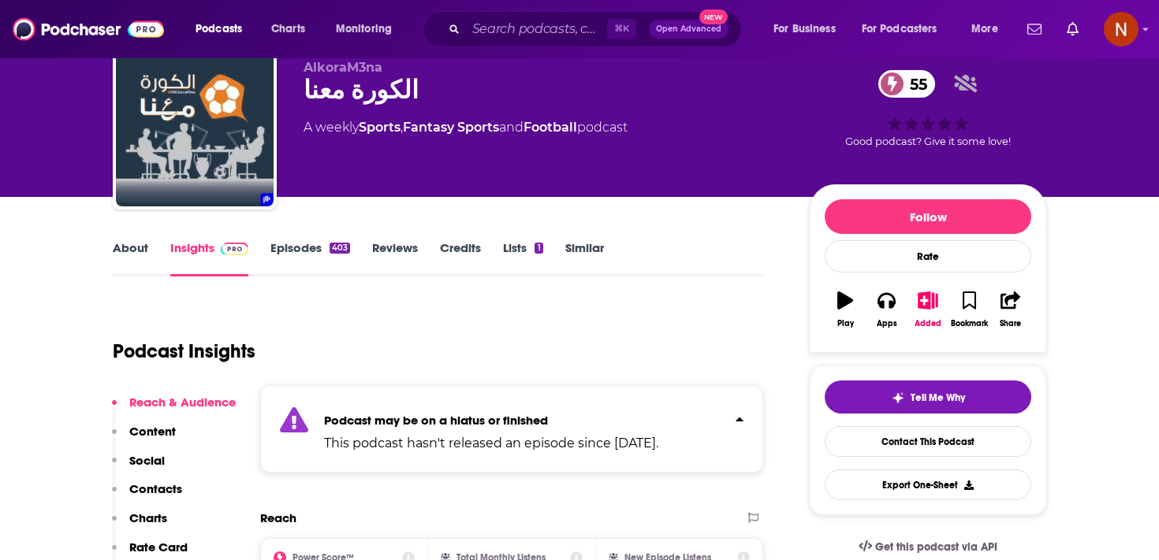
scroll to position [65, 0]
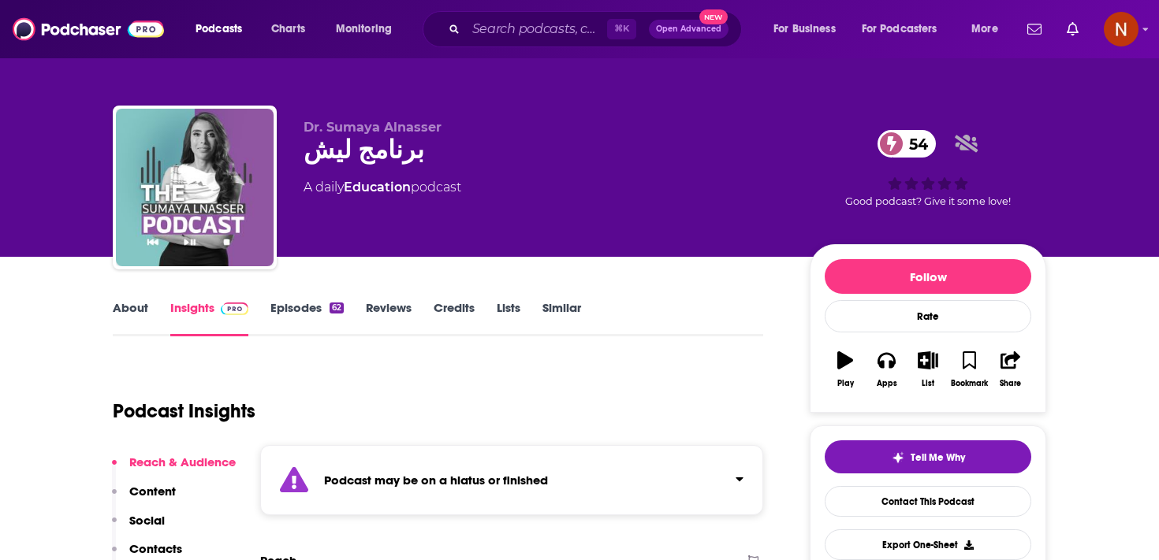
click at [463, 494] on div "Podcast may be on a hiatus or finished" at bounding box center [511, 480] width 503 height 70
